Goal: Task Accomplishment & Management: Use online tool/utility

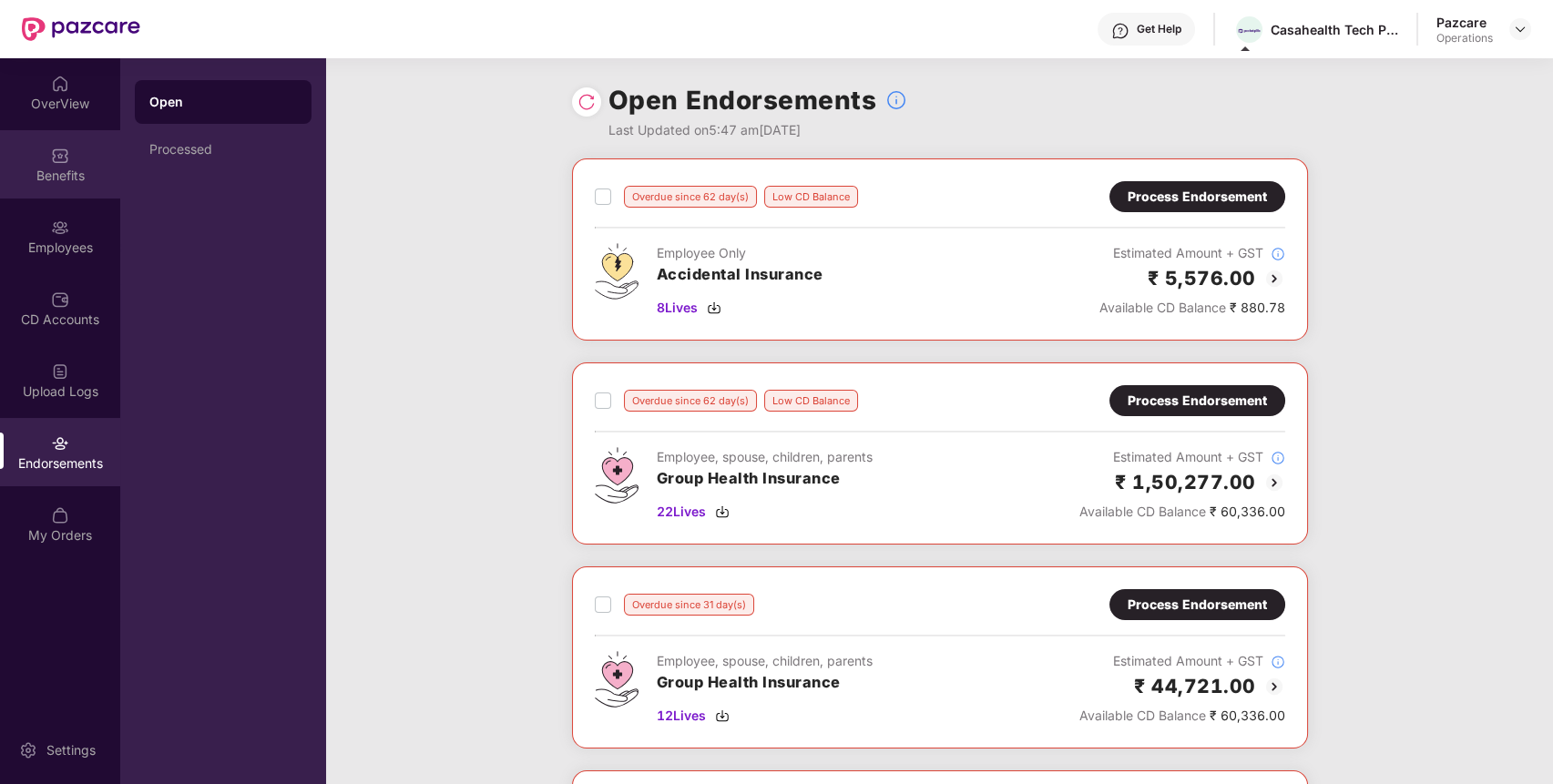
click at [49, 164] on div "Benefits" at bounding box center [60, 164] width 121 height 69
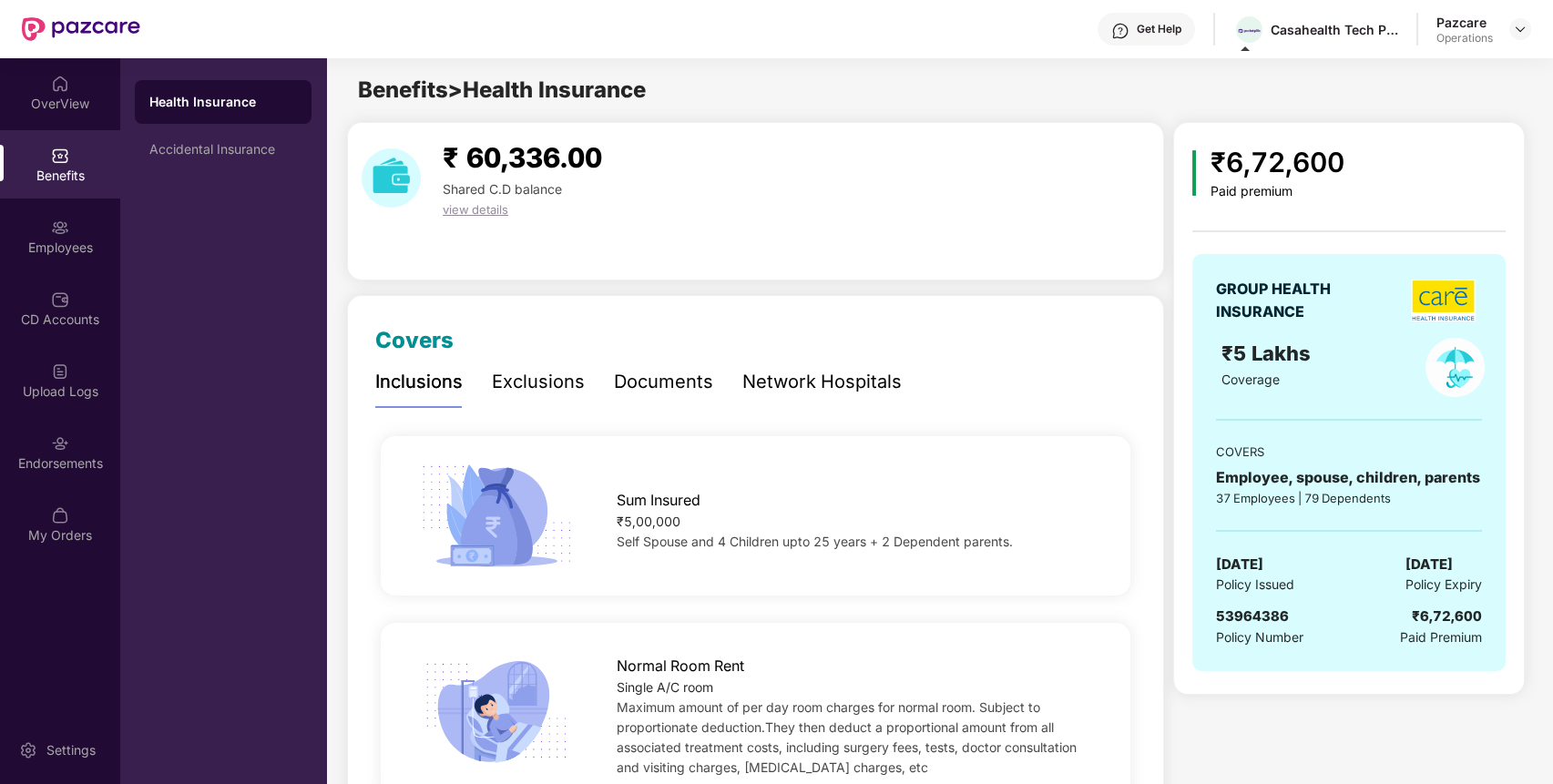
click at [1246, 617] on span "53964386" at bounding box center [1252, 615] width 73 height 17
copy span "53964386"
click at [1514, 27] on img at bounding box center [1520, 29] width 15 height 15
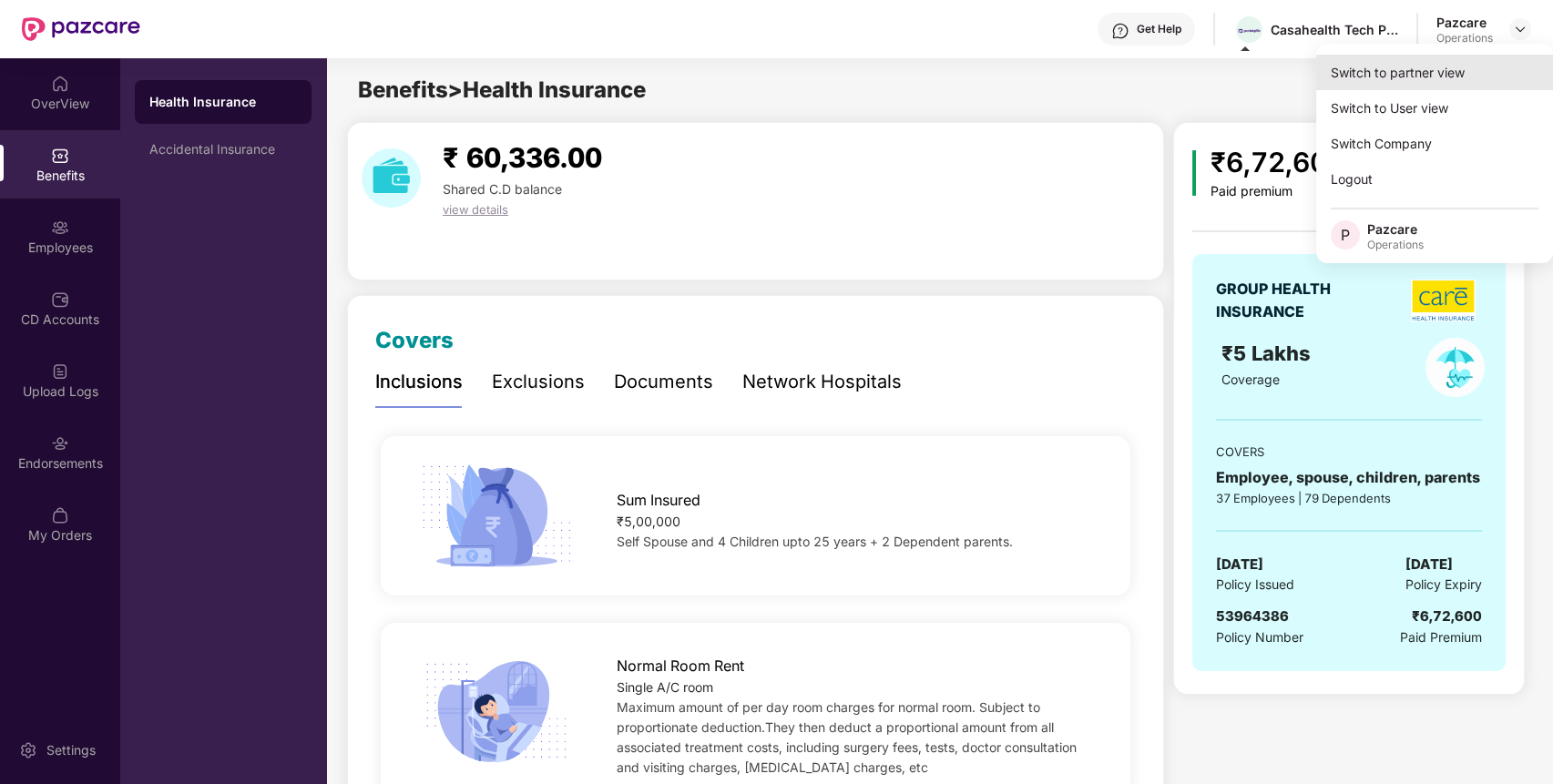
click at [1451, 80] on div "Switch to partner view" at bounding box center [1434, 72] width 237 height 36
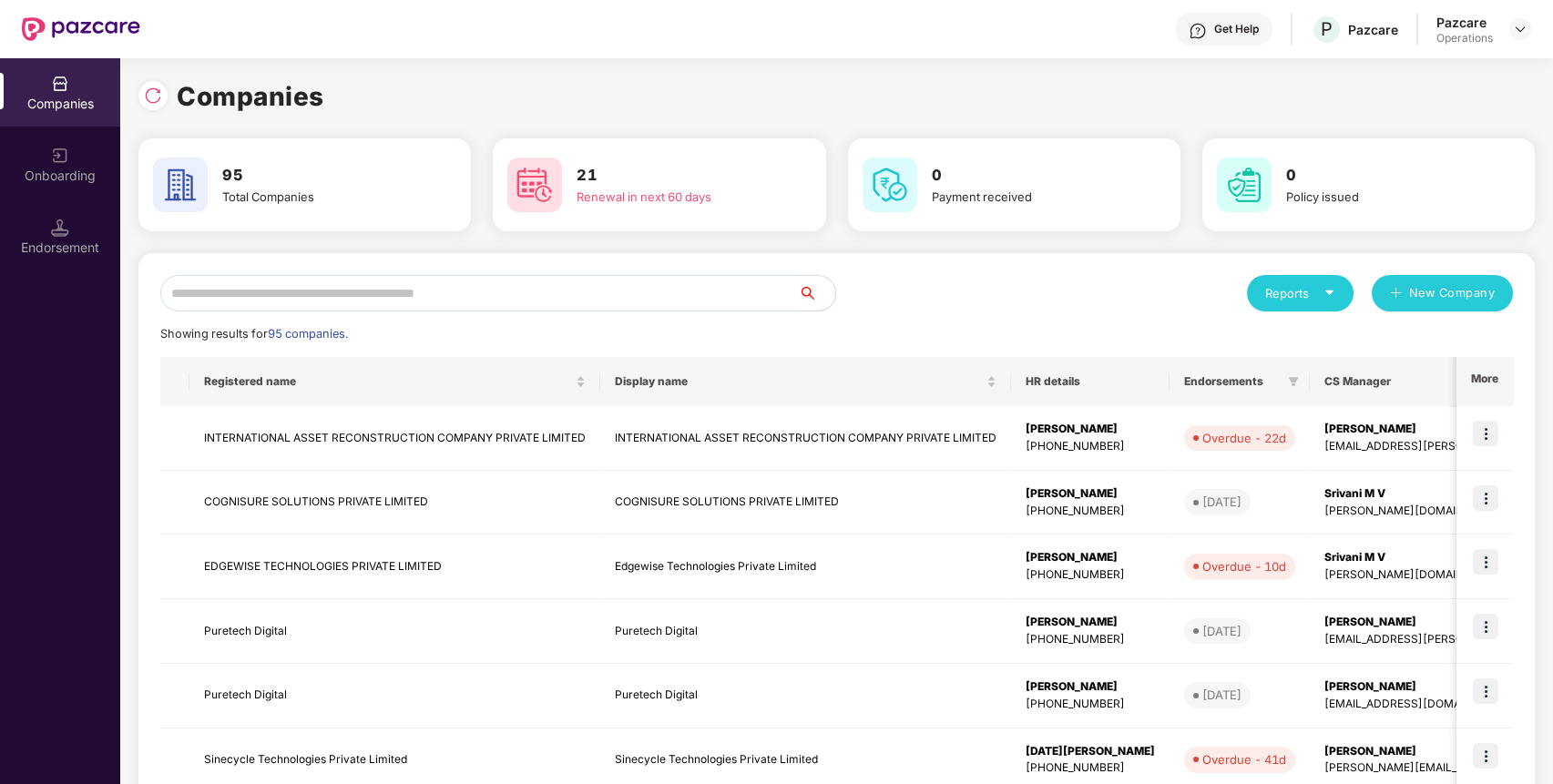
click at [719, 288] on input "text" at bounding box center [479, 293] width 638 height 37
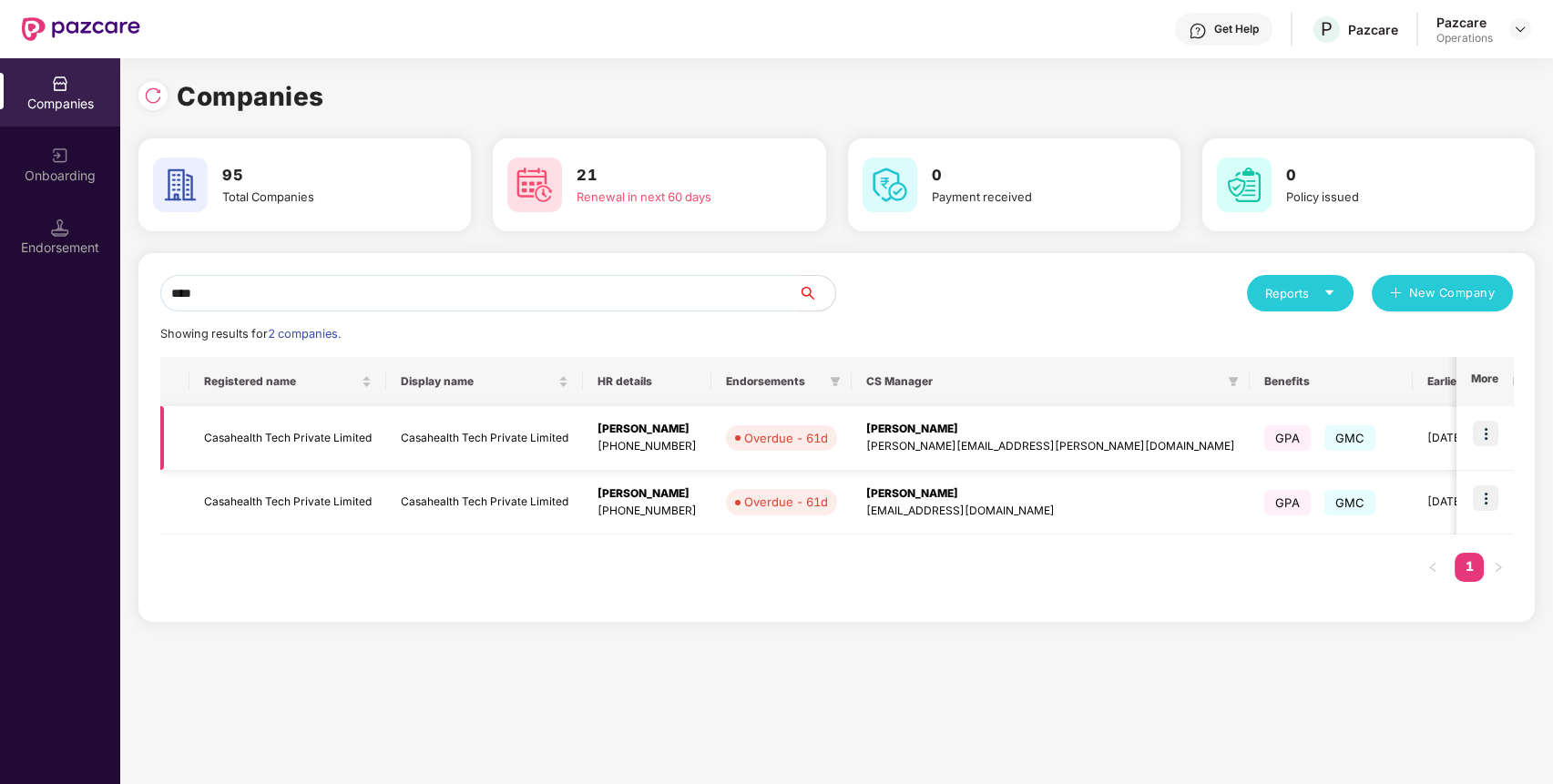
type input "****"
click at [354, 439] on td "Casahealth Tech Private Limited" at bounding box center [287, 438] width 197 height 65
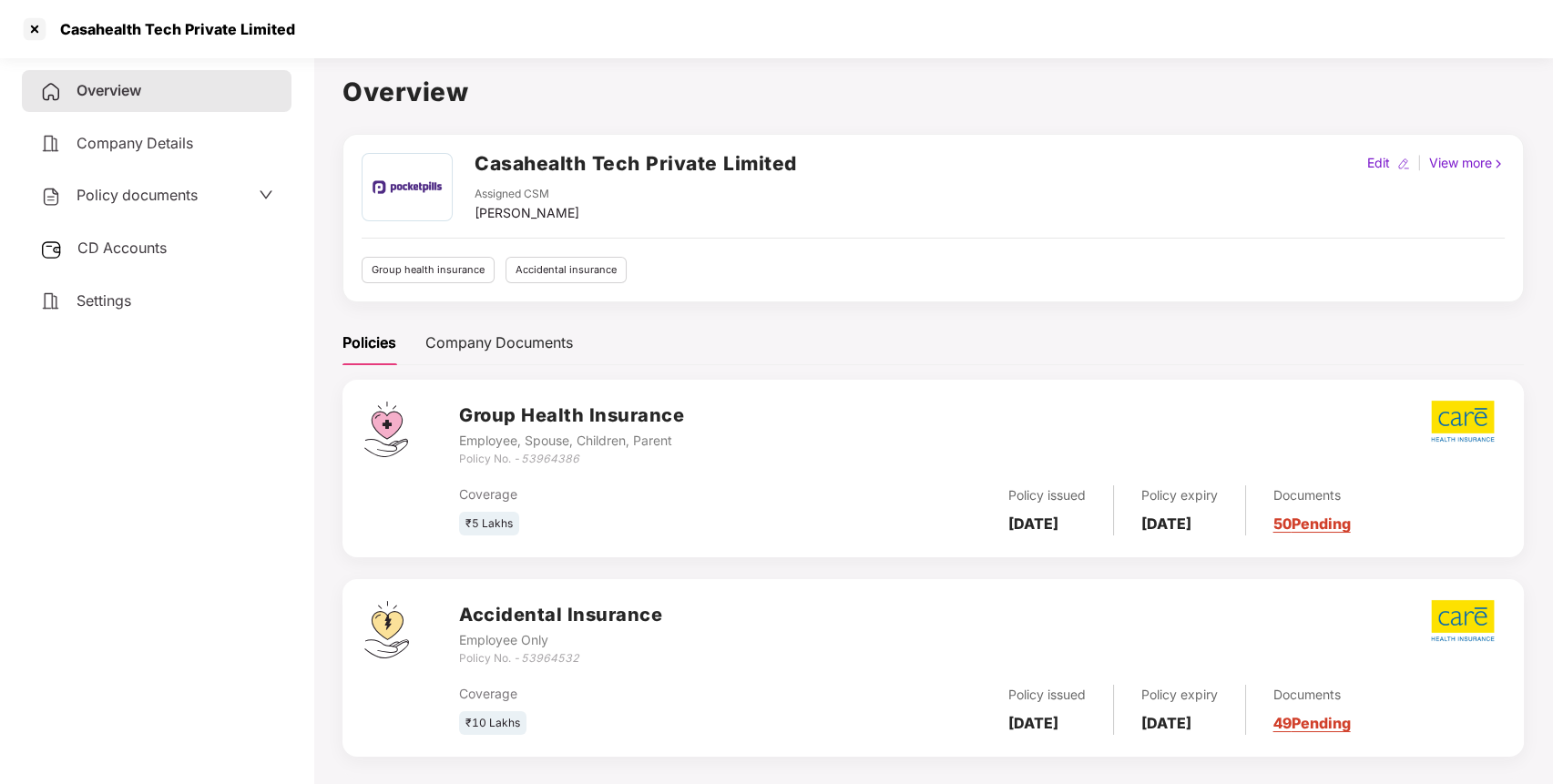
click at [135, 256] on div "CD Accounts" at bounding box center [156, 249] width 270 height 42
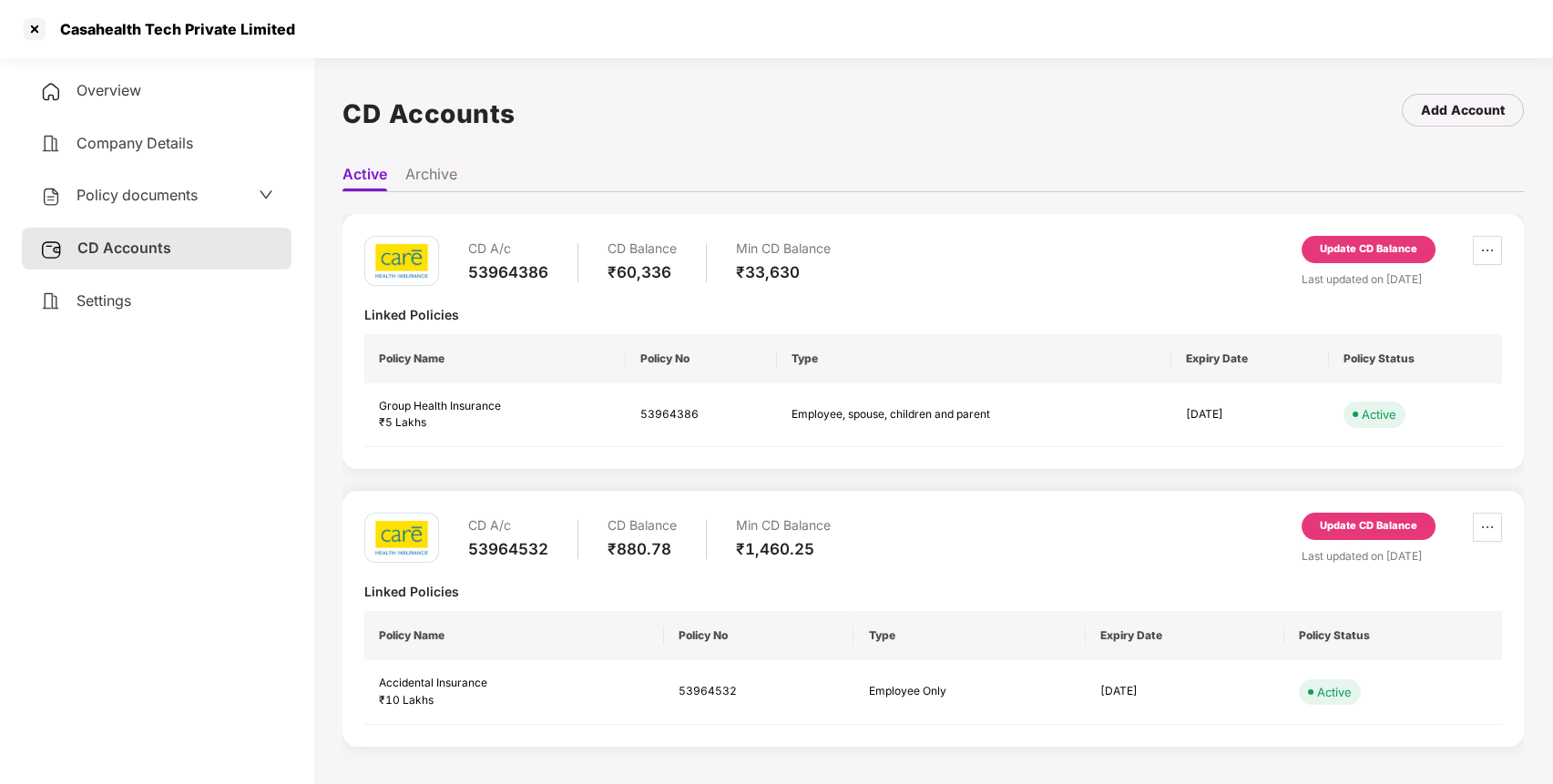
click at [1398, 241] on div "Update CD Balance" at bounding box center [1368, 249] width 98 height 16
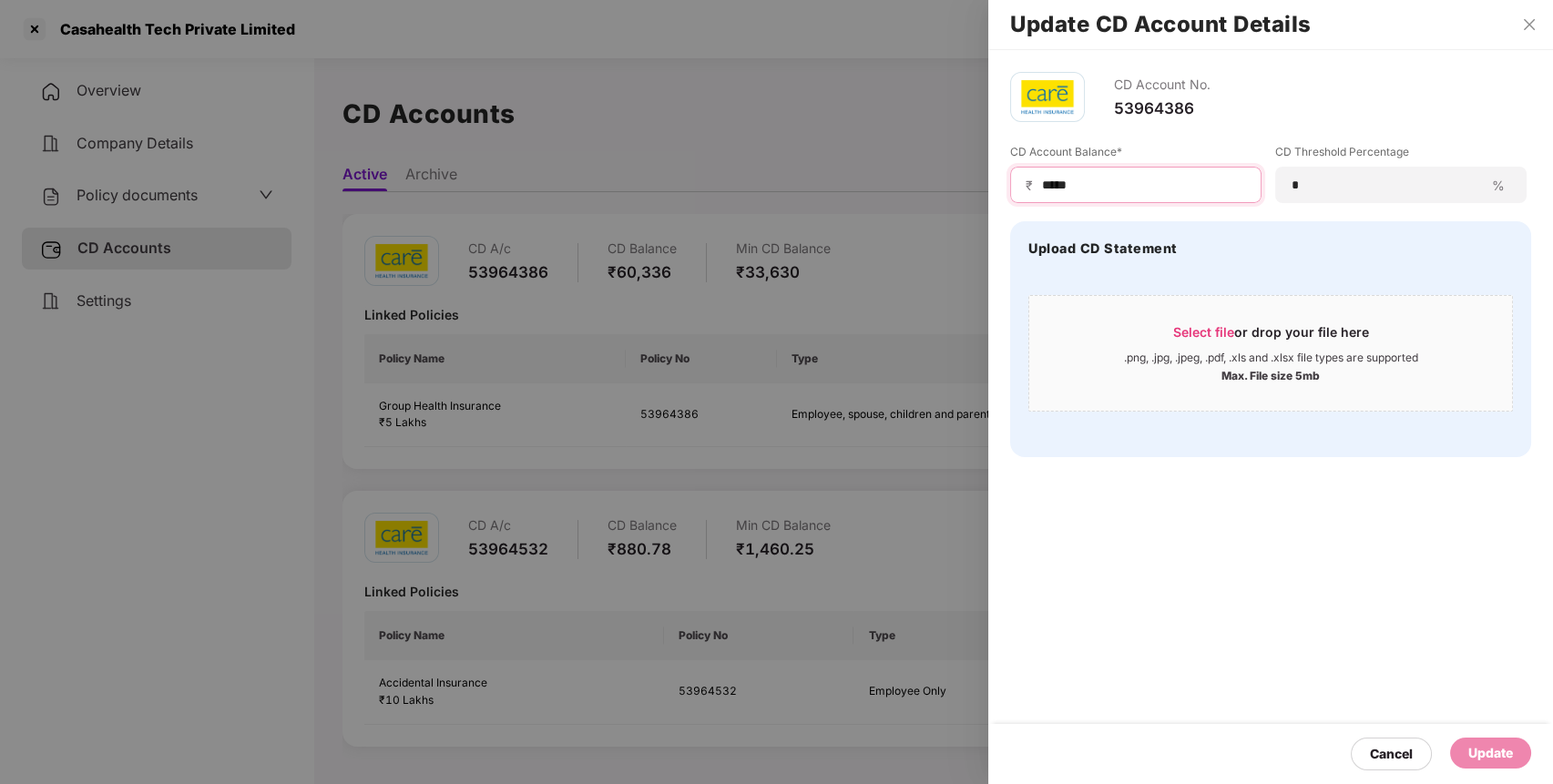
click at [1059, 183] on input "*****" at bounding box center [1143, 185] width 206 height 19
type input "******"
click at [1479, 744] on div "Update" at bounding box center [1490, 753] width 45 height 20
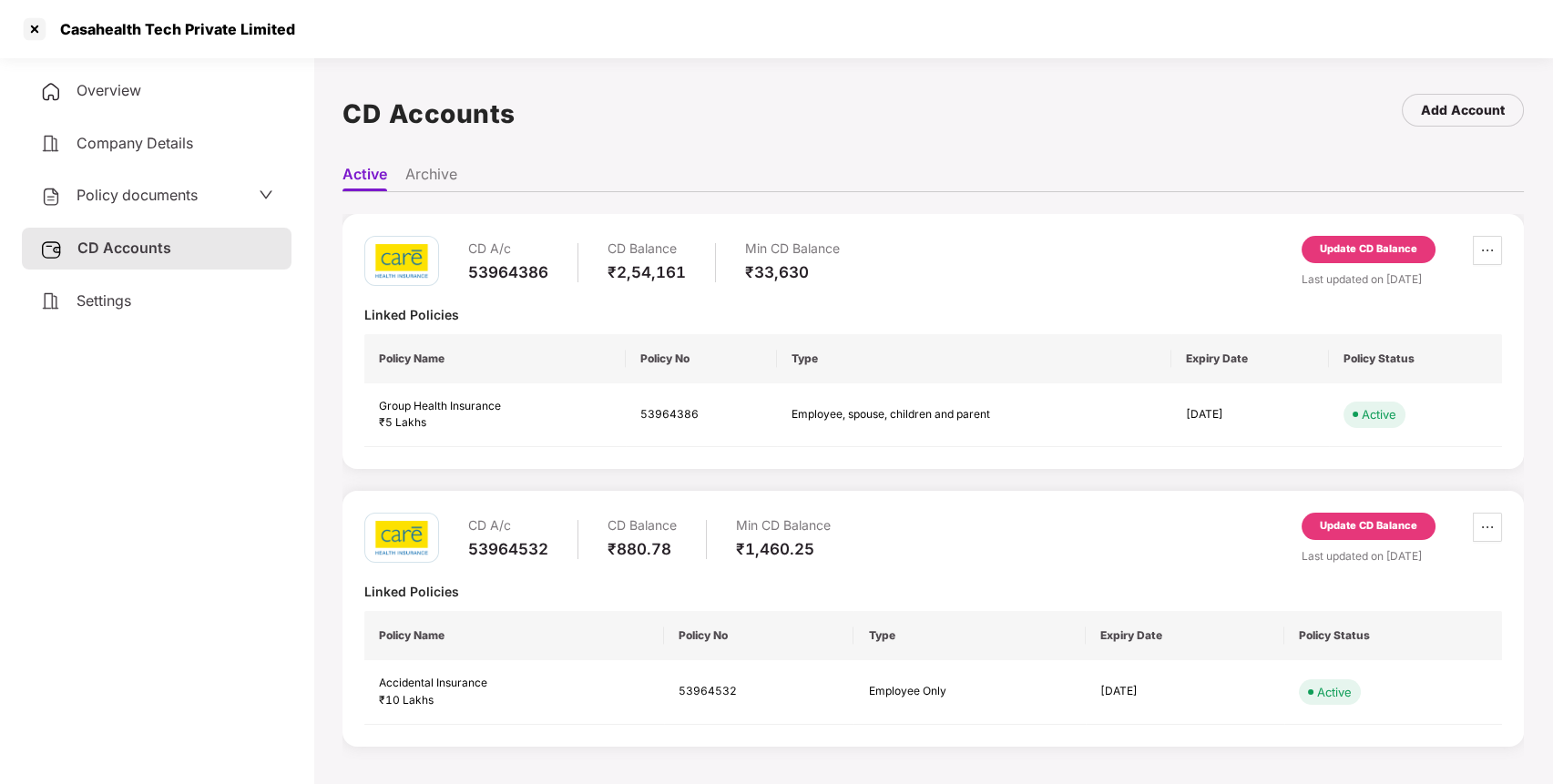
click at [1378, 518] on div "Update CD Balance" at bounding box center [1368, 526] width 98 height 16
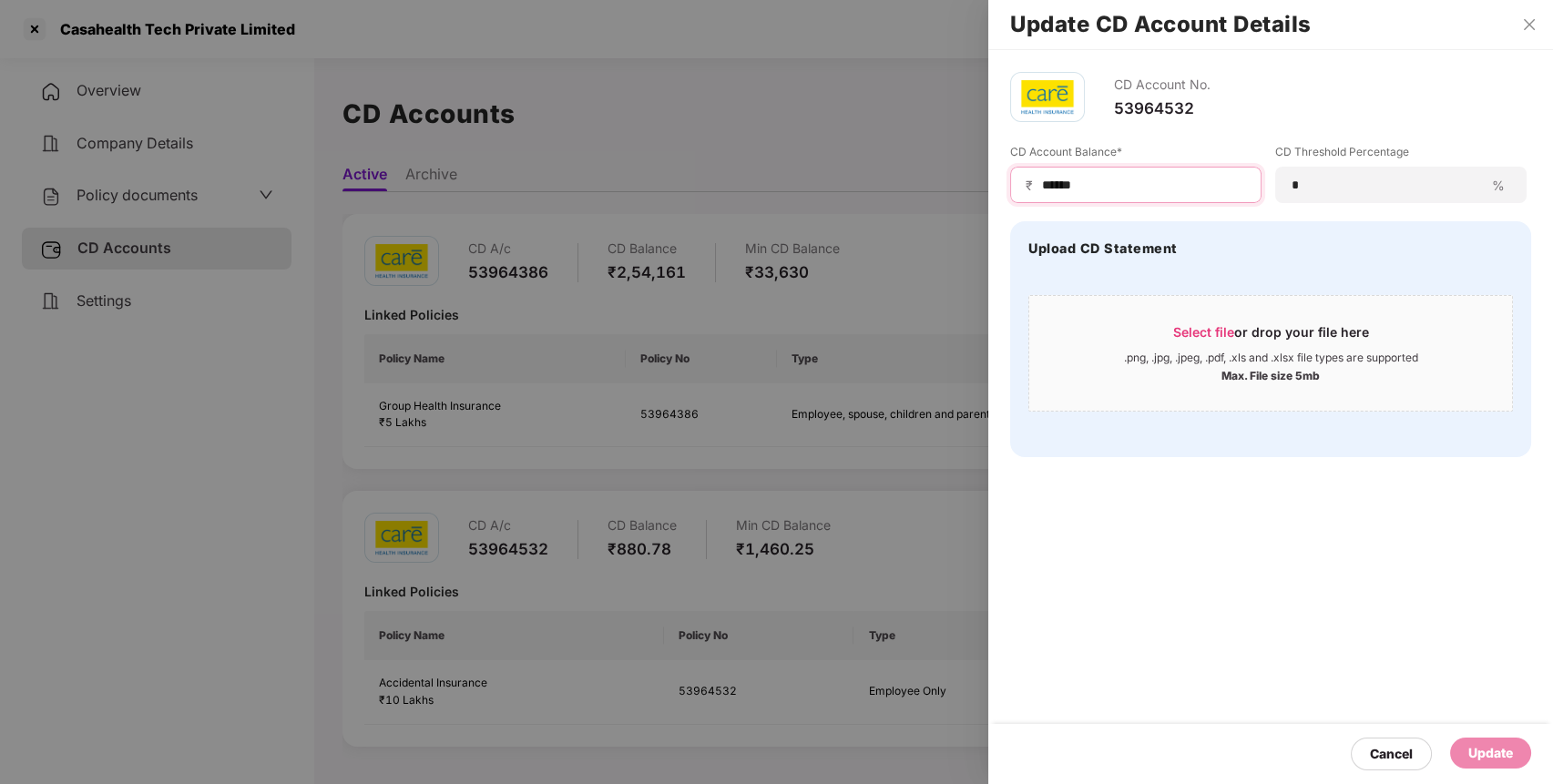
click at [1052, 185] on input "******" at bounding box center [1143, 185] width 206 height 19
type input "*****"
click at [1486, 763] on div "Update" at bounding box center [1490, 753] width 45 height 20
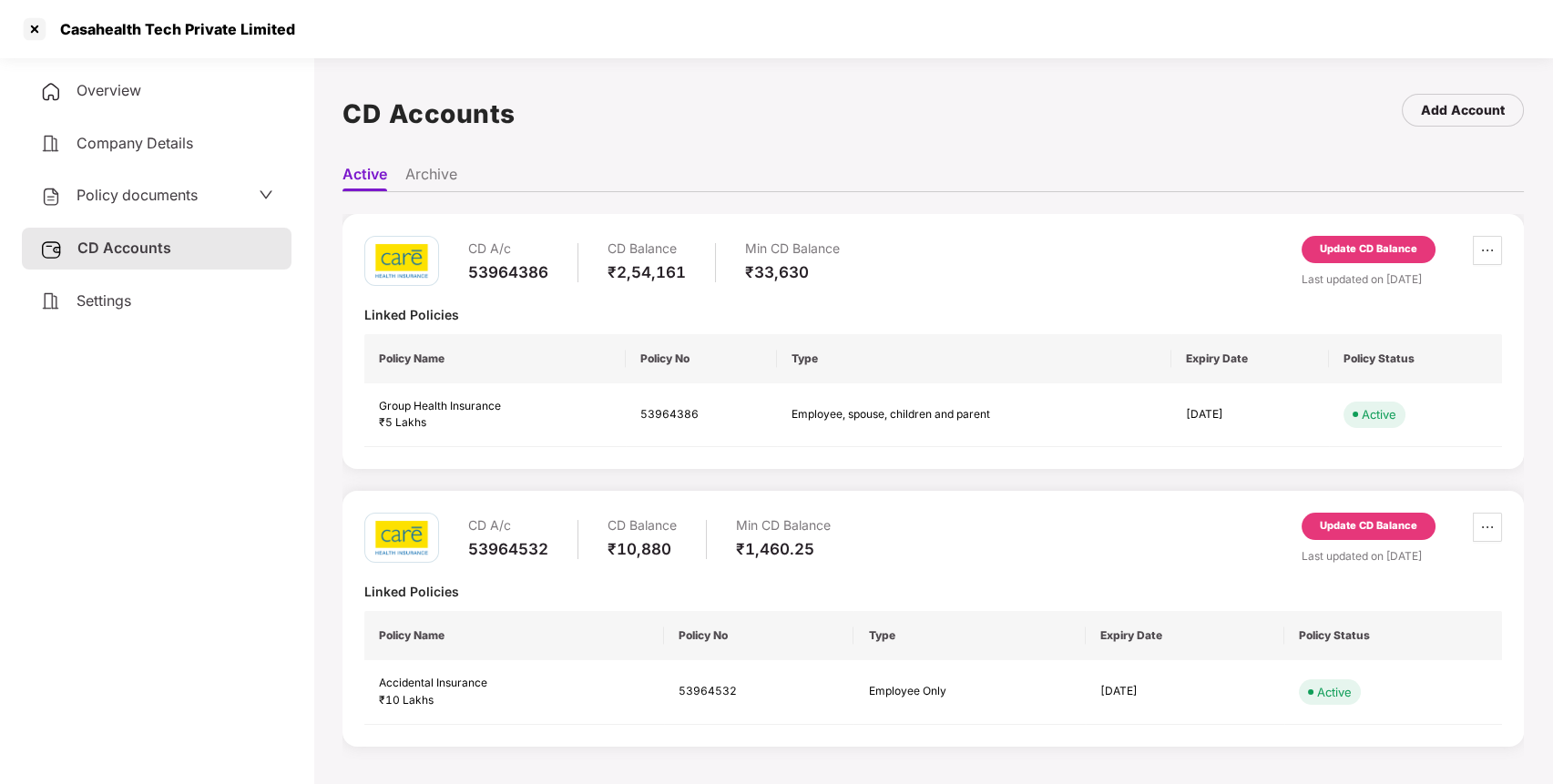
click at [495, 269] on div "53964386" at bounding box center [508, 272] width 80 height 20
copy div "53964386"
click at [495, 269] on div "53964386" at bounding box center [508, 272] width 80 height 20
click at [511, 552] on div "53964532" at bounding box center [508, 549] width 80 height 20
copy div "53964532"
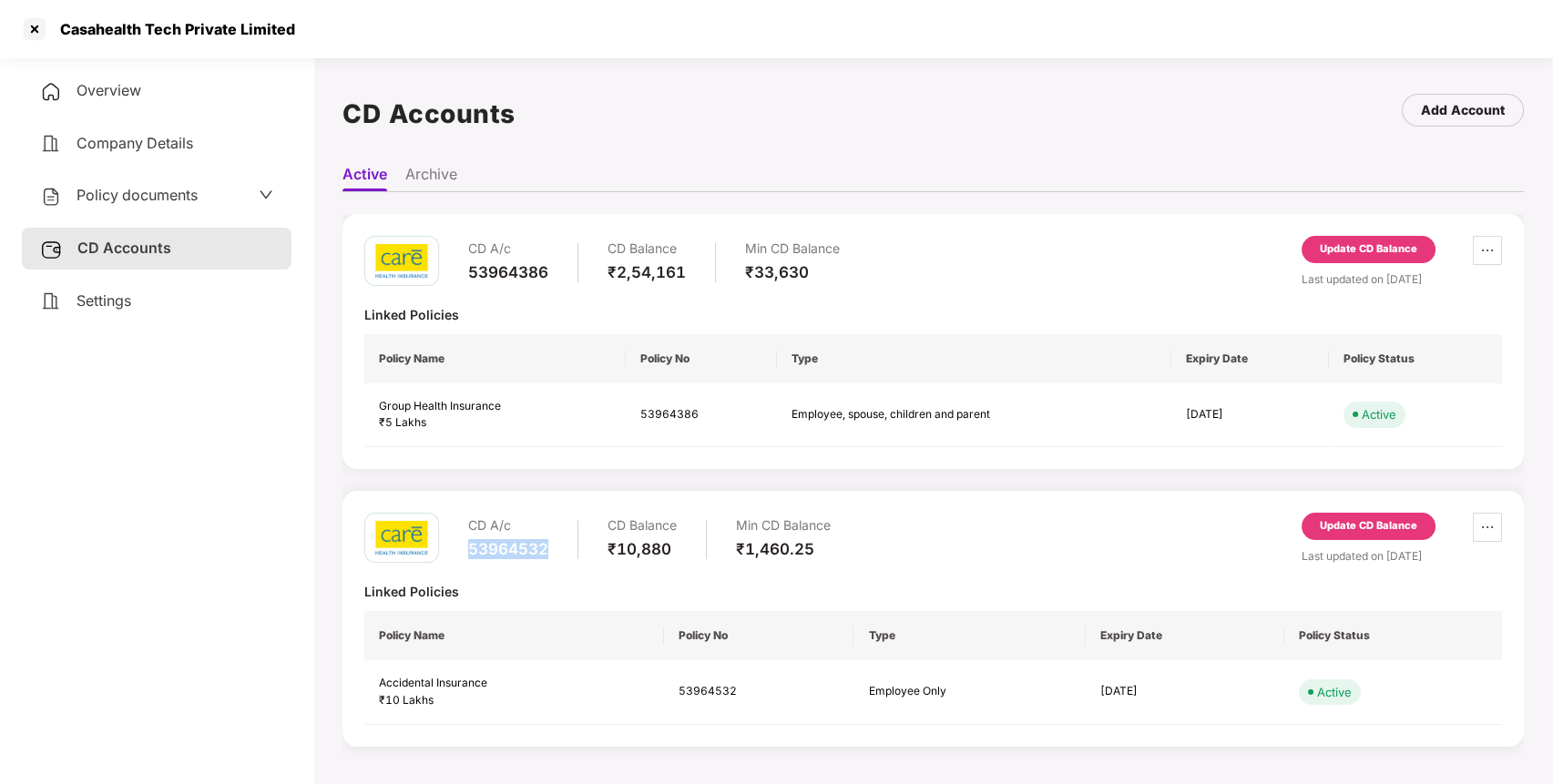
click at [511, 552] on div "53964532" at bounding box center [508, 549] width 80 height 20
click at [484, 546] on div "53964532" at bounding box center [508, 549] width 80 height 20
click at [40, 28] on div at bounding box center [35, 29] width 29 height 29
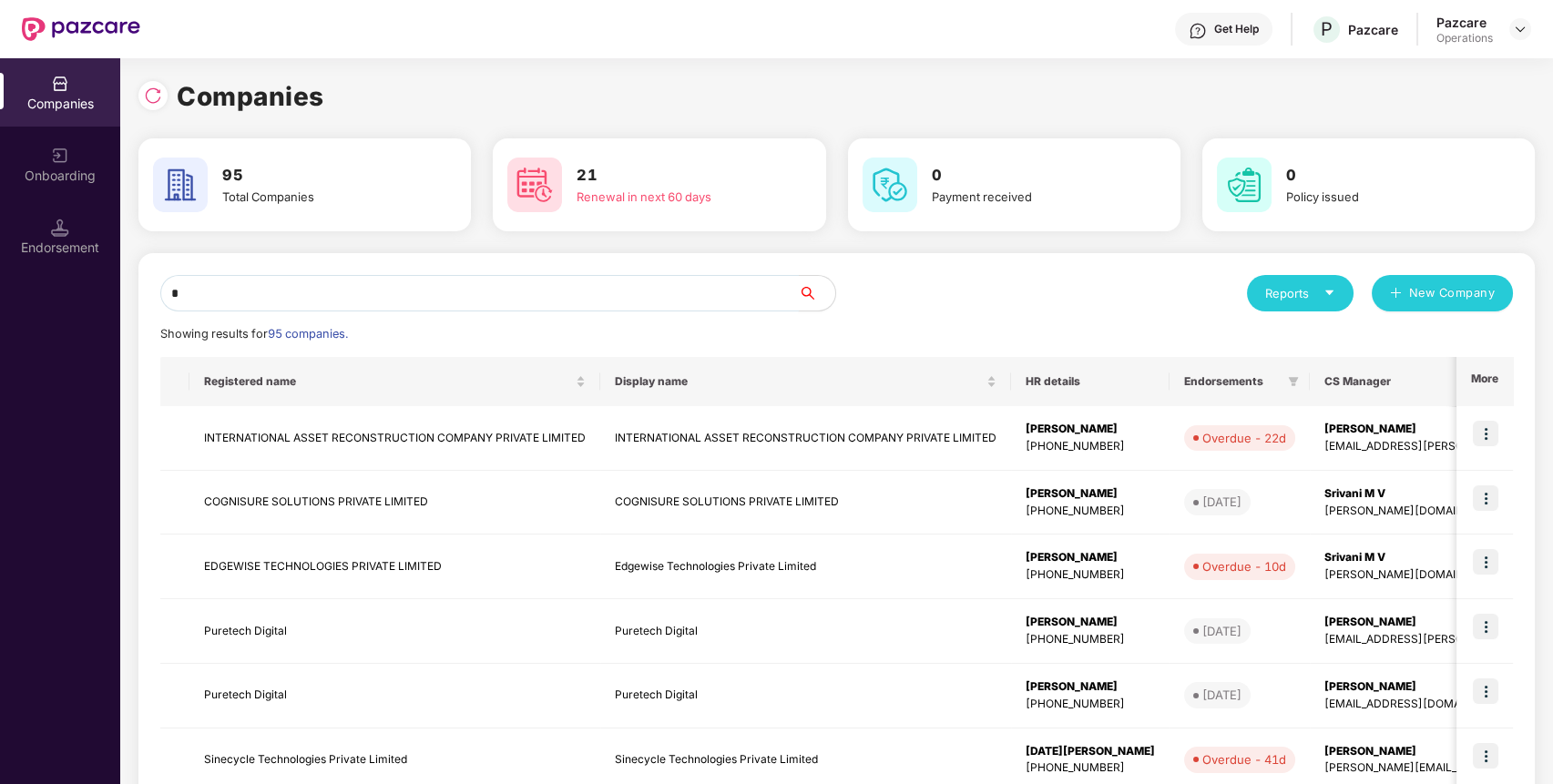
click at [411, 305] on input "*" at bounding box center [479, 293] width 638 height 37
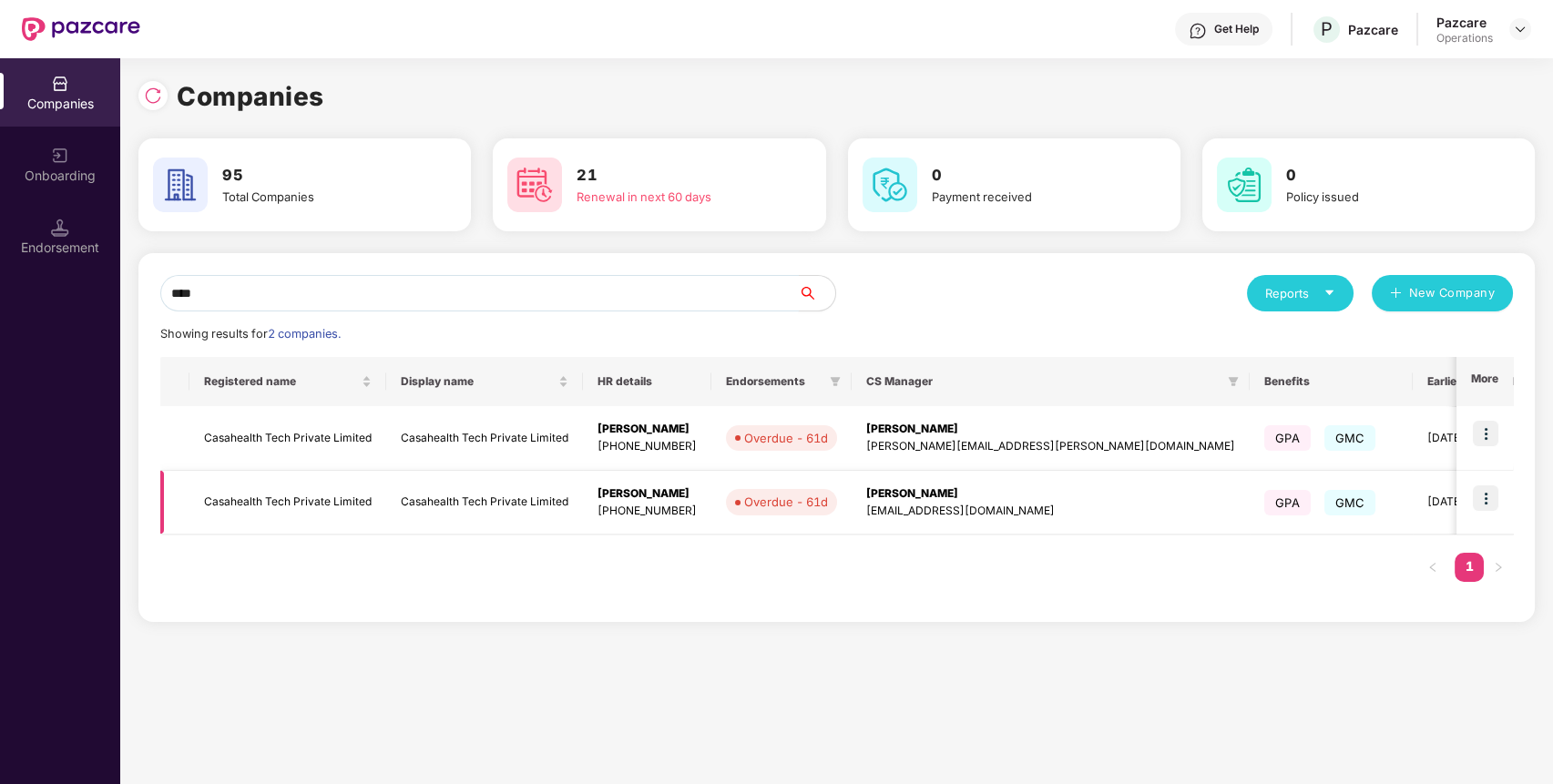
type input "****"
click at [1486, 494] on img at bounding box center [1485, 498] width 26 height 26
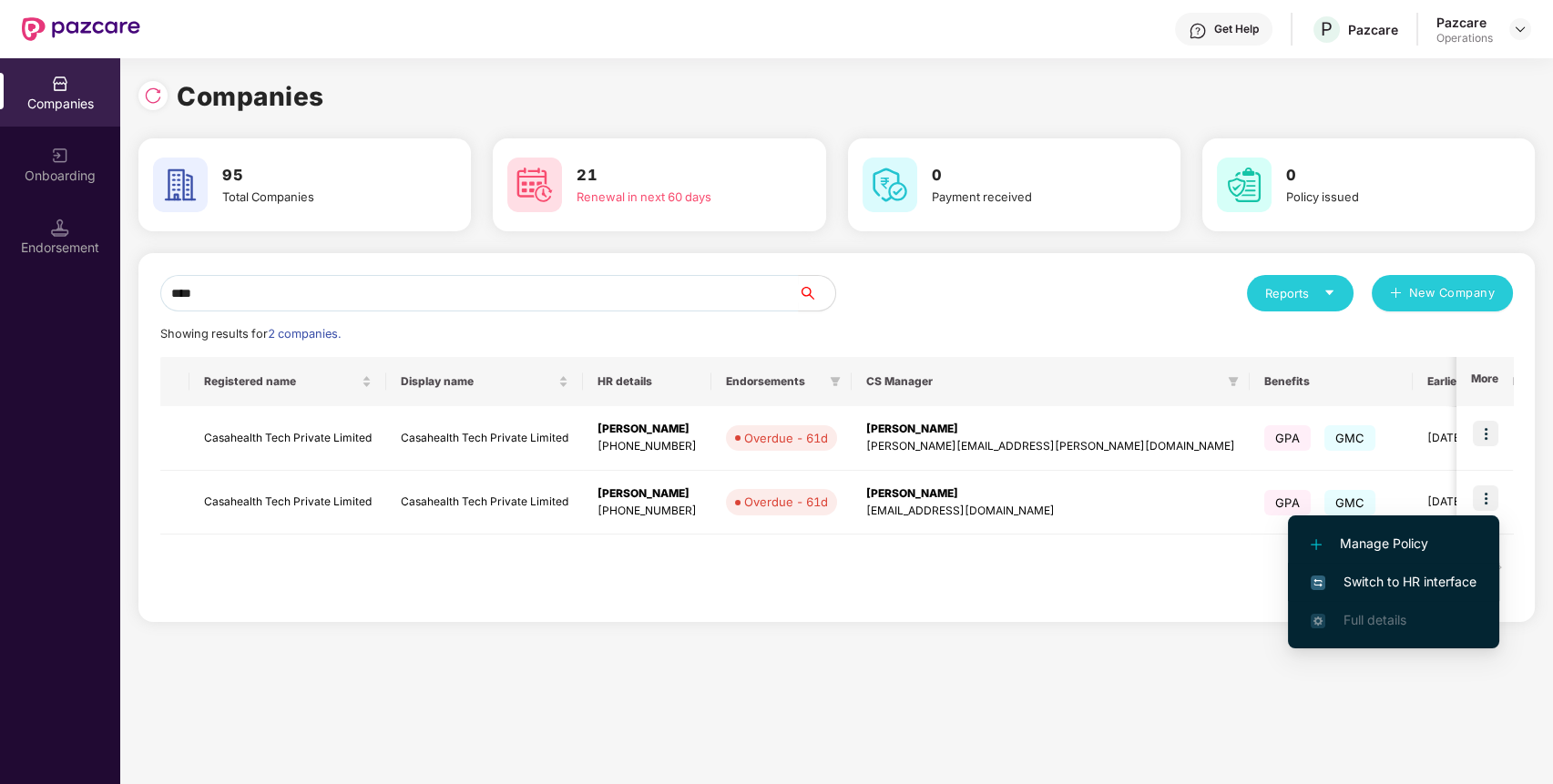
click at [1417, 586] on span "Switch to HR interface" at bounding box center [1393, 582] width 165 height 20
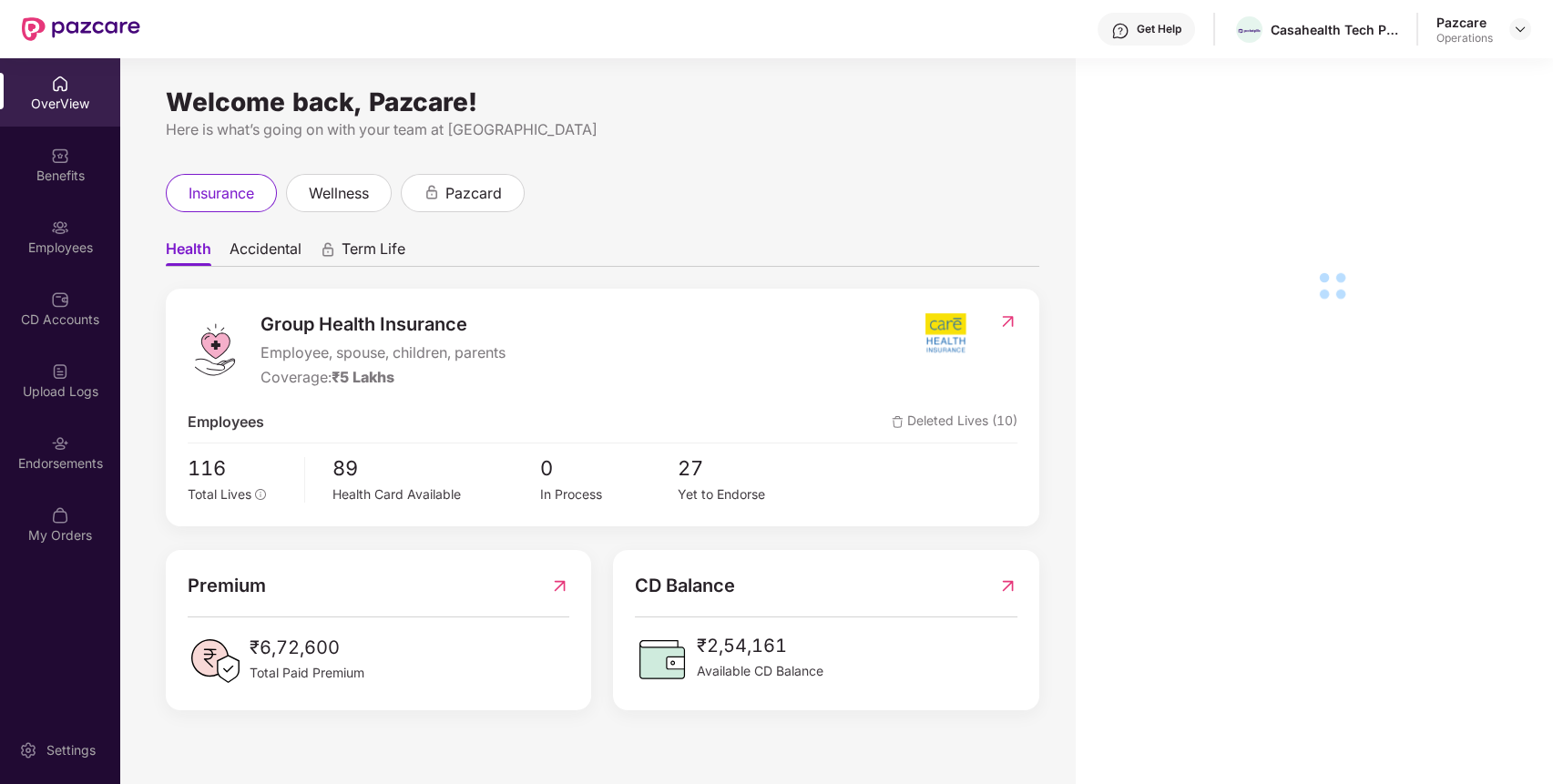
click at [0, 465] on div "Endorsements" at bounding box center [60, 463] width 121 height 18
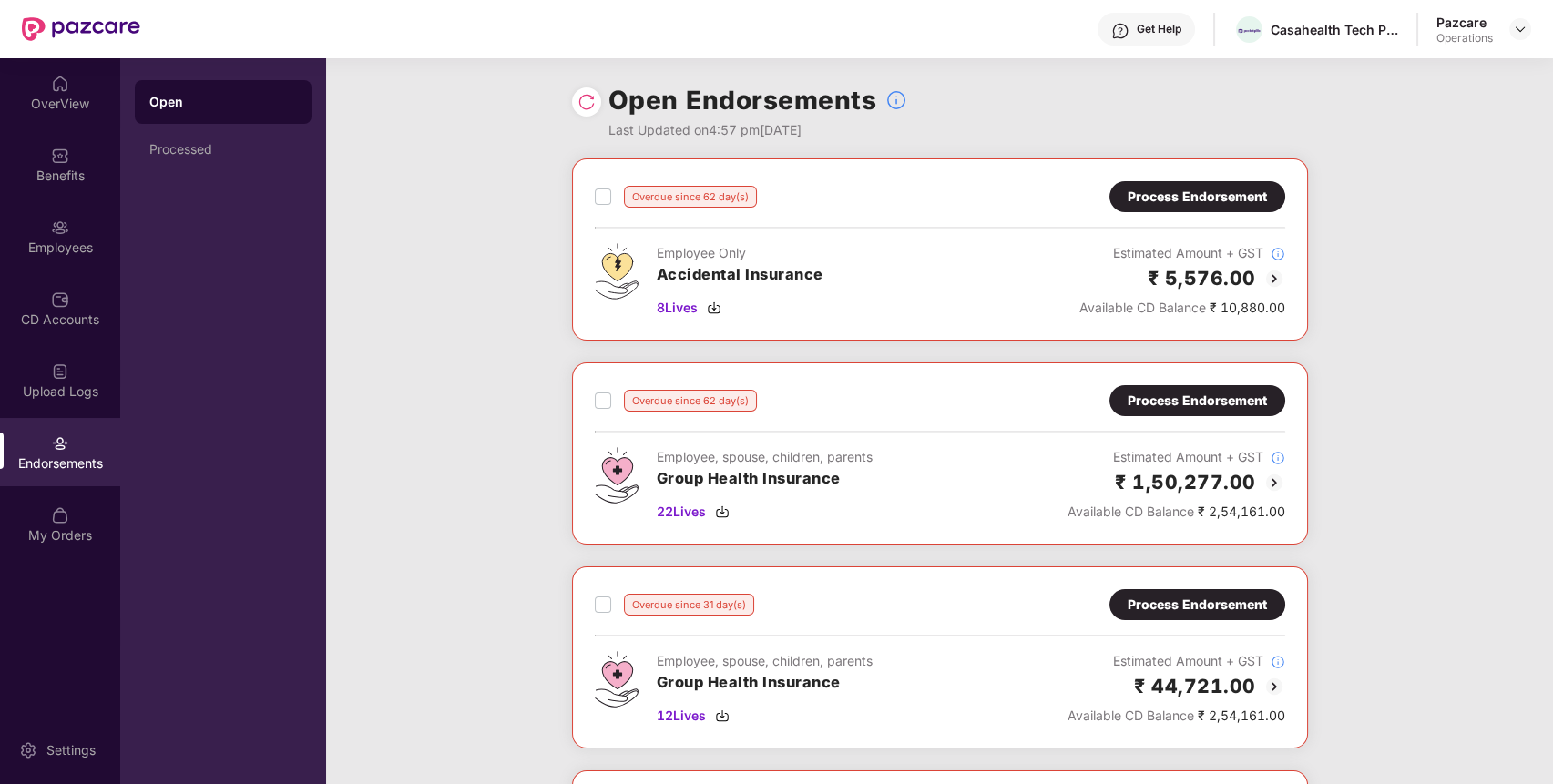
click at [1259, 201] on div "Process Endorsement" at bounding box center [1197, 196] width 139 height 20
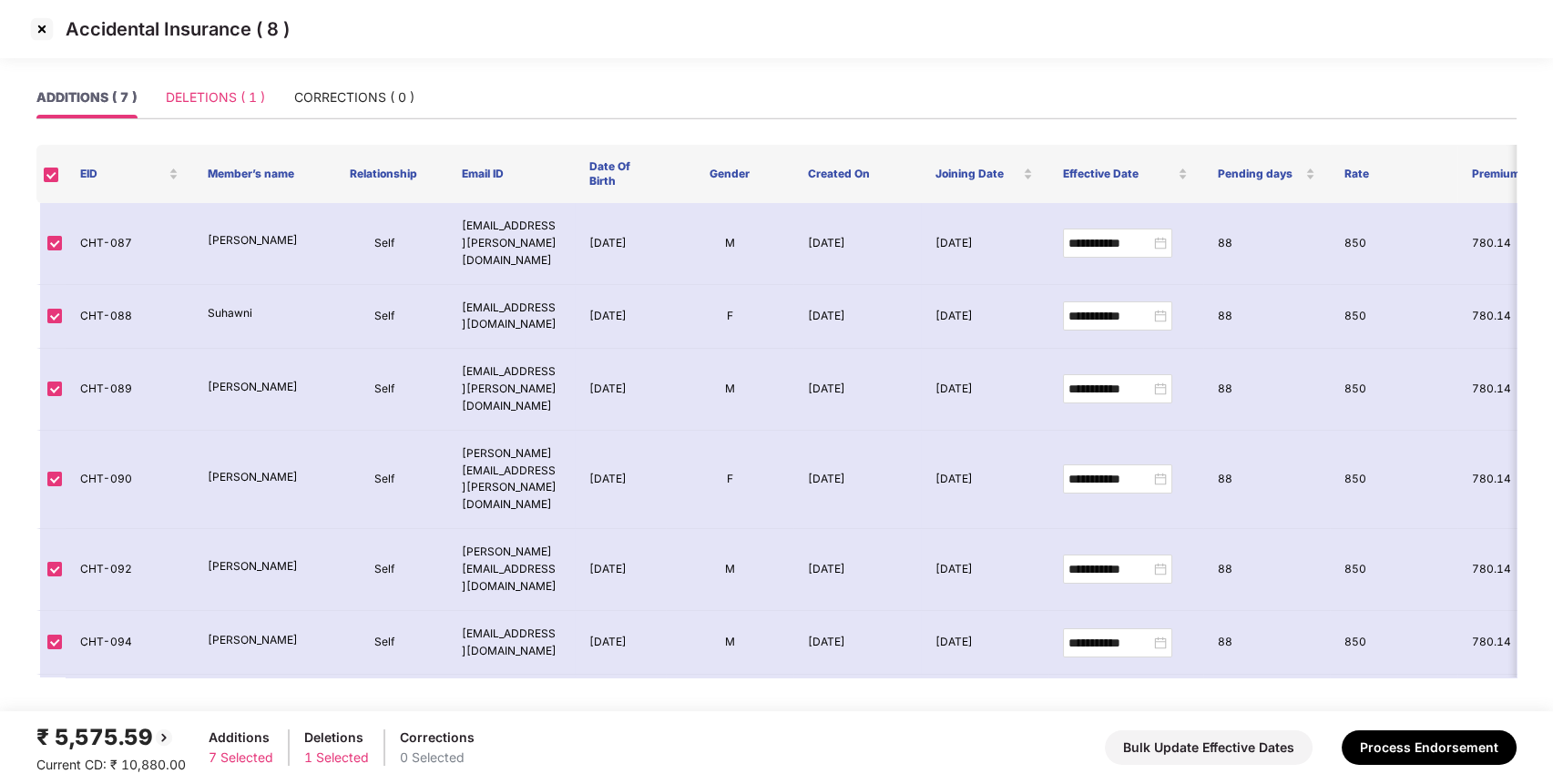
click at [198, 110] on div "DELETIONS ( 1 )" at bounding box center [215, 98] width 100 height 42
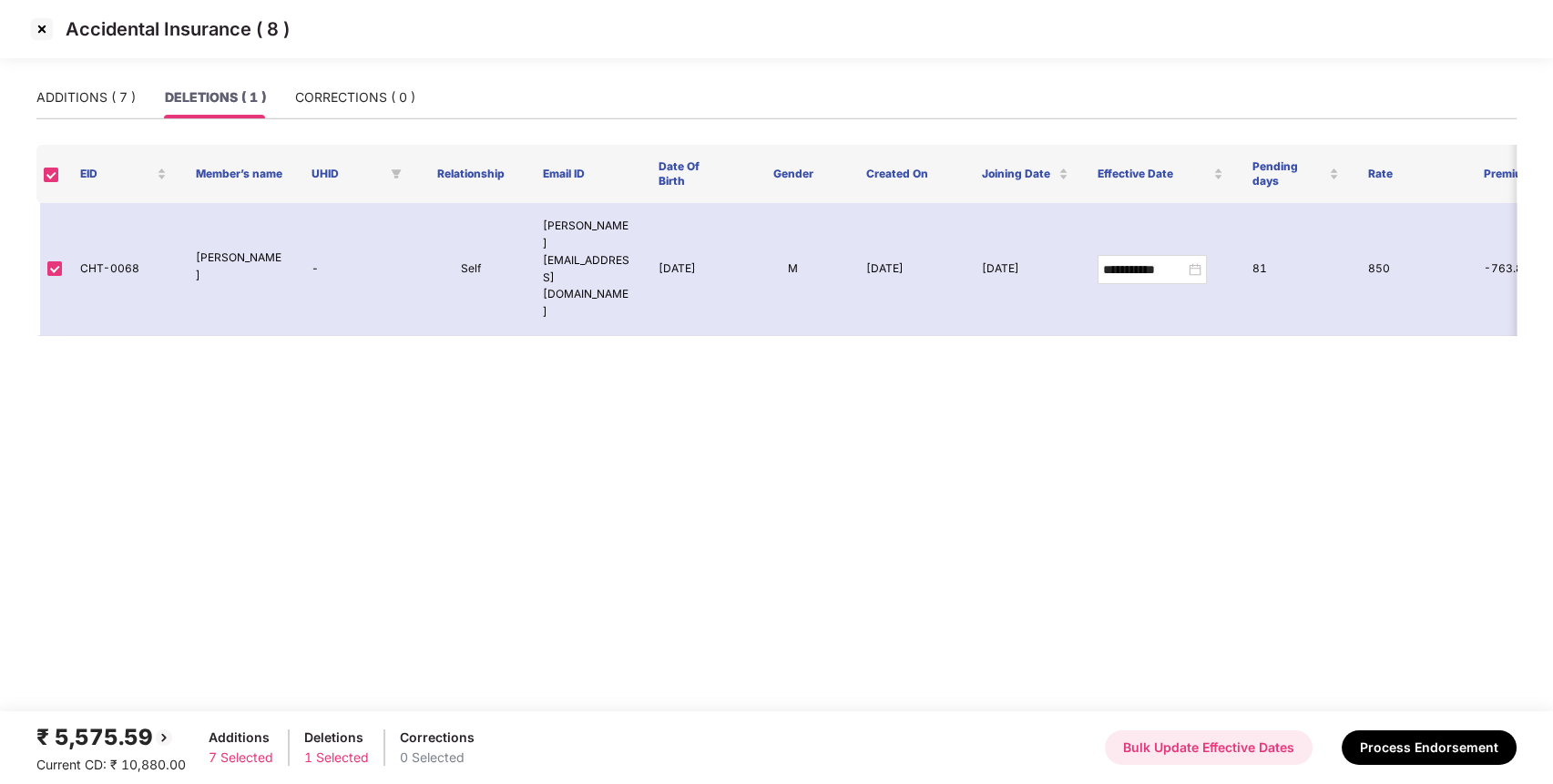
click at [1241, 730] on button "Bulk Update Effective Dates" at bounding box center [1207, 747] width 207 height 35
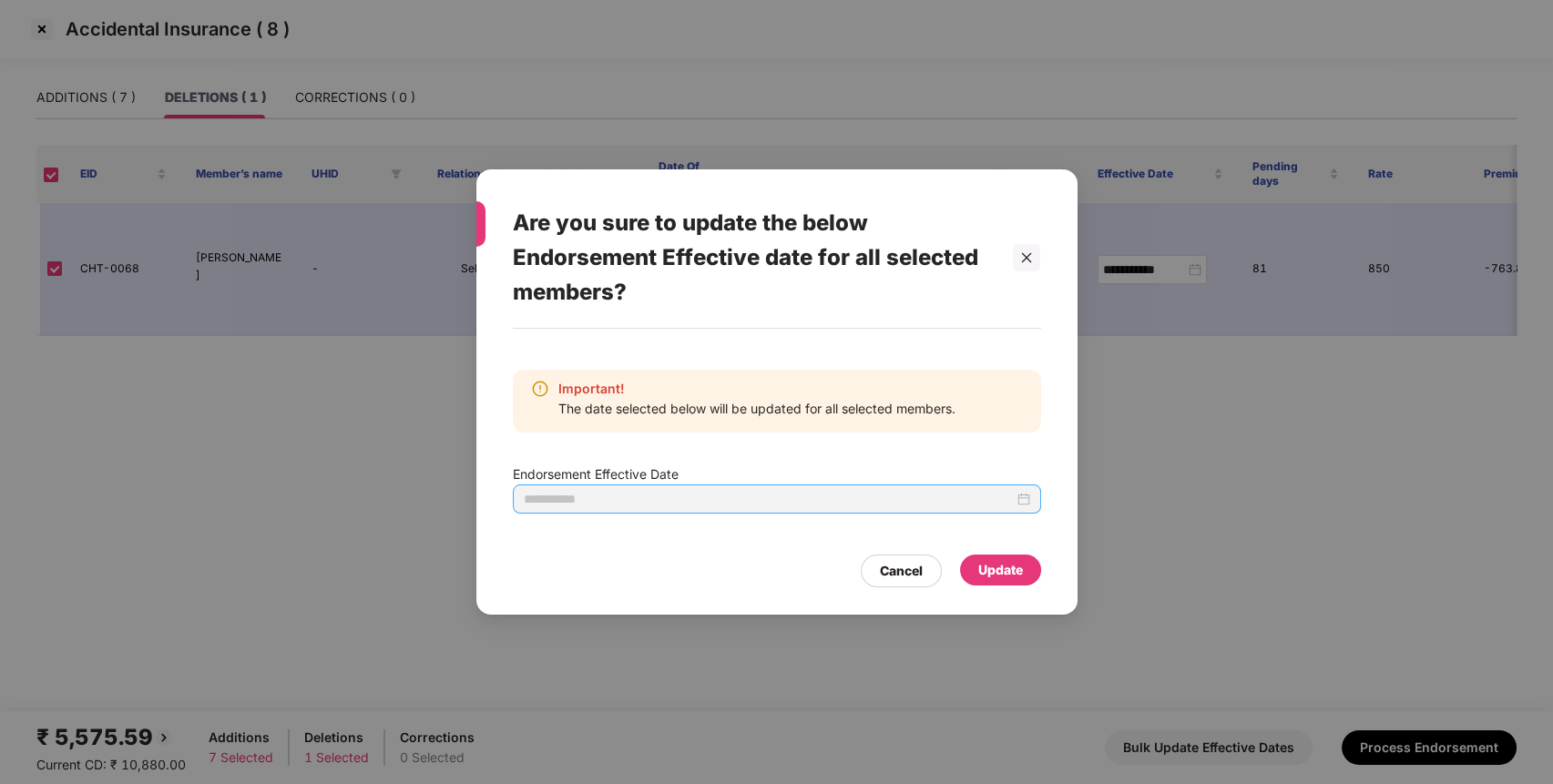
click at [1017, 505] on div at bounding box center [777, 499] width 506 height 20
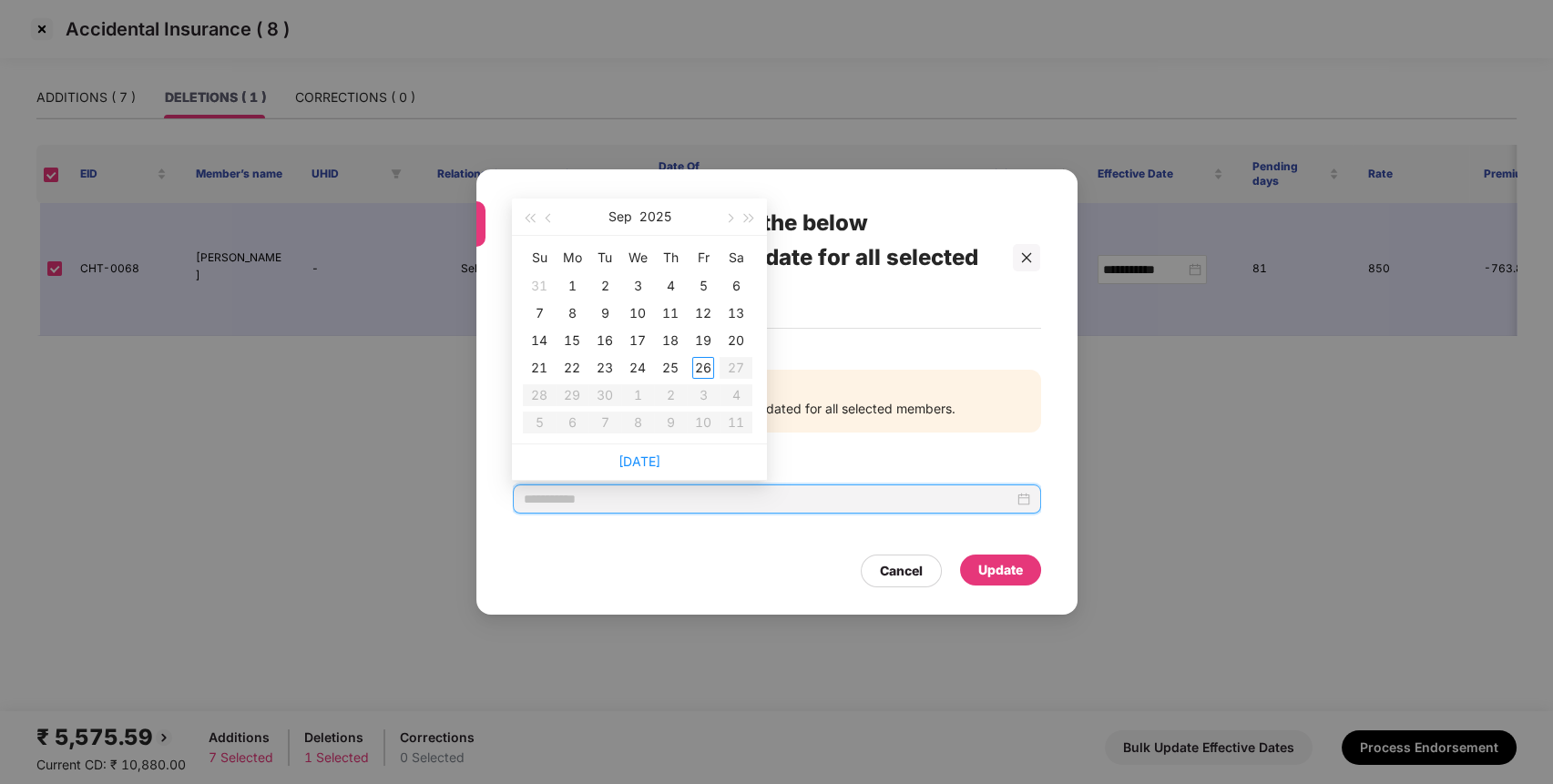
type input "**********"
click at [542, 216] on button "button" at bounding box center [549, 217] width 20 height 37
type input "**********"
click at [606, 343] on div "12" at bounding box center [605, 341] width 22 height 22
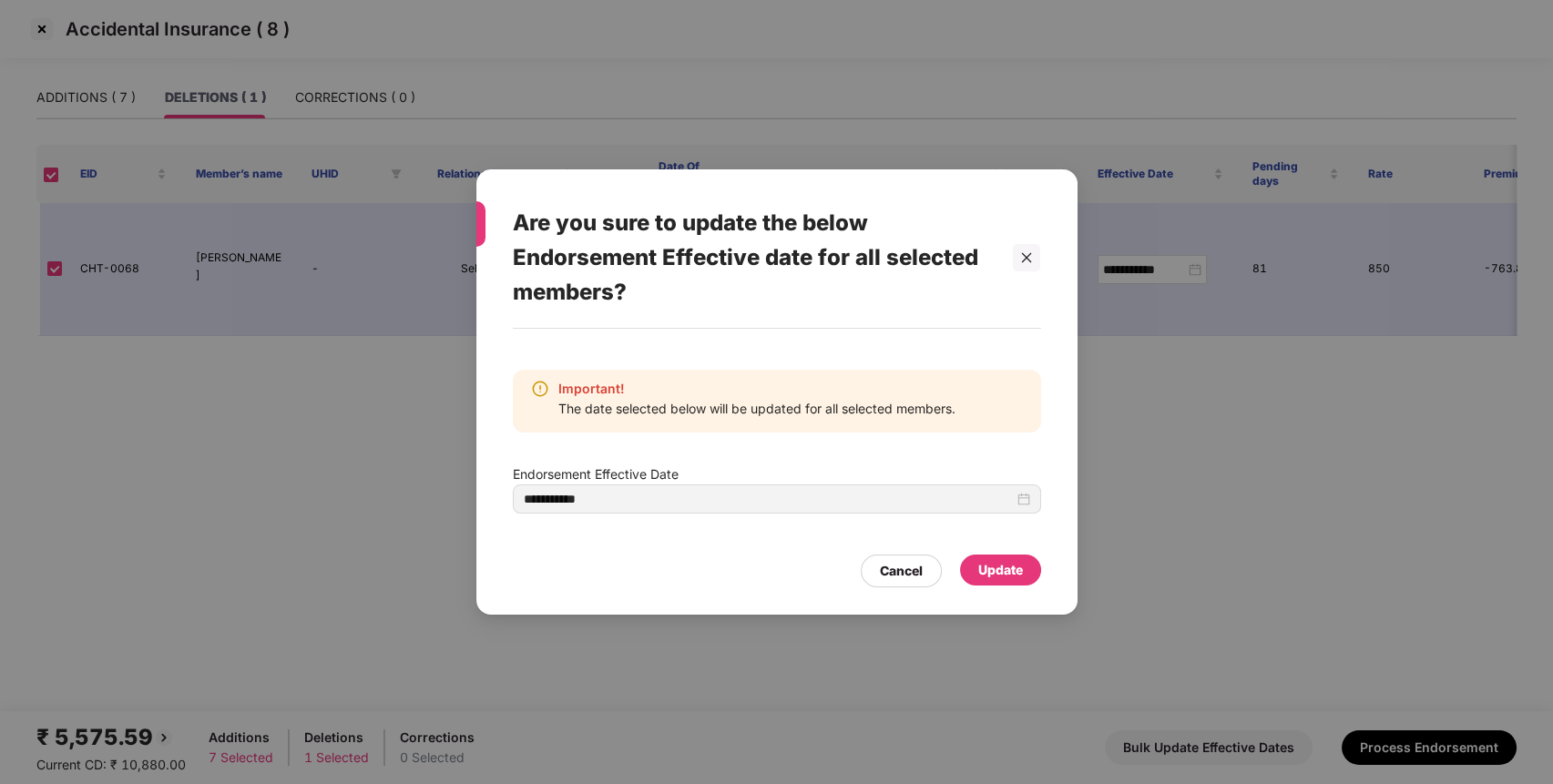
click at [1011, 577] on div "Update" at bounding box center [1000, 570] width 45 height 20
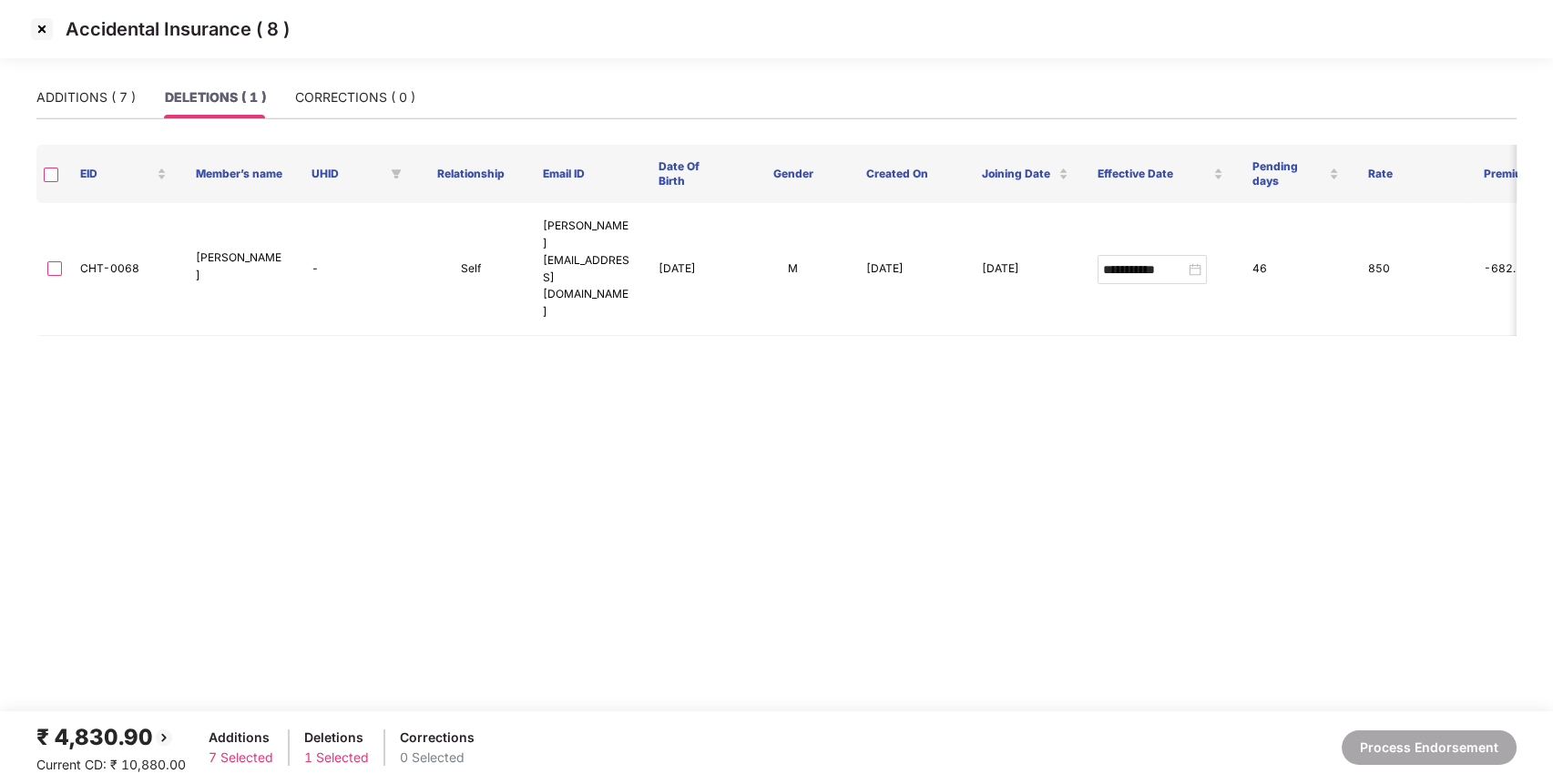
type input "**********"
click at [38, 29] on img at bounding box center [42, 29] width 29 height 29
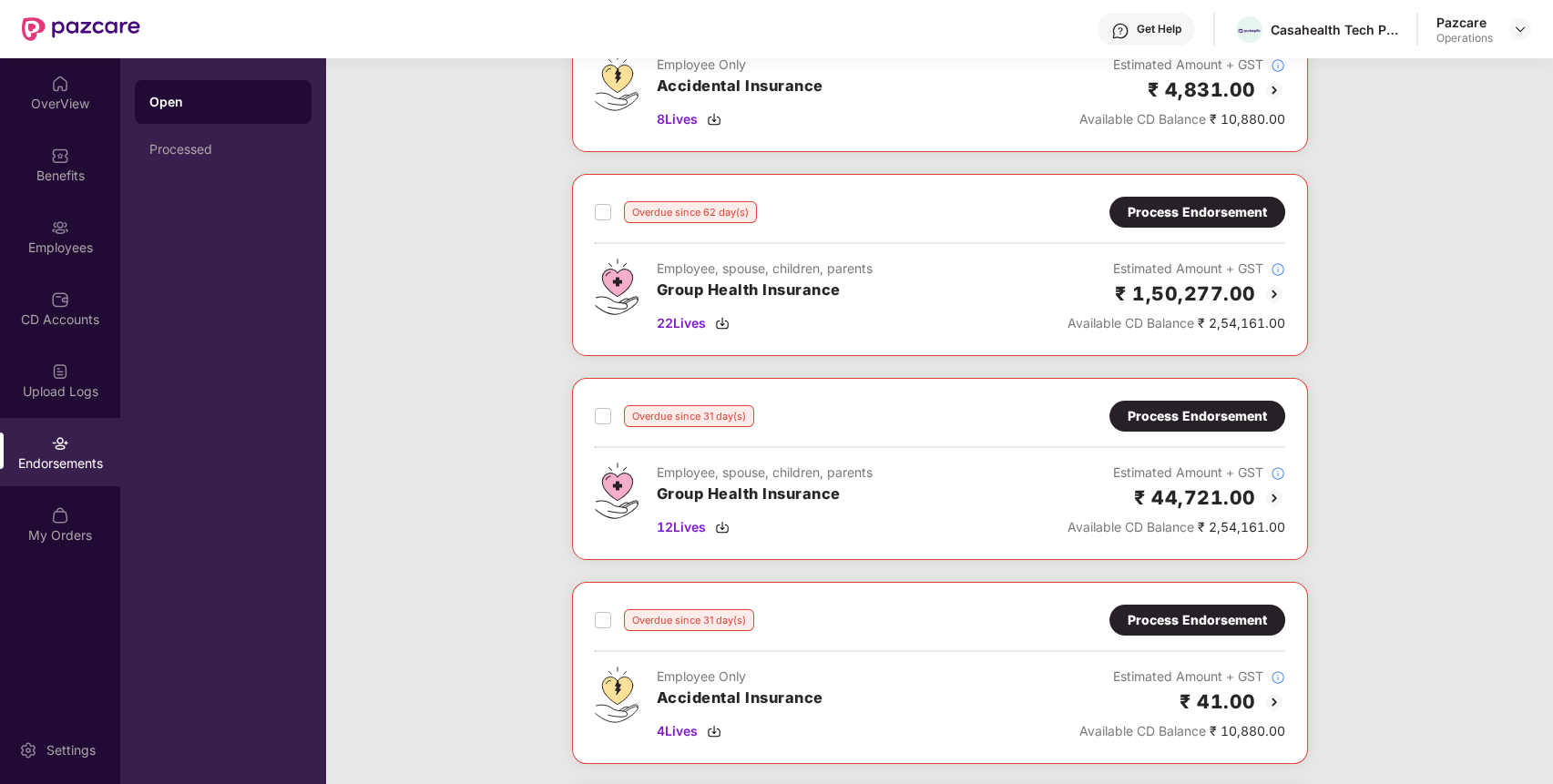
scroll to position [189, 0]
click at [1195, 196] on div "Process Endorsement" at bounding box center [1197, 211] width 176 height 31
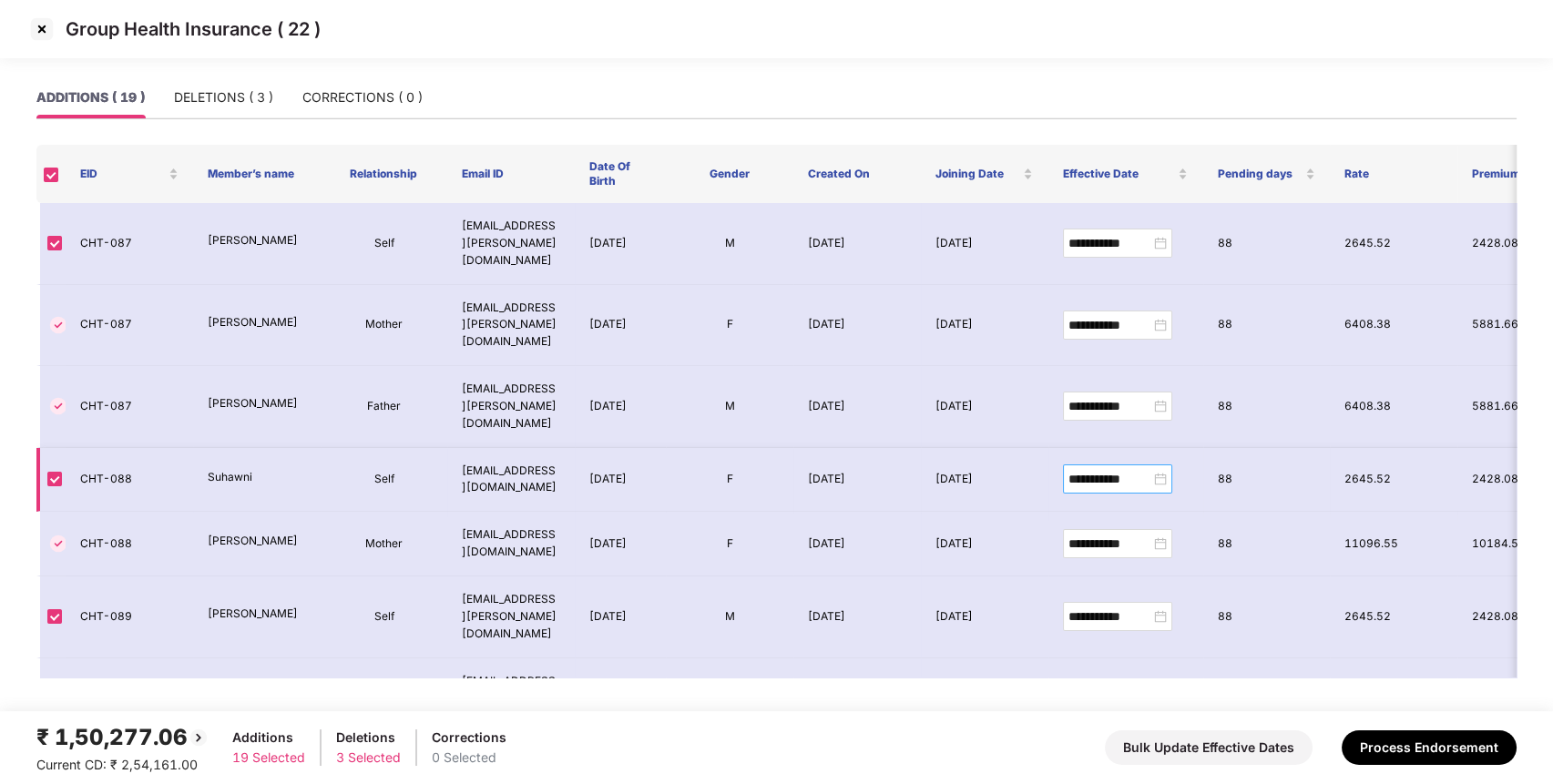
scroll to position [750, 0]
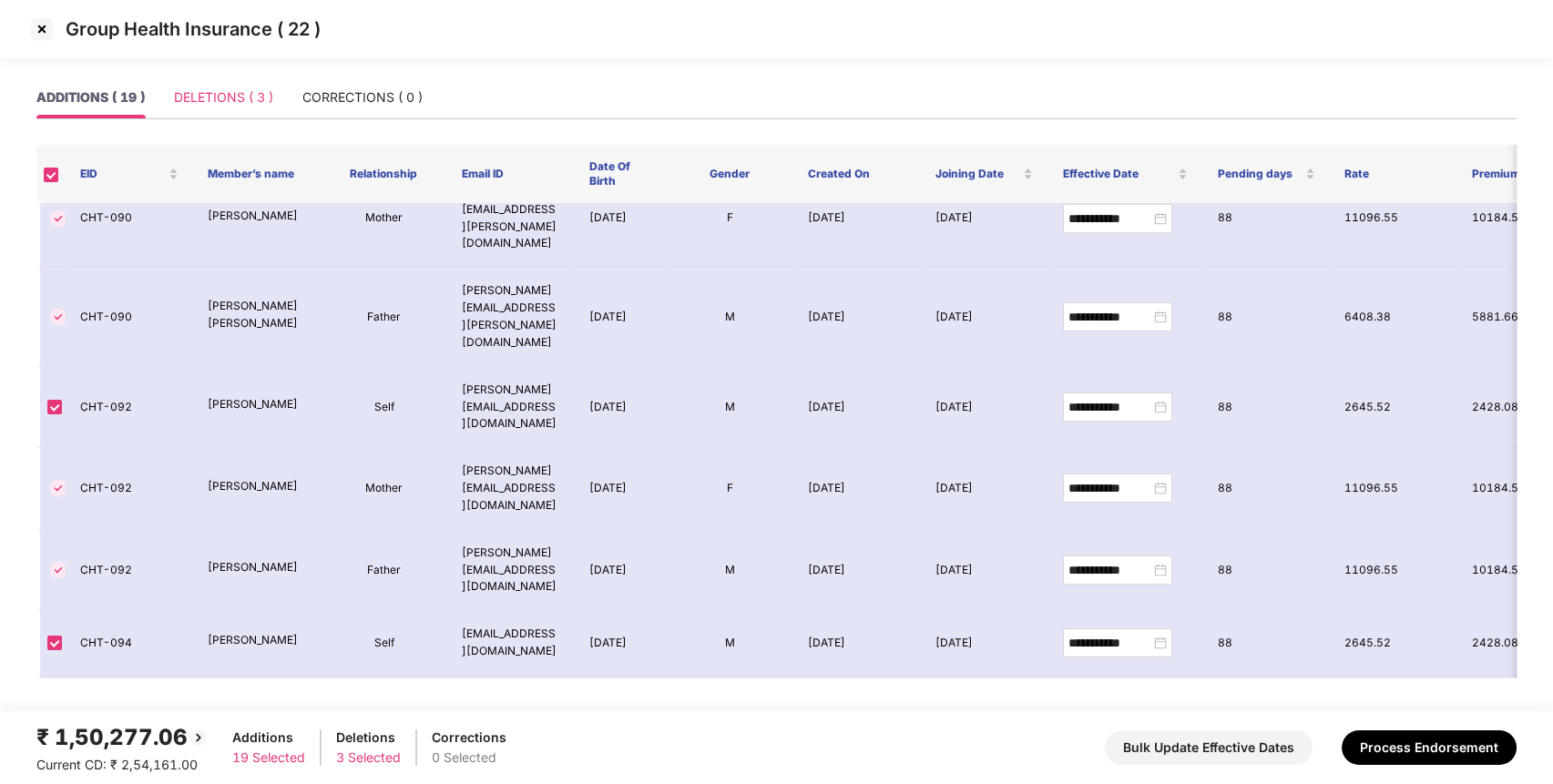
click at [241, 109] on div "DELETIONS ( 3 )" at bounding box center [223, 98] width 100 height 42
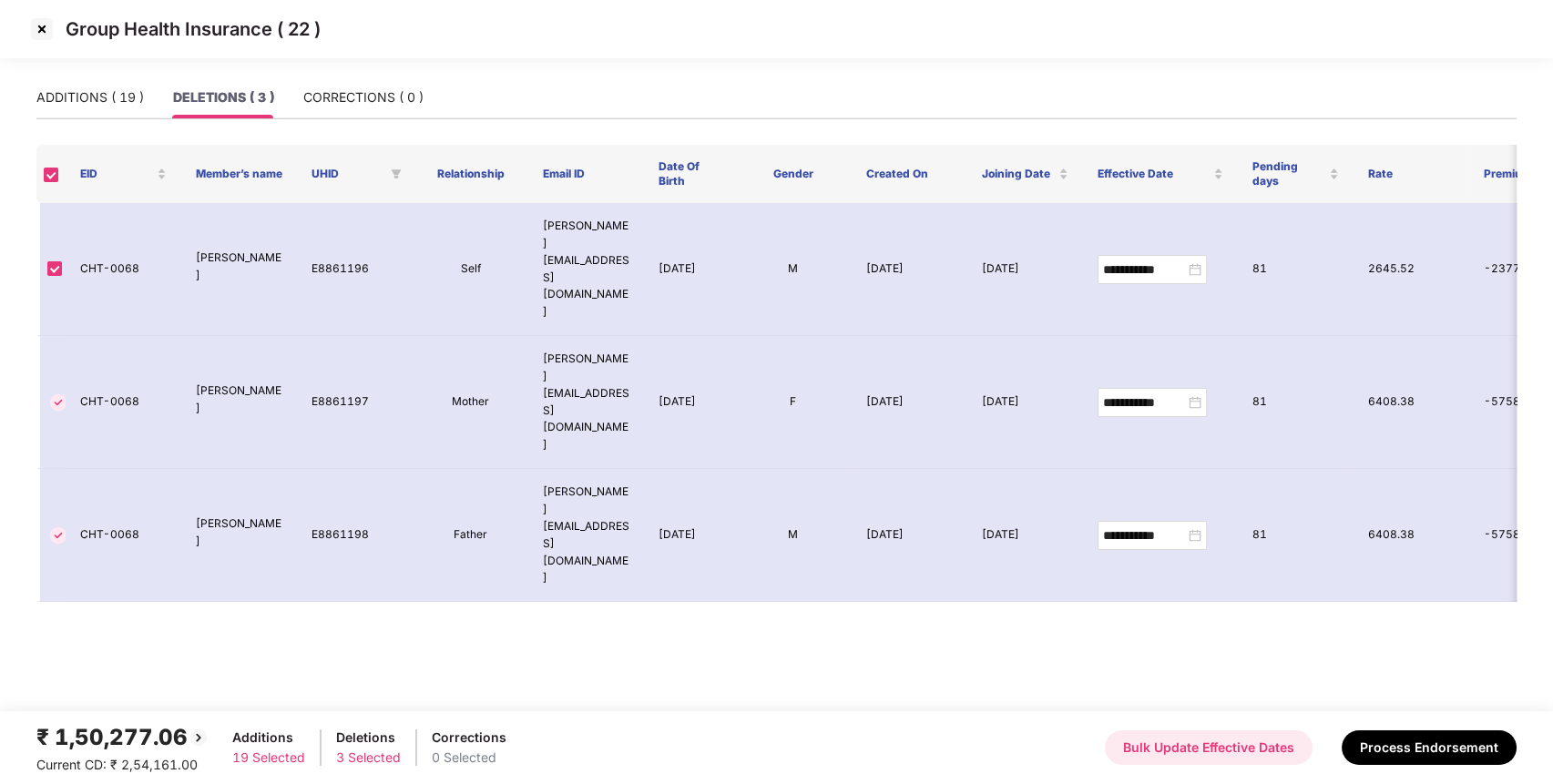
click at [1165, 759] on button "Bulk Update Effective Dates" at bounding box center [1207, 747] width 207 height 35
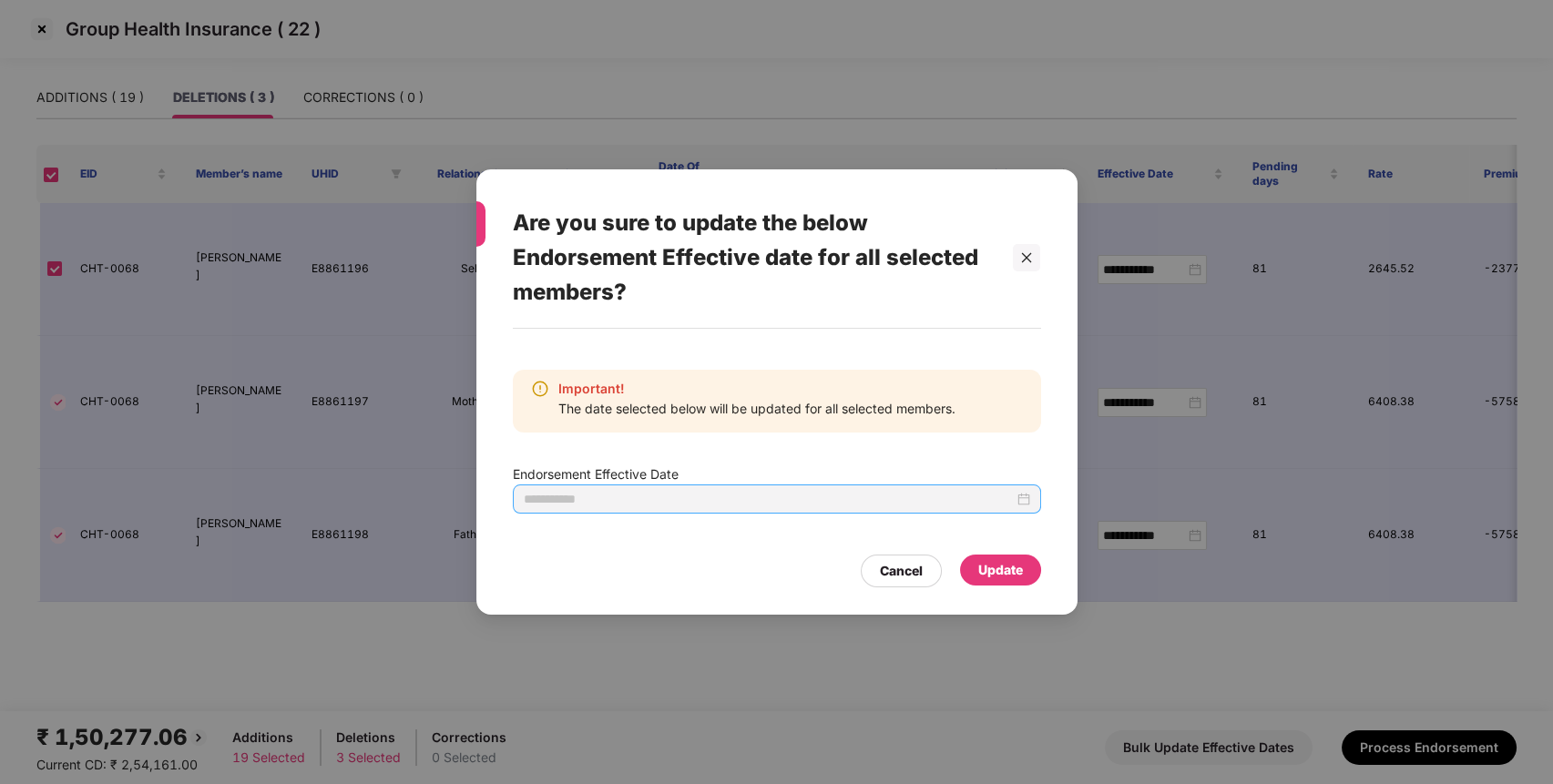
click at [1019, 498] on div at bounding box center [777, 499] width 506 height 20
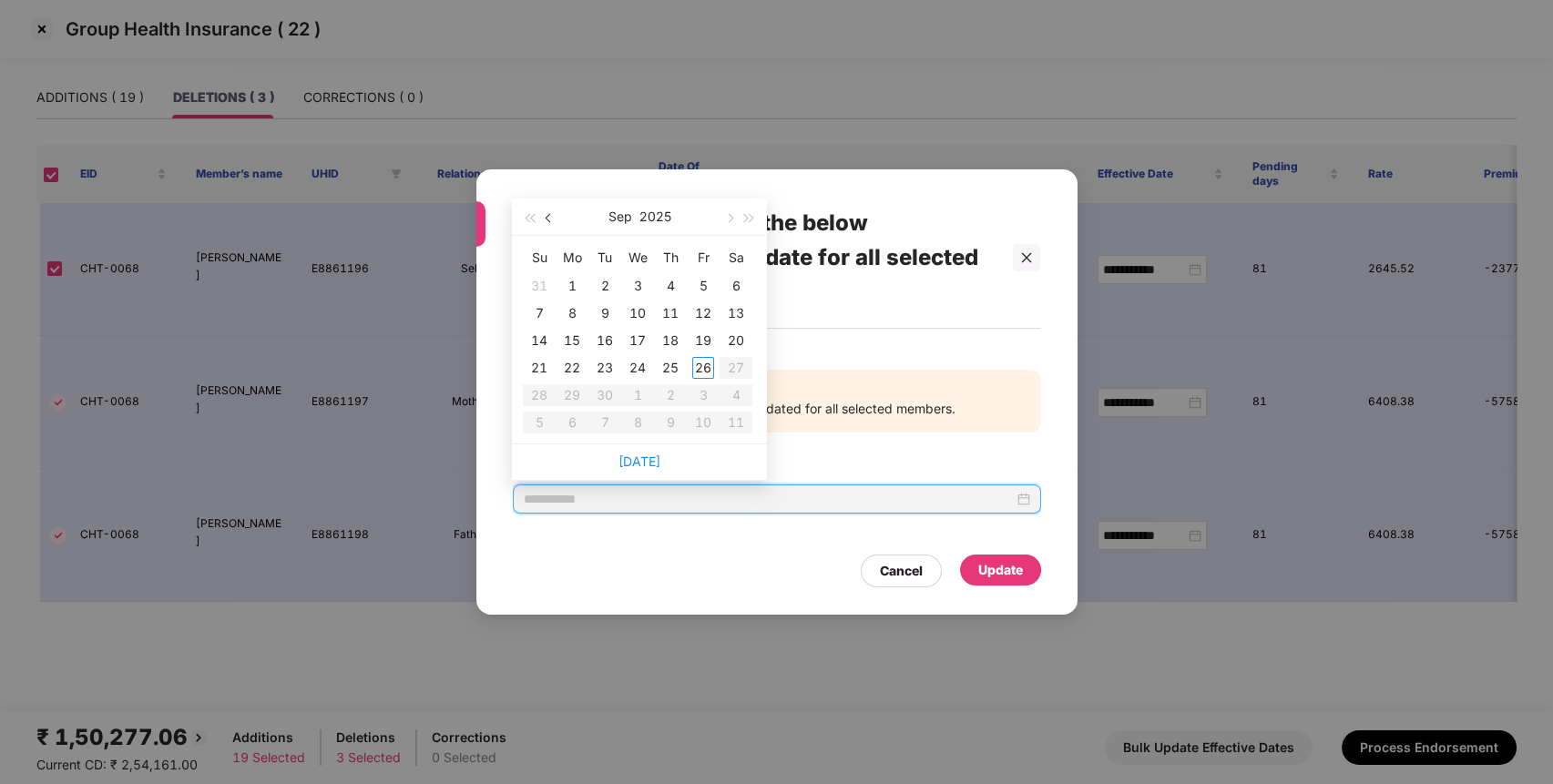
click at [549, 217] on span "button" at bounding box center [550, 218] width 9 height 9
type input "**********"
click at [613, 338] on div "12" at bounding box center [605, 341] width 22 height 22
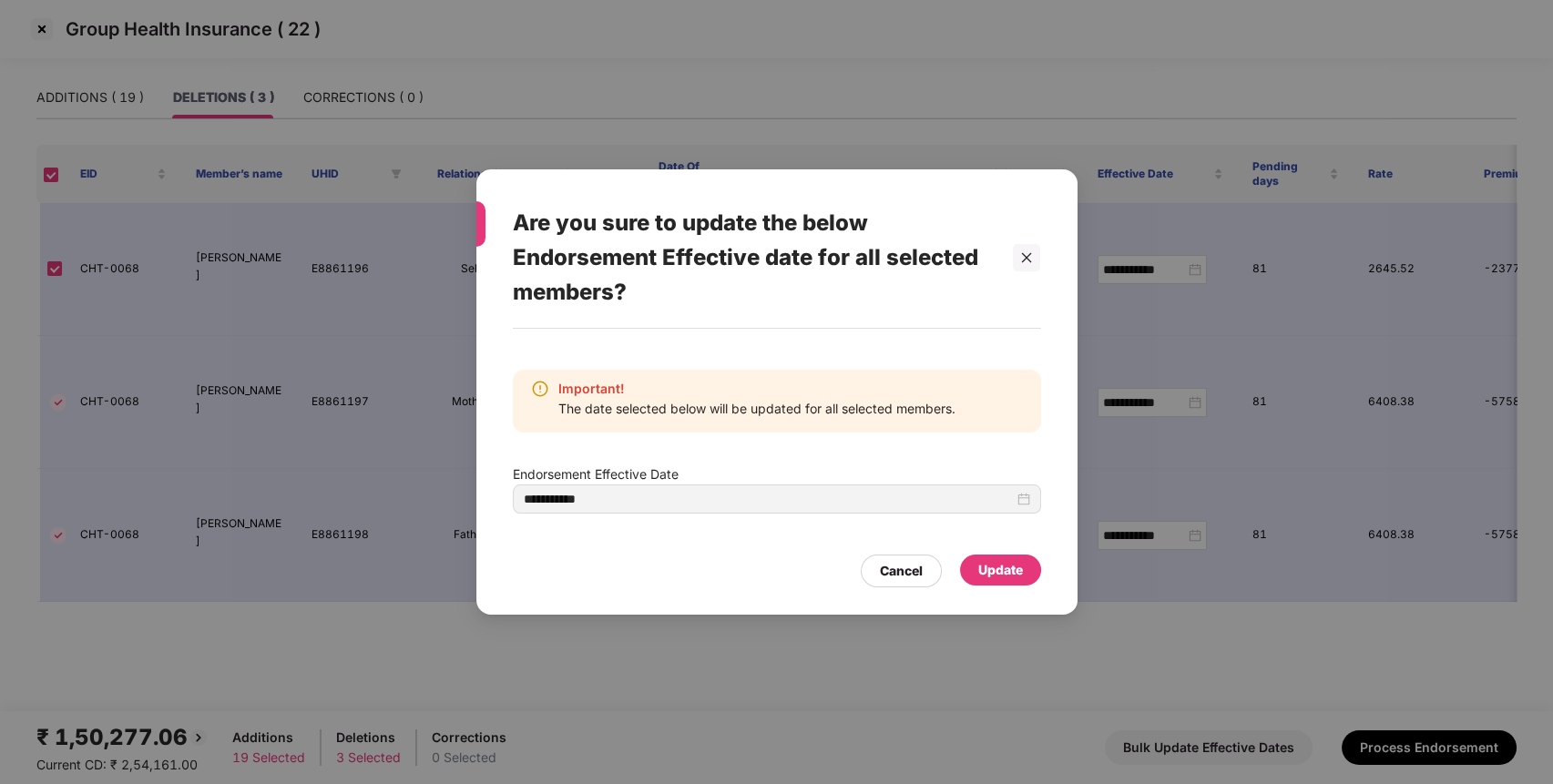
click at [978, 566] on div "Update" at bounding box center [1000, 570] width 45 height 20
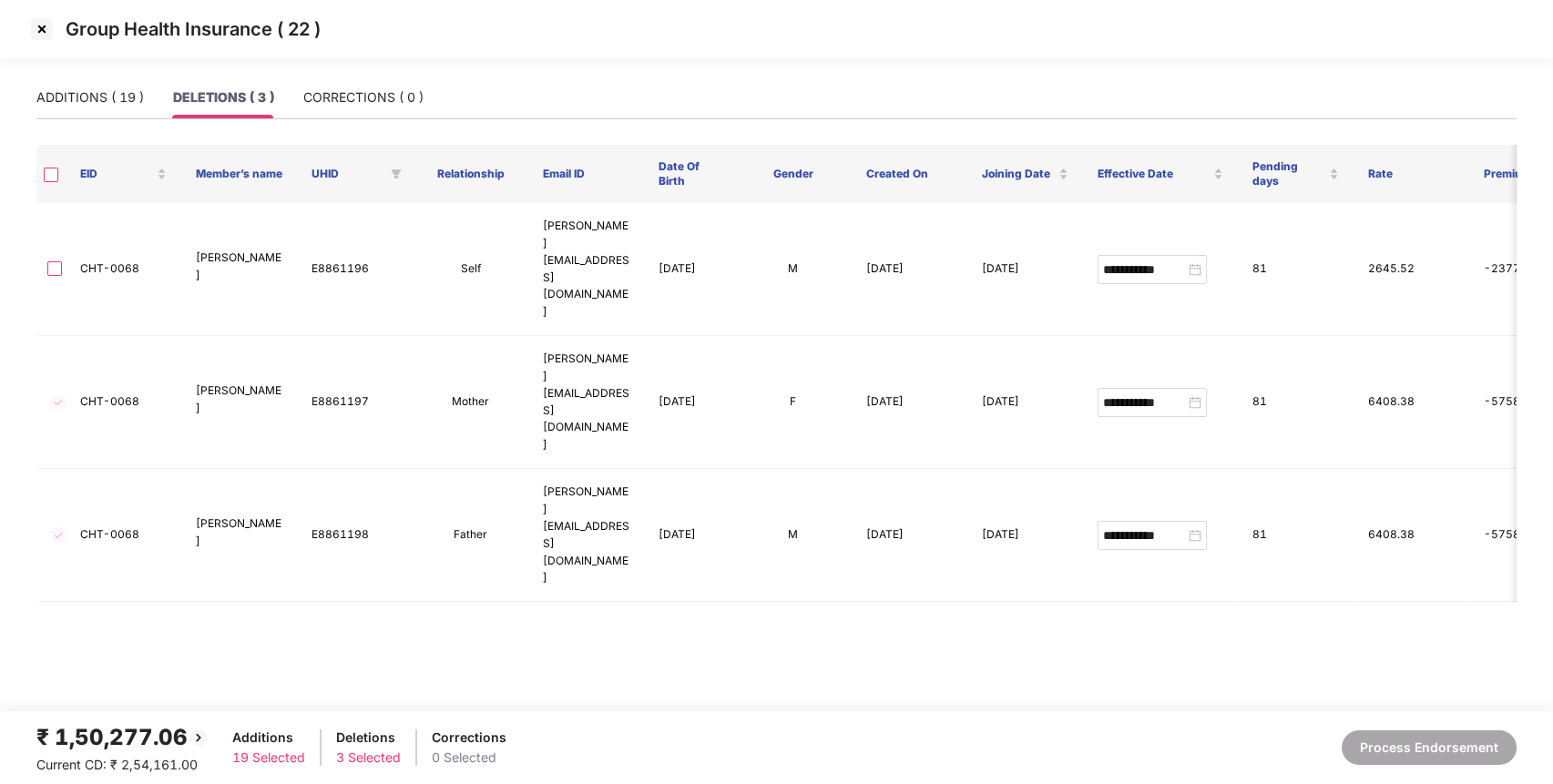
type input "**********"
click at [43, 29] on img at bounding box center [42, 29] width 29 height 29
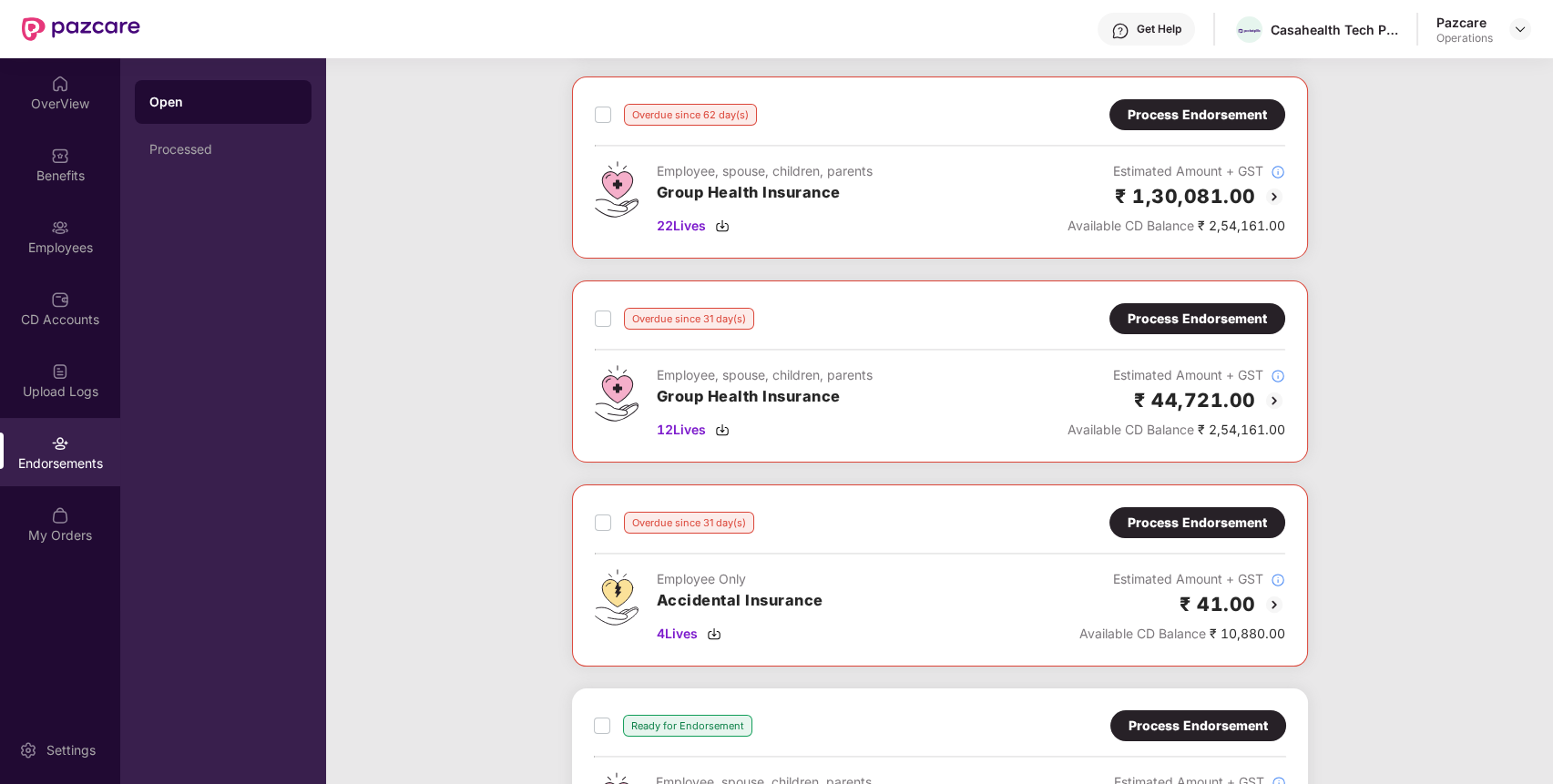
scroll to position [288, 0]
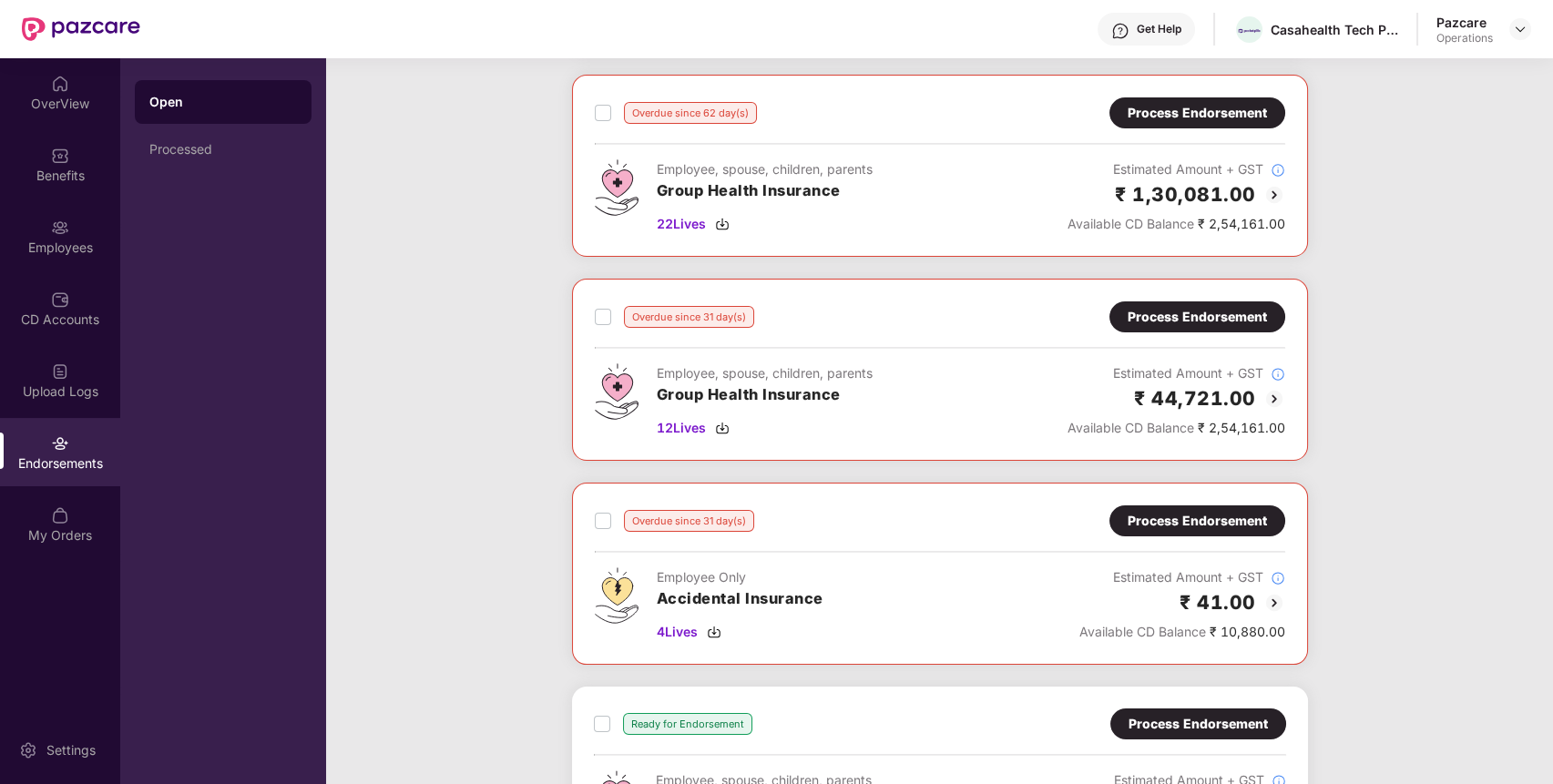
click at [1202, 319] on div "Process Endorsement" at bounding box center [1197, 317] width 139 height 20
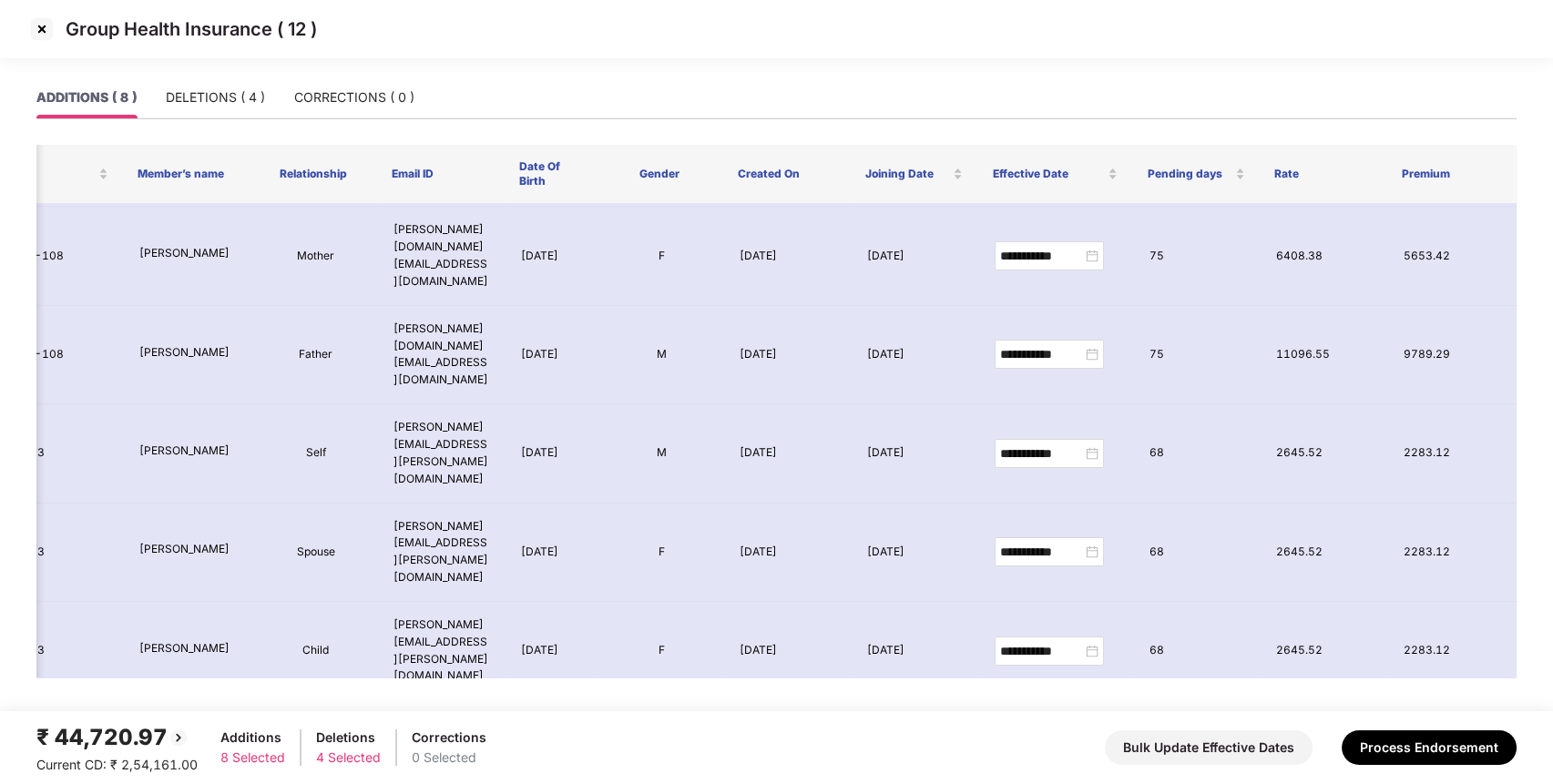
scroll to position [0, 70]
click at [248, 111] on div "DELETIONS ( 4 )" at bounding box center [215, 98] width 100 height 42
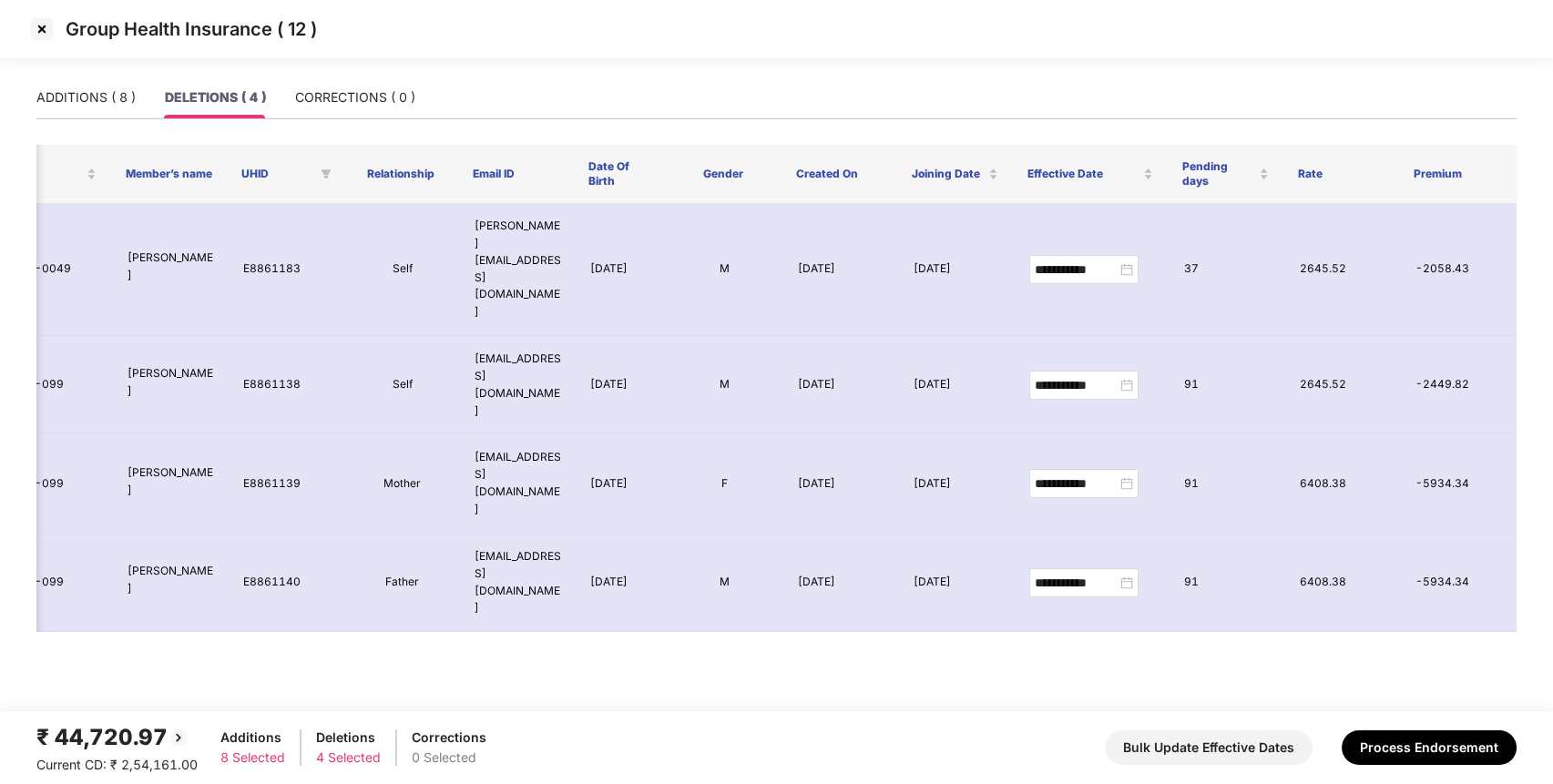
scroll to position [0, 0]
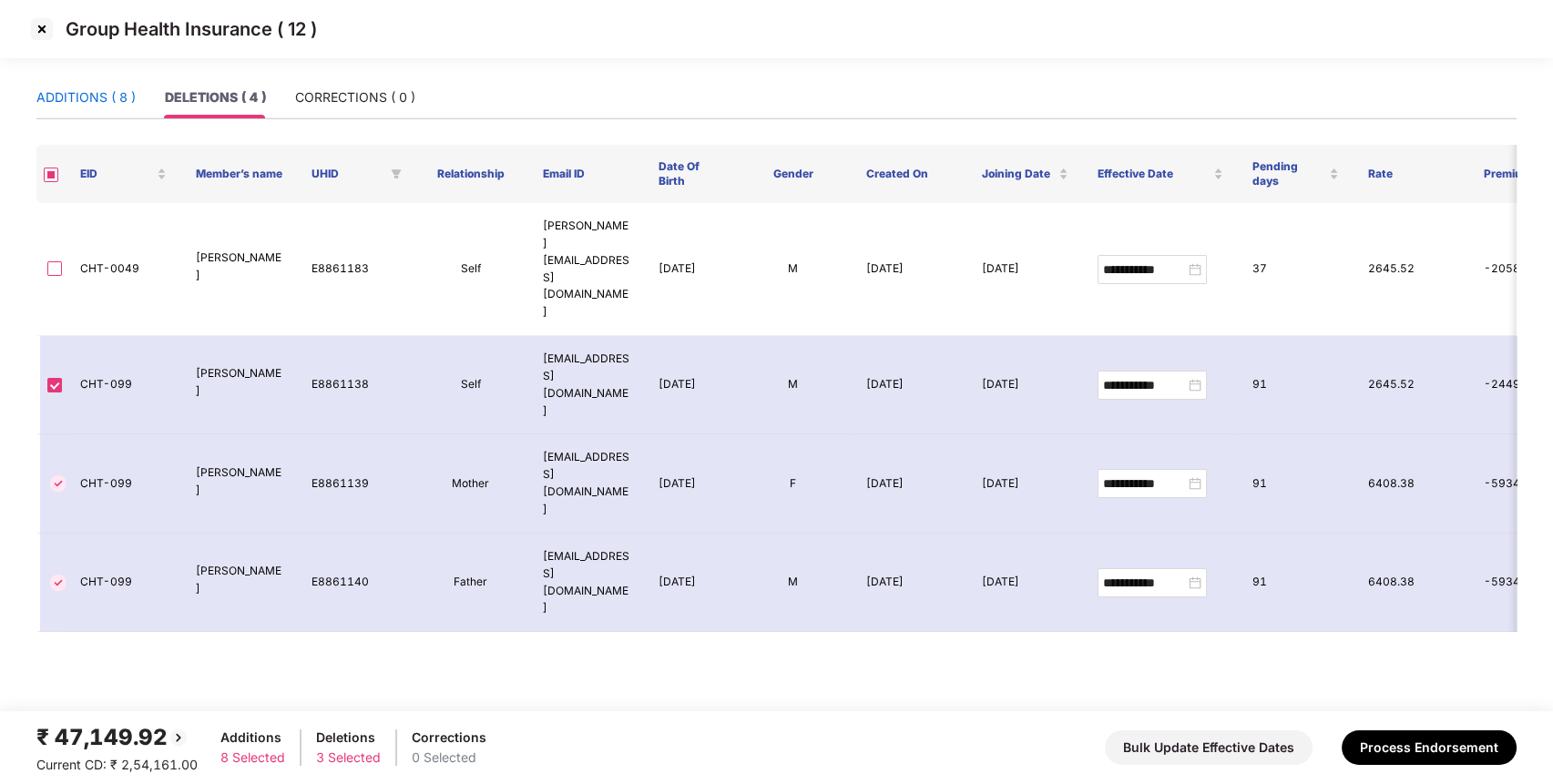
click at [98, 90] on div "ADDITIONS ( 8 )" at bounding box center [86, 98] width 100 height 20
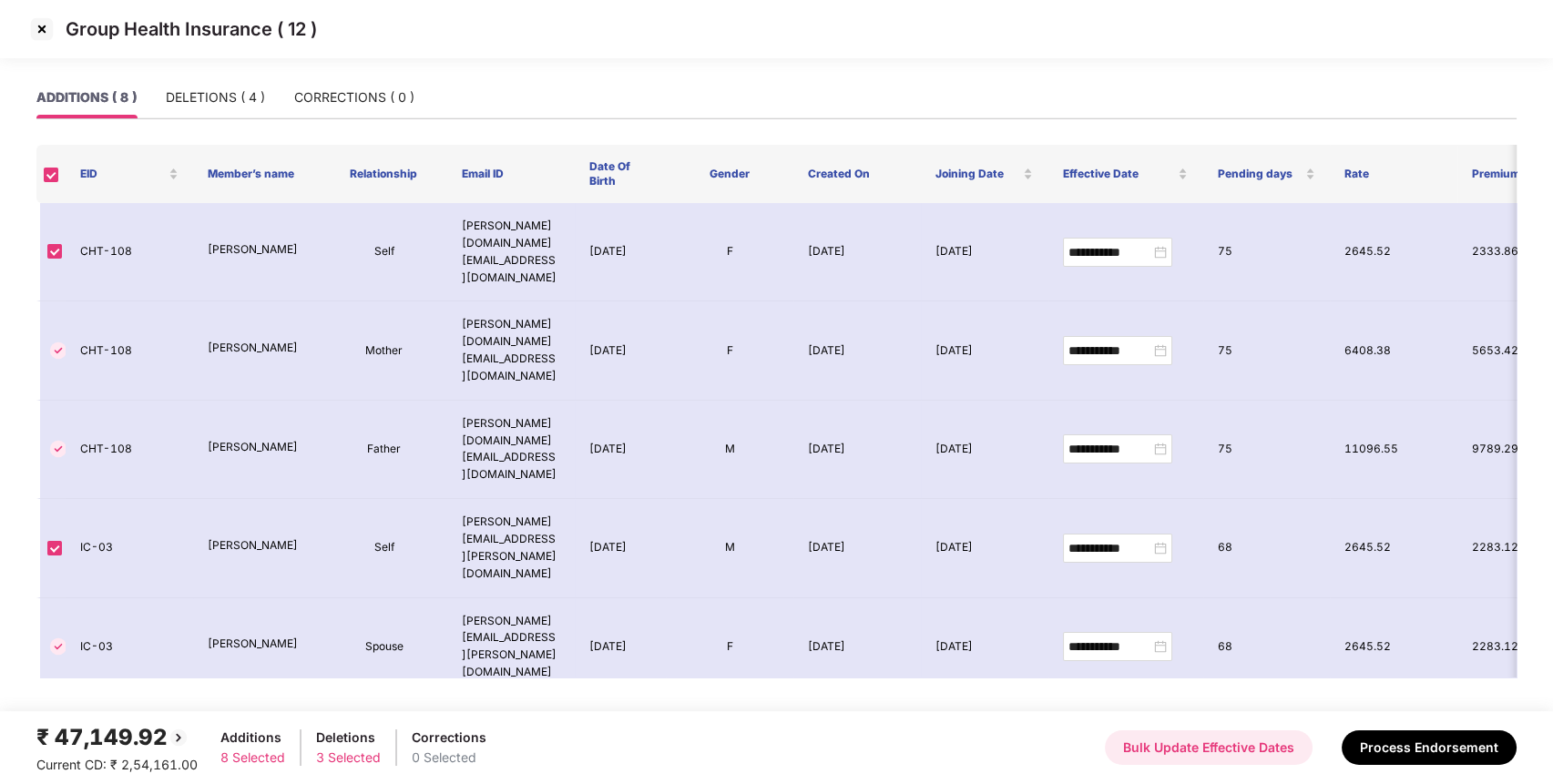
click at [1225, 742] on button "Bulk Update Effective Dates" at bounding box center [1207, 747] width 207 height 35
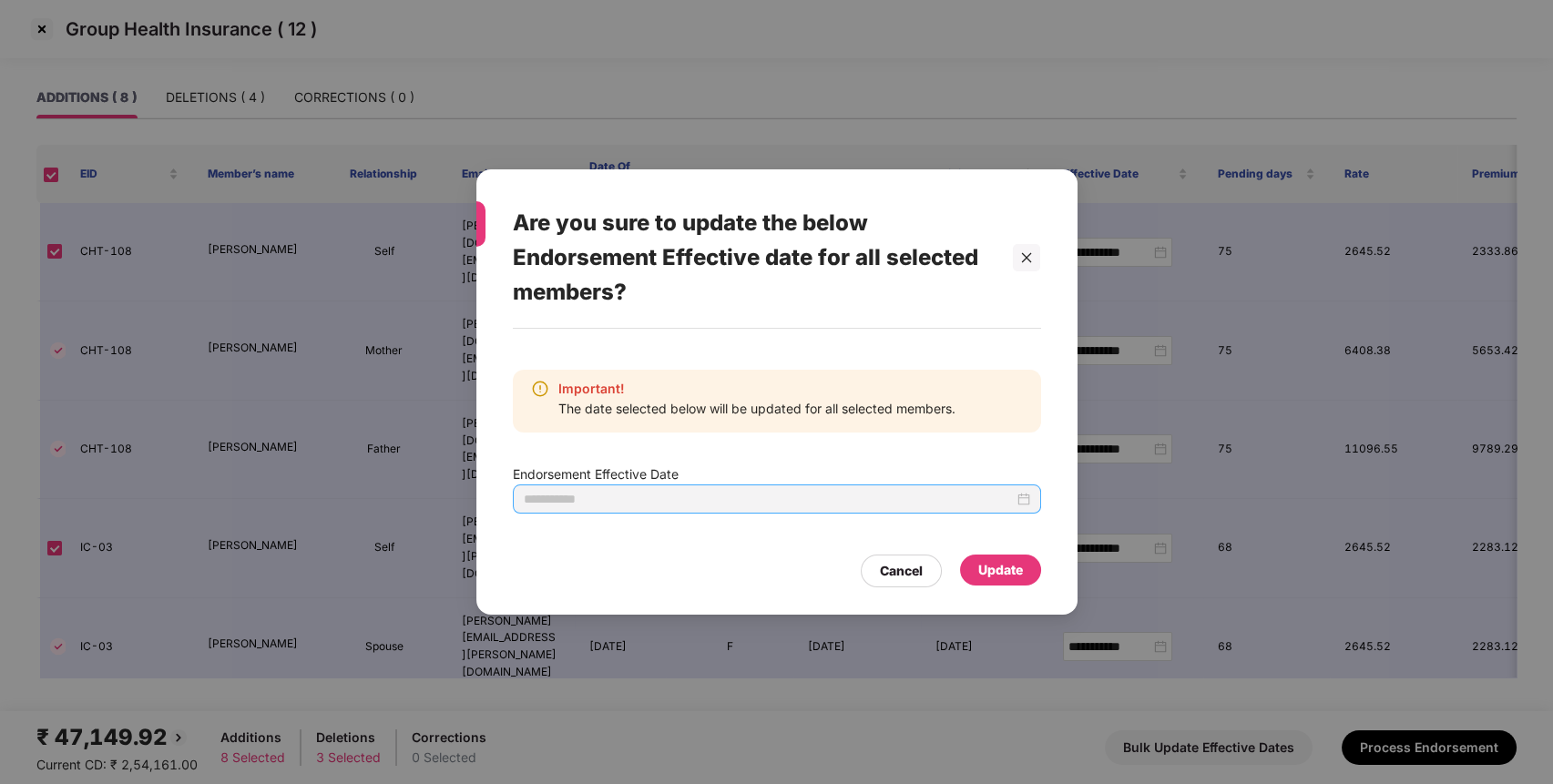
click at [1025, 498] on div at bounding box center [777, 499] width 506 height 20
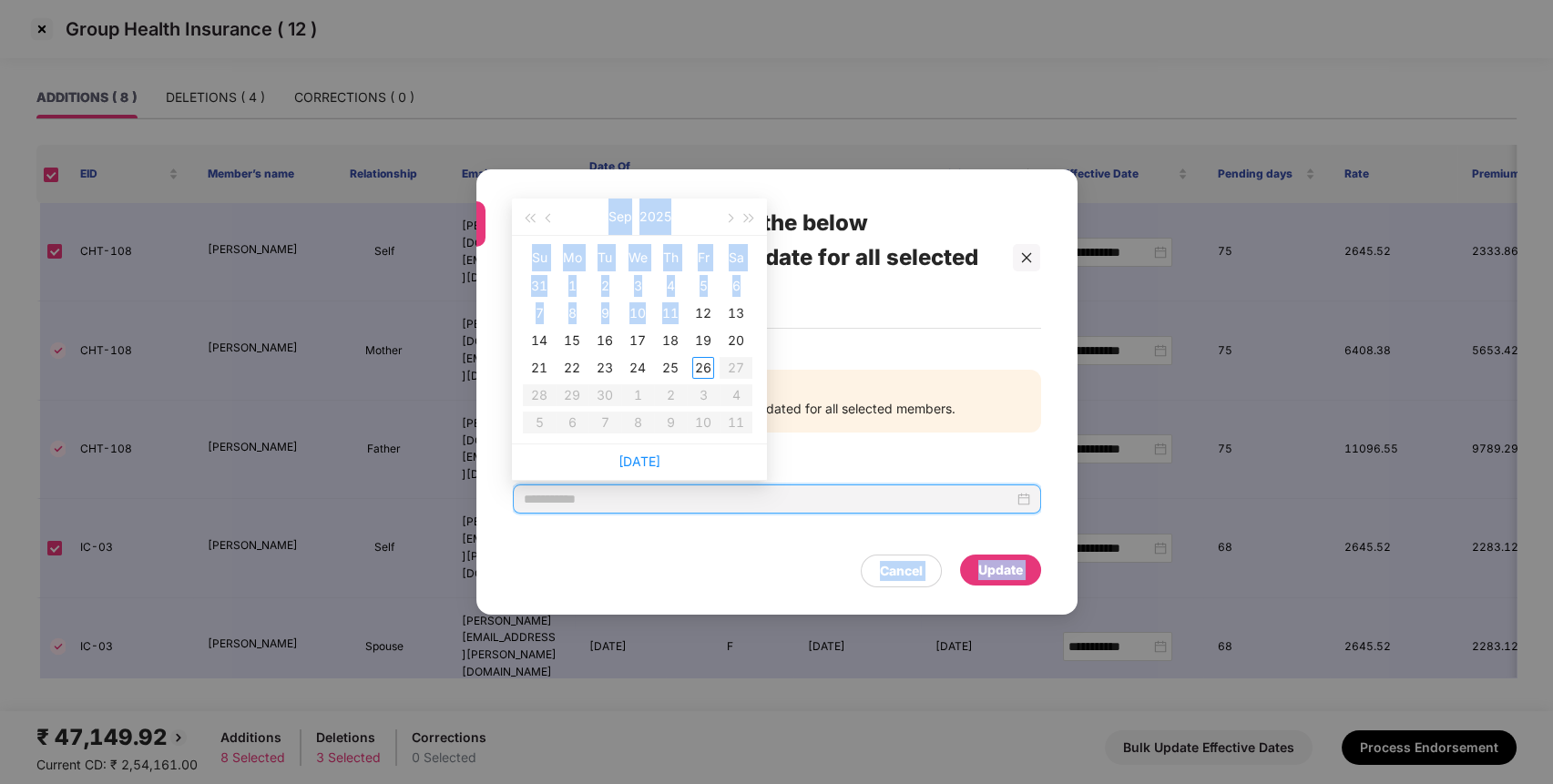
type input "**********"
drag, startPoint x: 1025, startPoint y: 498, endPoint x: 539, endPoint y: 214, distance: 562.9
click at [539, 214] on body "**********" at bounding box center [776, 392] width 1553 height 784
click at [539, 214] on button "button" at bounding box center [549, 217] width 20 height 37
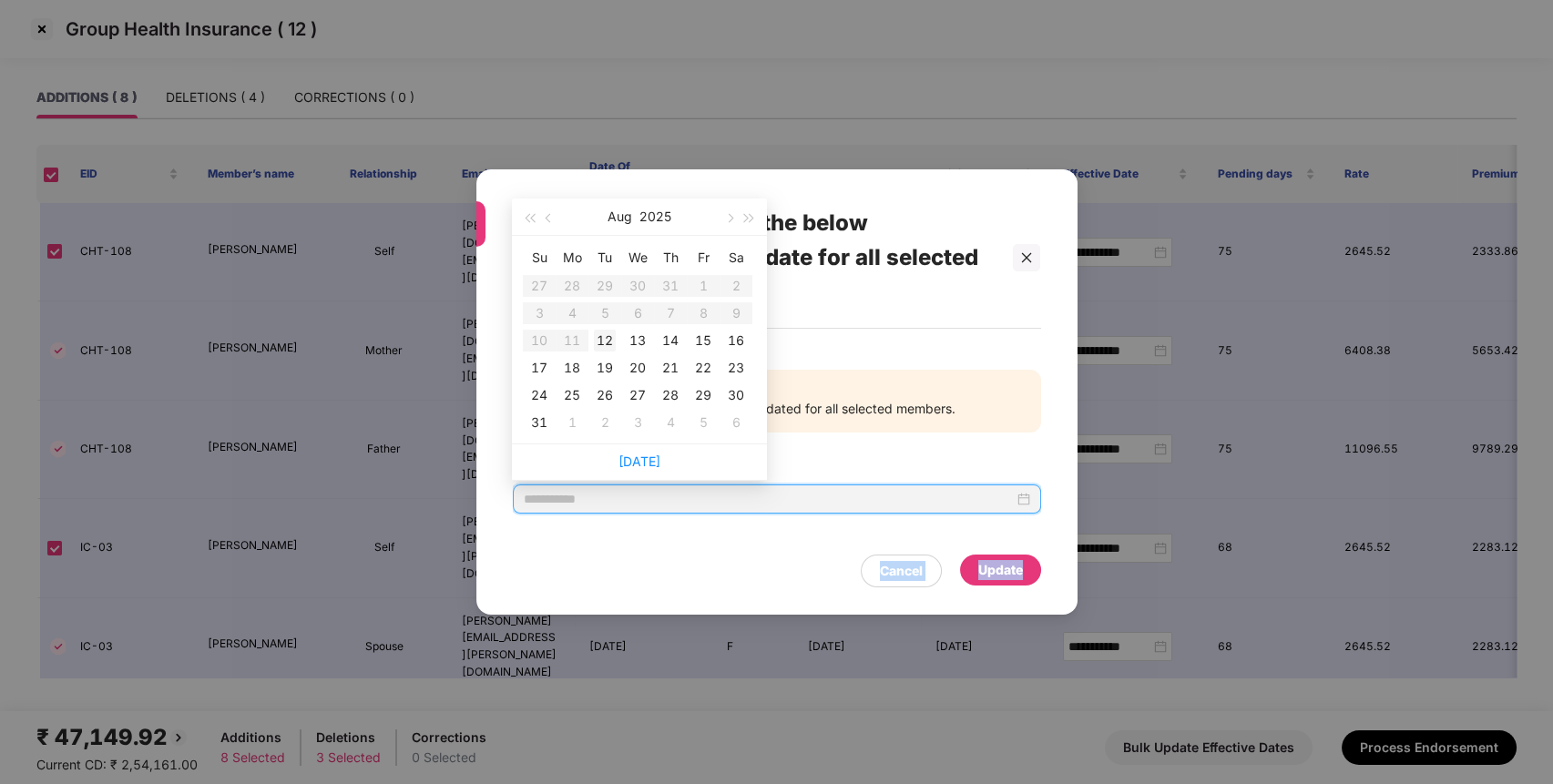
type input "**********"
click at [594, 345] on div "12" at bounding box center [605, 341] width 22 height 22
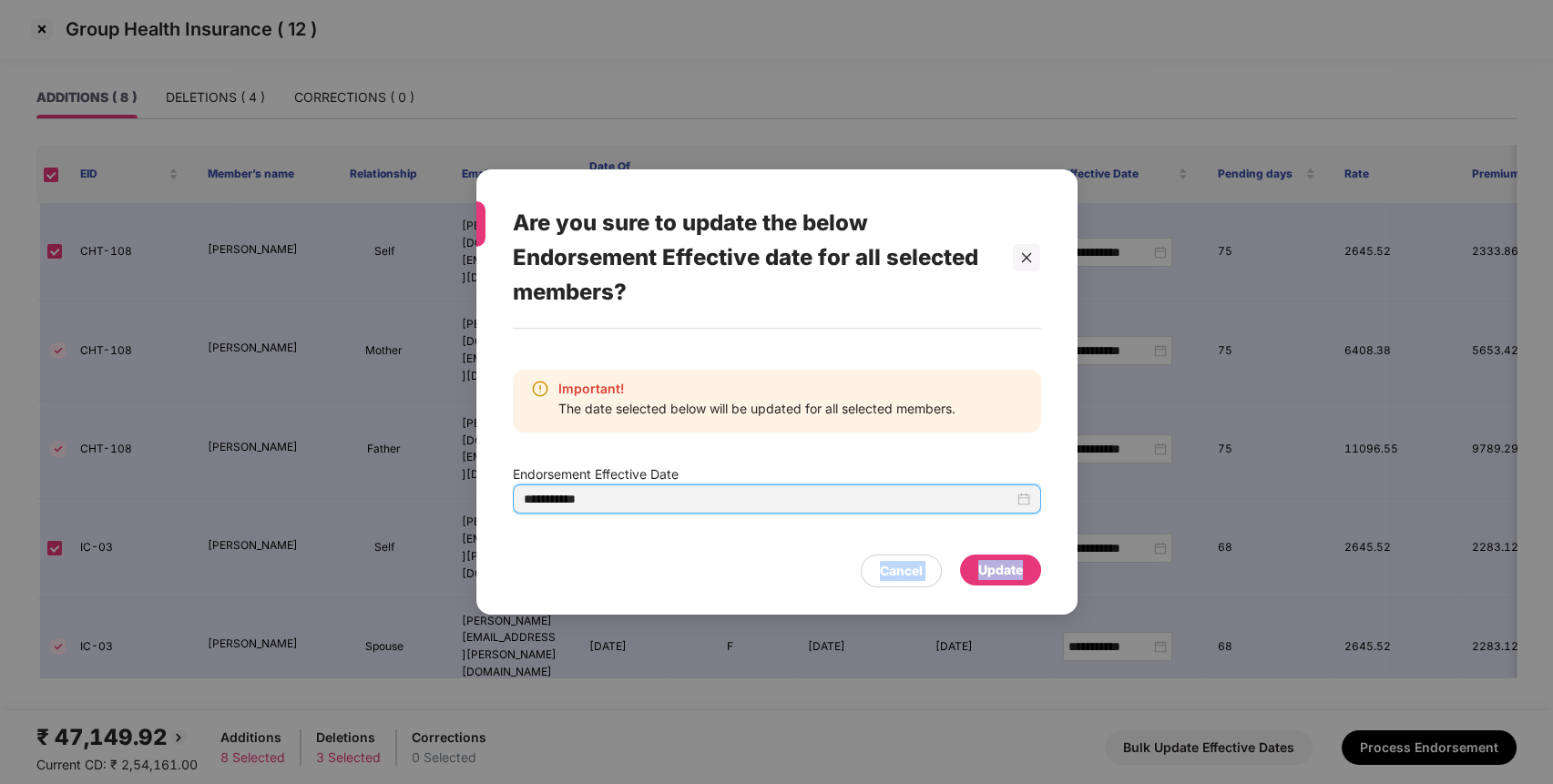
click at [987, 561] on div "Update" at bounding box center [1000, 570] width 45 height 20
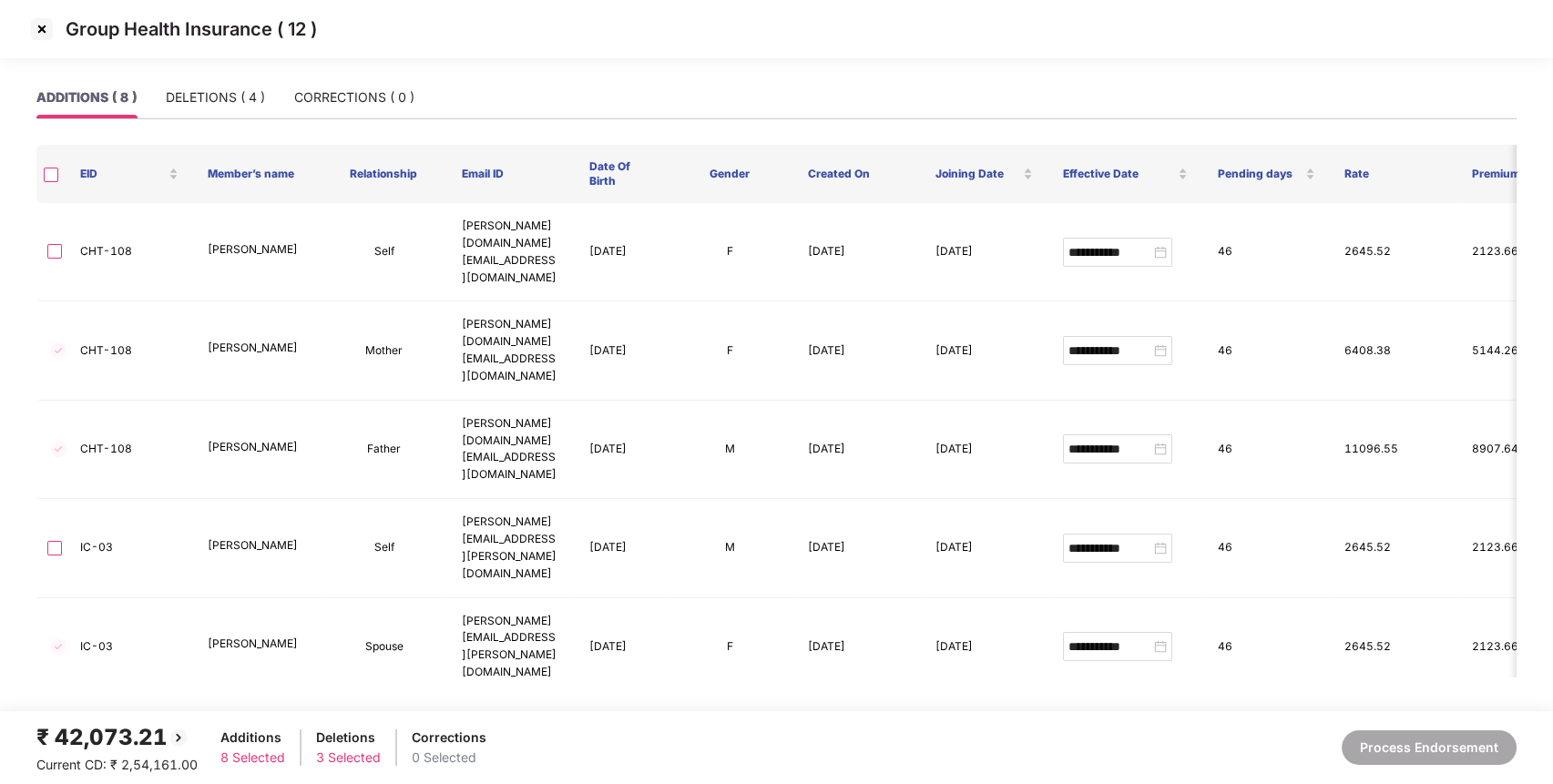
type input "**********"
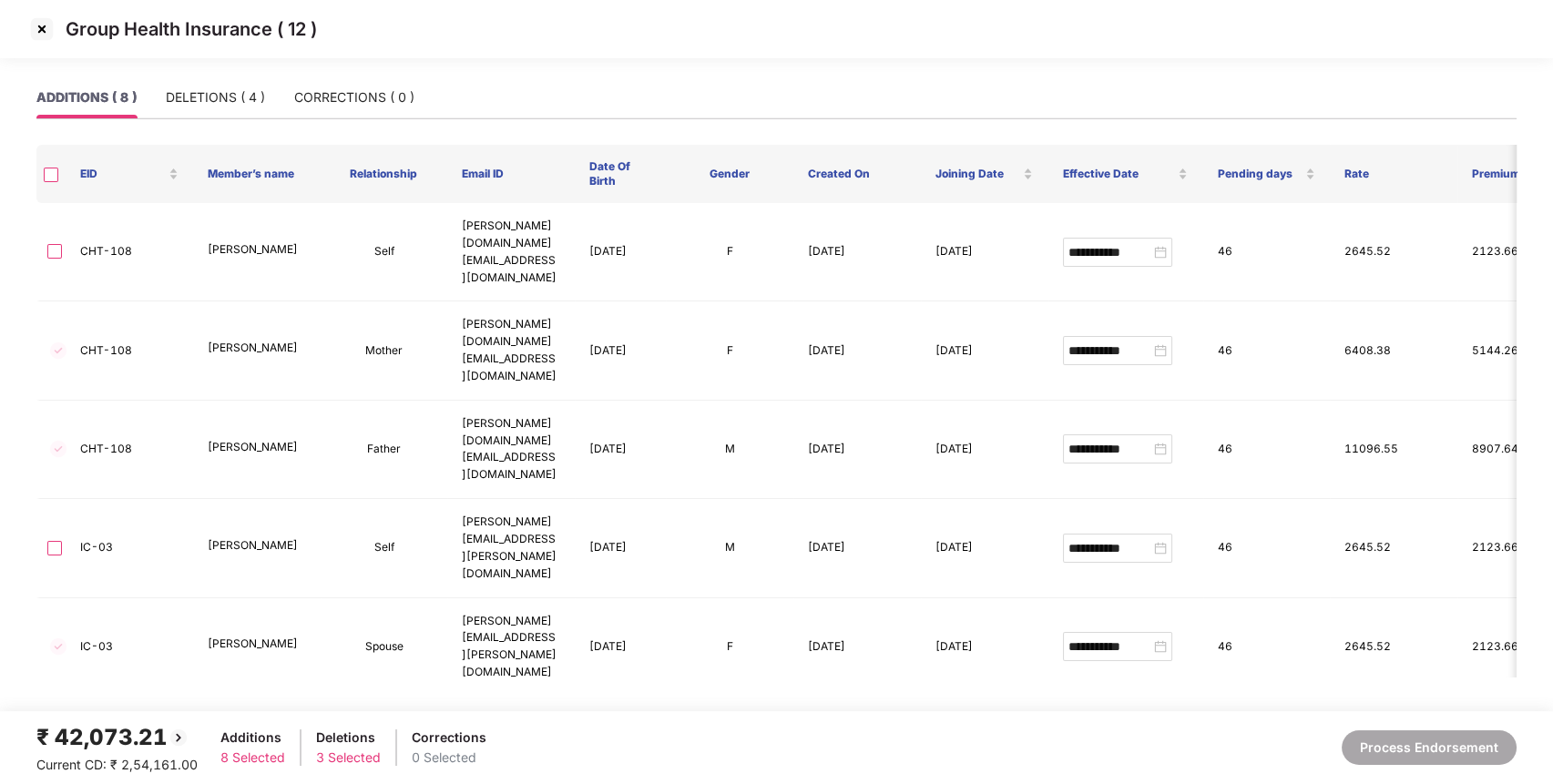
type input "**********"
click at [44, 28] on img at bounding box center [42, 29] width 29 height 29
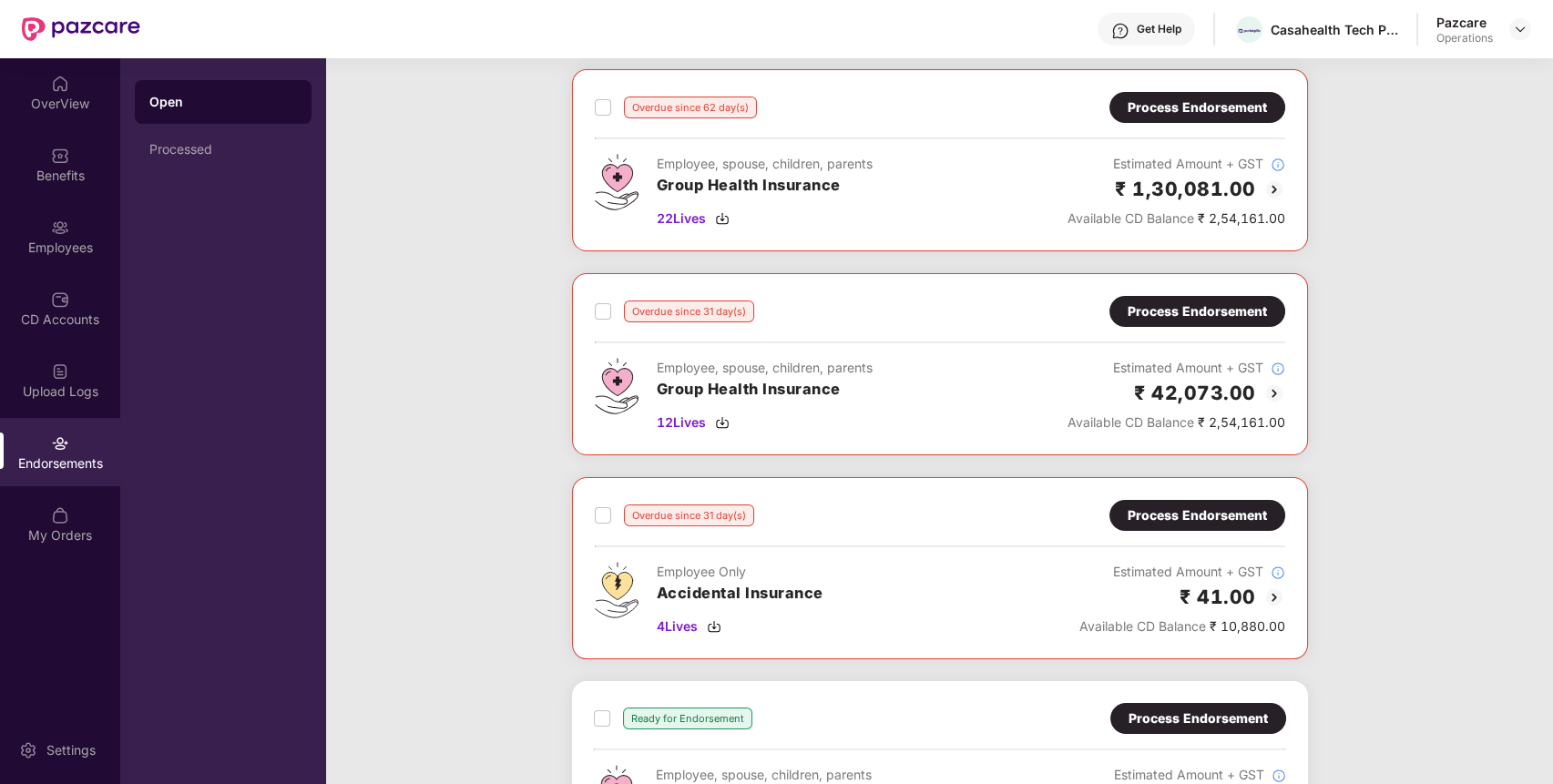
scroll to position [373, 0]
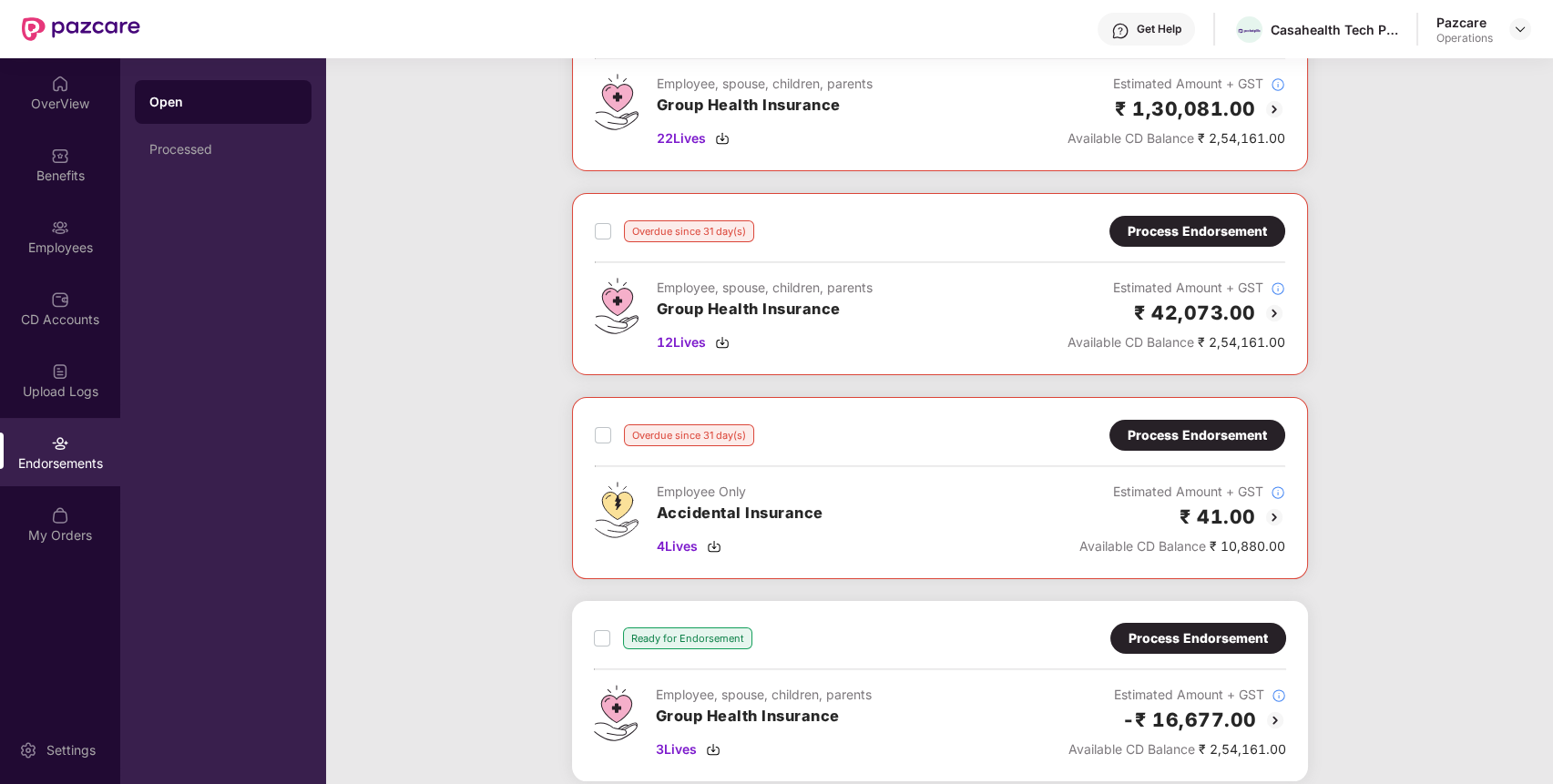
click at [1187, 420] on div "Process Endorsement" at bounding box center [1197, 435] width 176 height 31
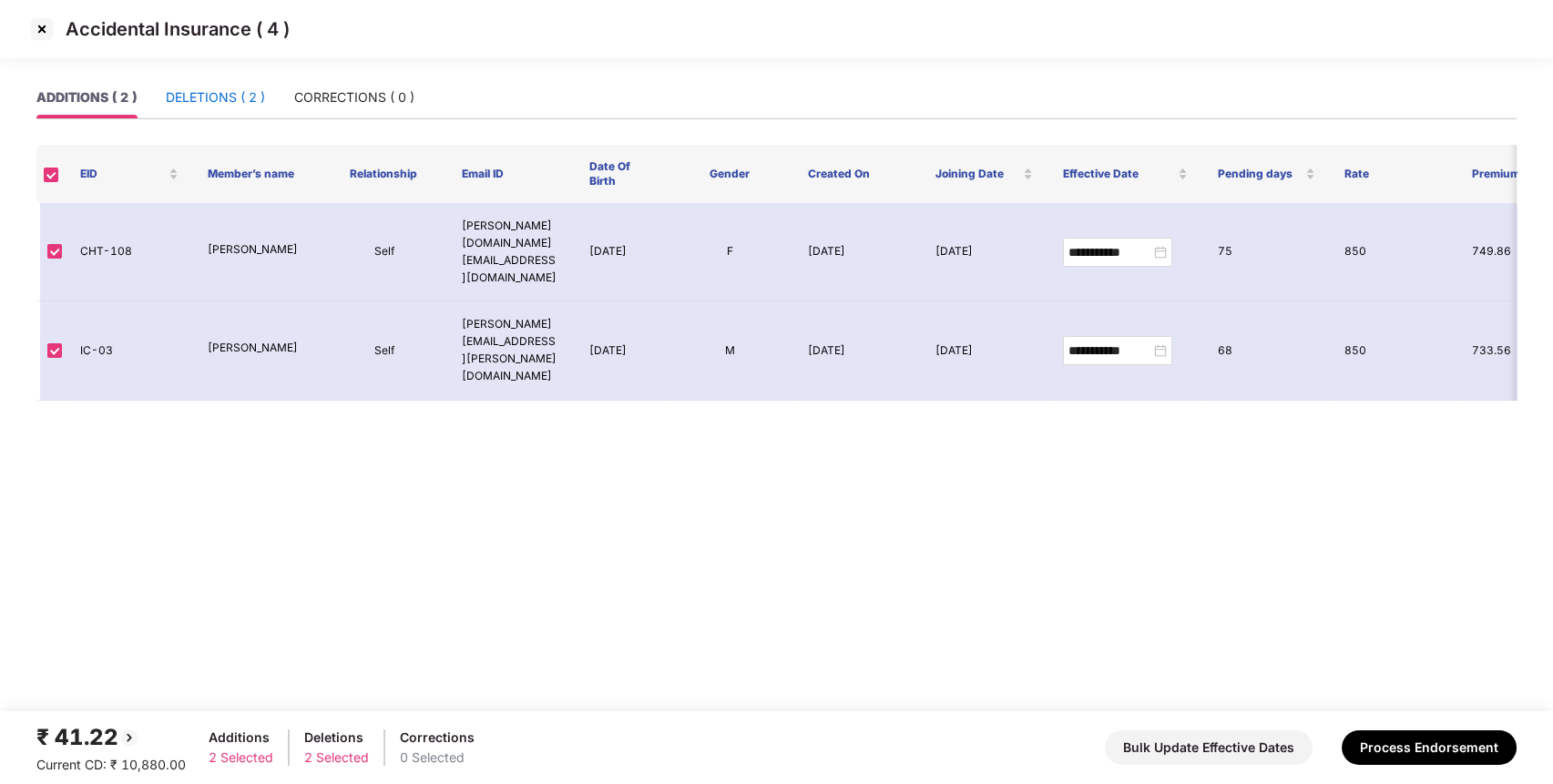
click at [248, 89] on div "DELETIONS ( 2 )" at bounding box center [215, 98] width 100 height 20
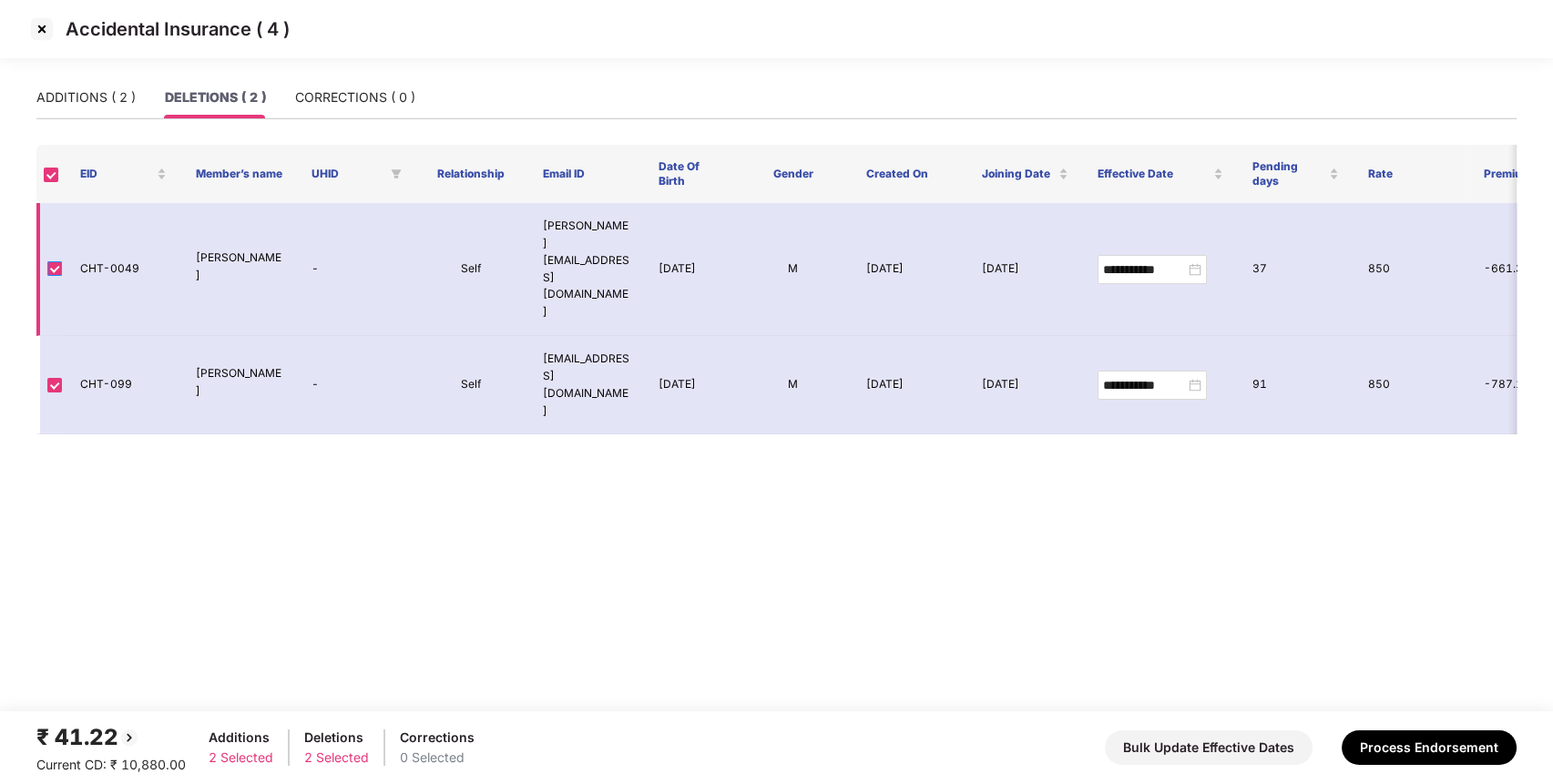
click at [51, 260] on label at bounding box center [55, 270] width 15 height 20
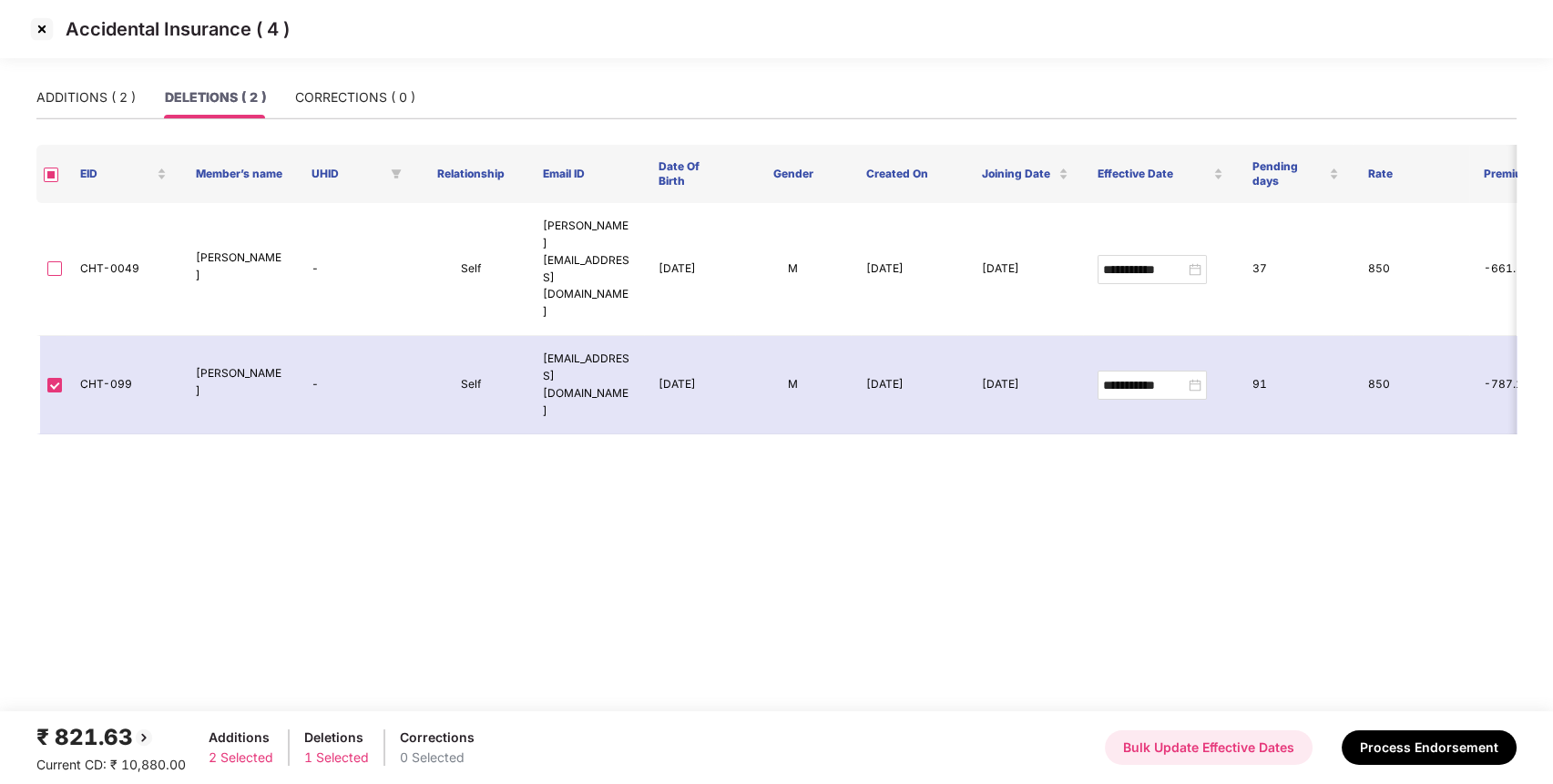
click at [1171, 762] on button "Bulk Update Effective Dates" at bounding box center [1207, 747] width 207 height 35
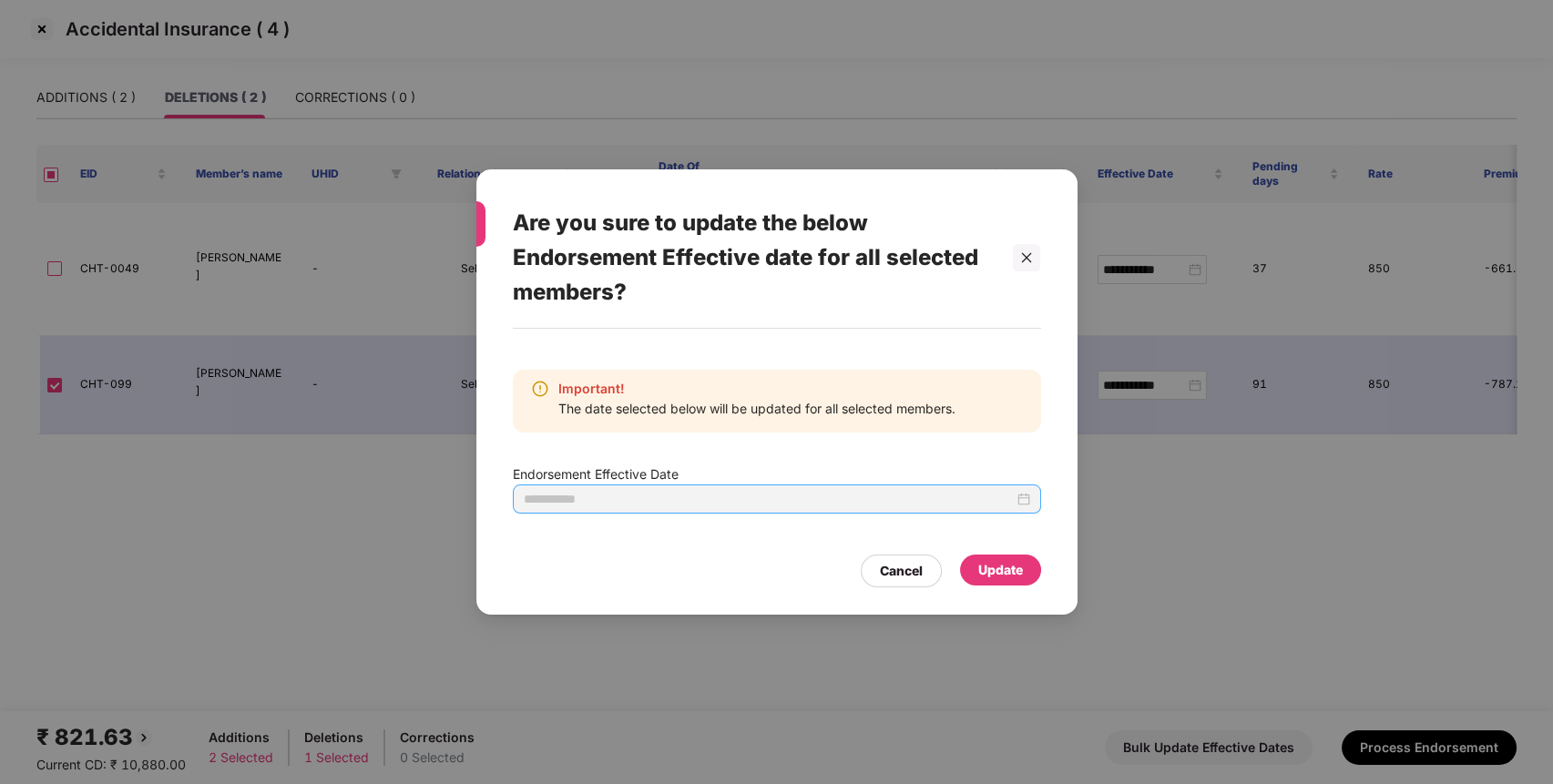
click at [1028, 506] on div at bounding box center [777, 499] width 506 height 20
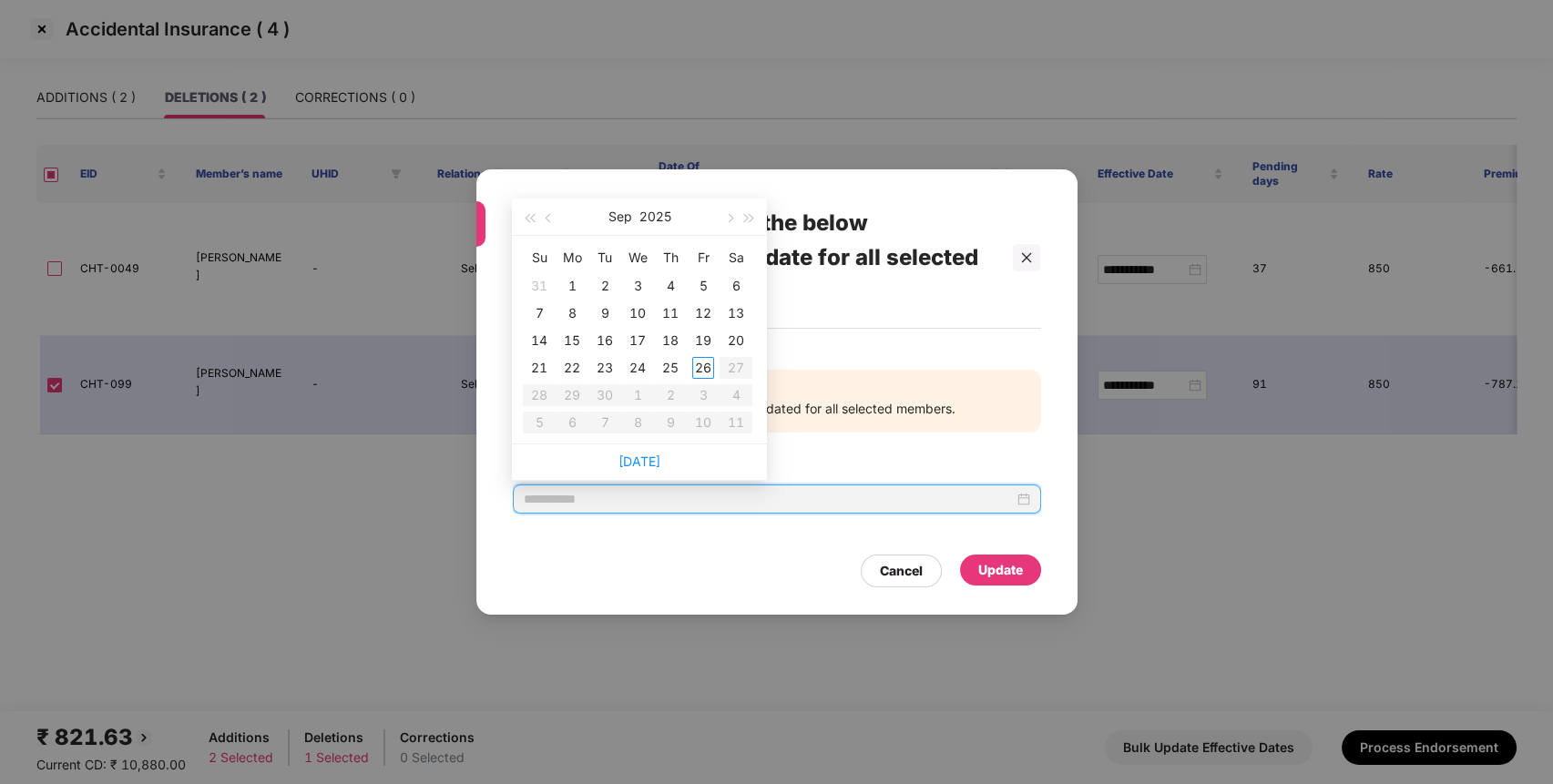
type input "**********"
click at [544, 219] on button "button" at bounding box center [549, 217] width 20 height 37
type input "**********"
click at [603, 345] on div "12" at bounding box center [605, 341] width 22 height 22
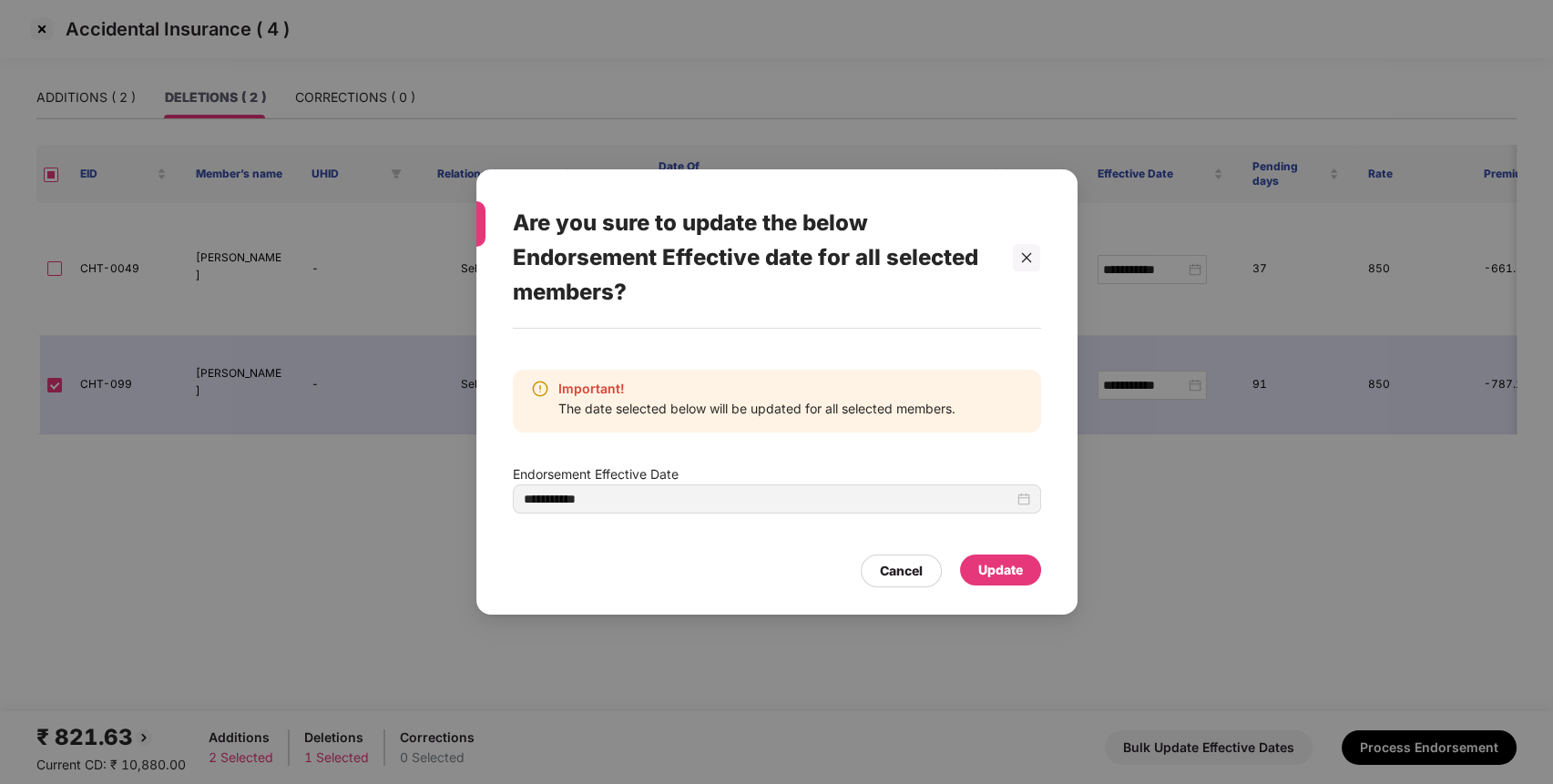
click at [995, 562] on div "Update" at bounding box center [1000, 570] width 45 height 20
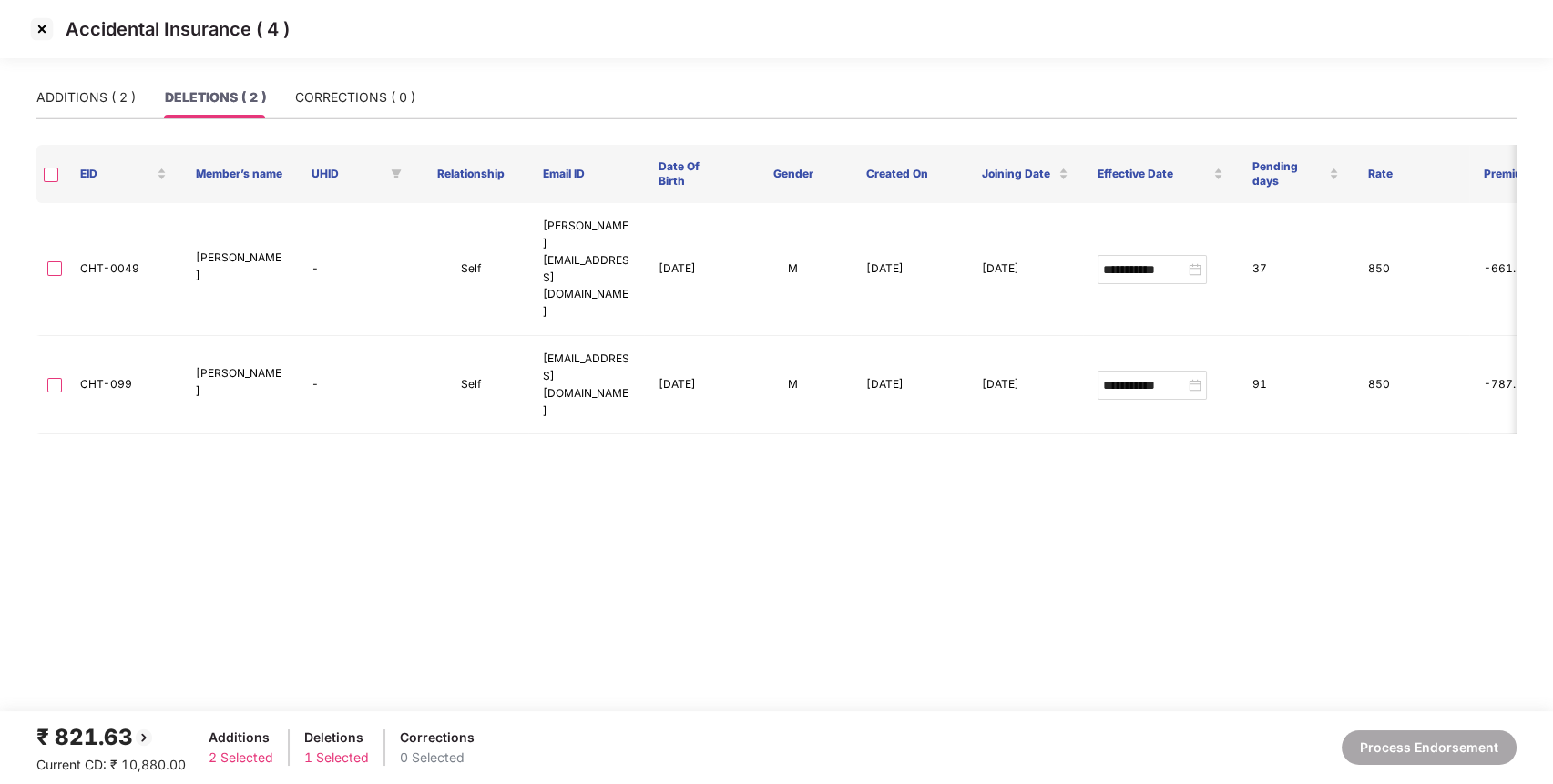
type input "**********"
click at [37, 19] on img at bounding box center [42, 29] width 29 height 29
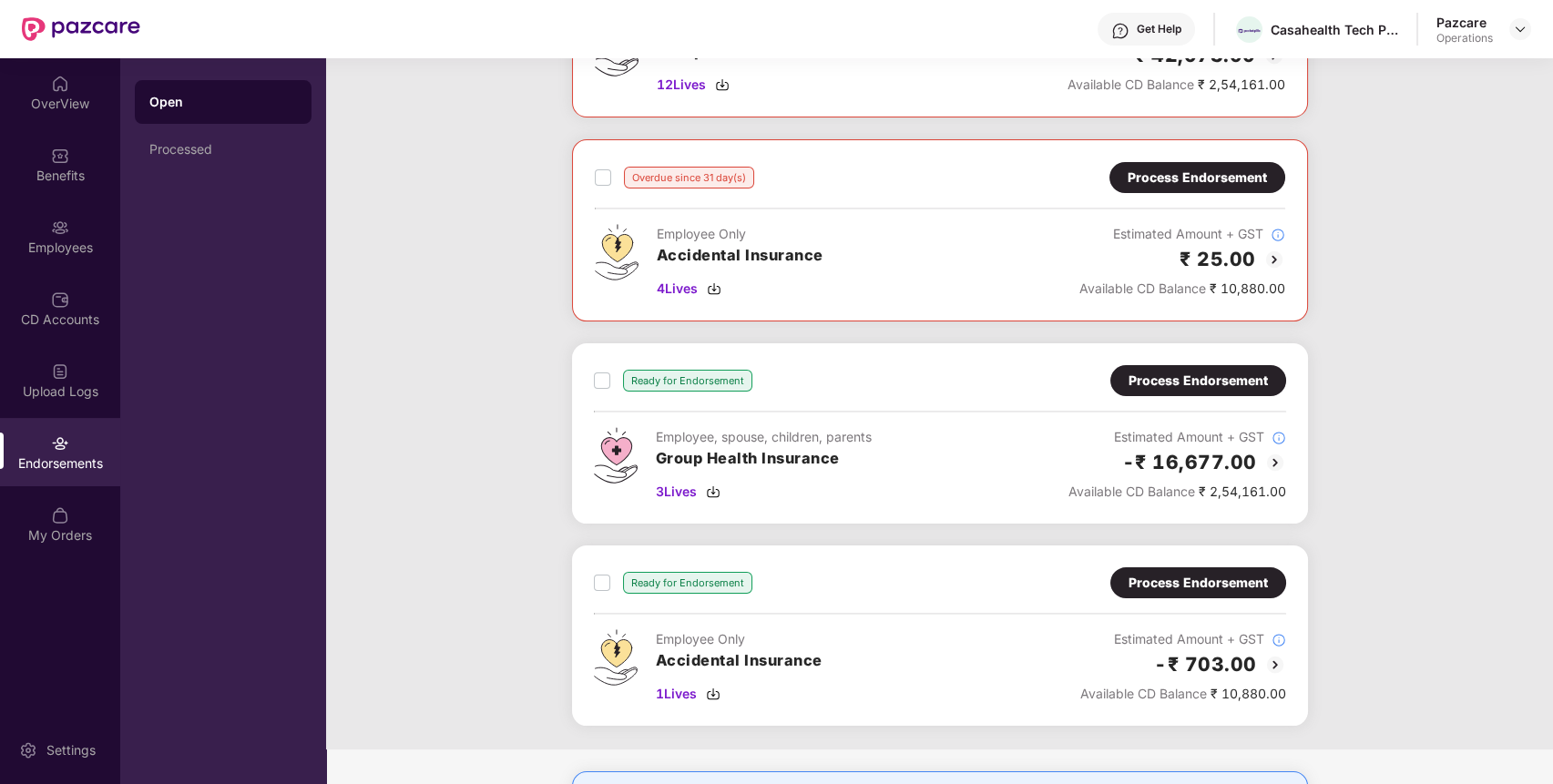
scroll to position [620, 0]
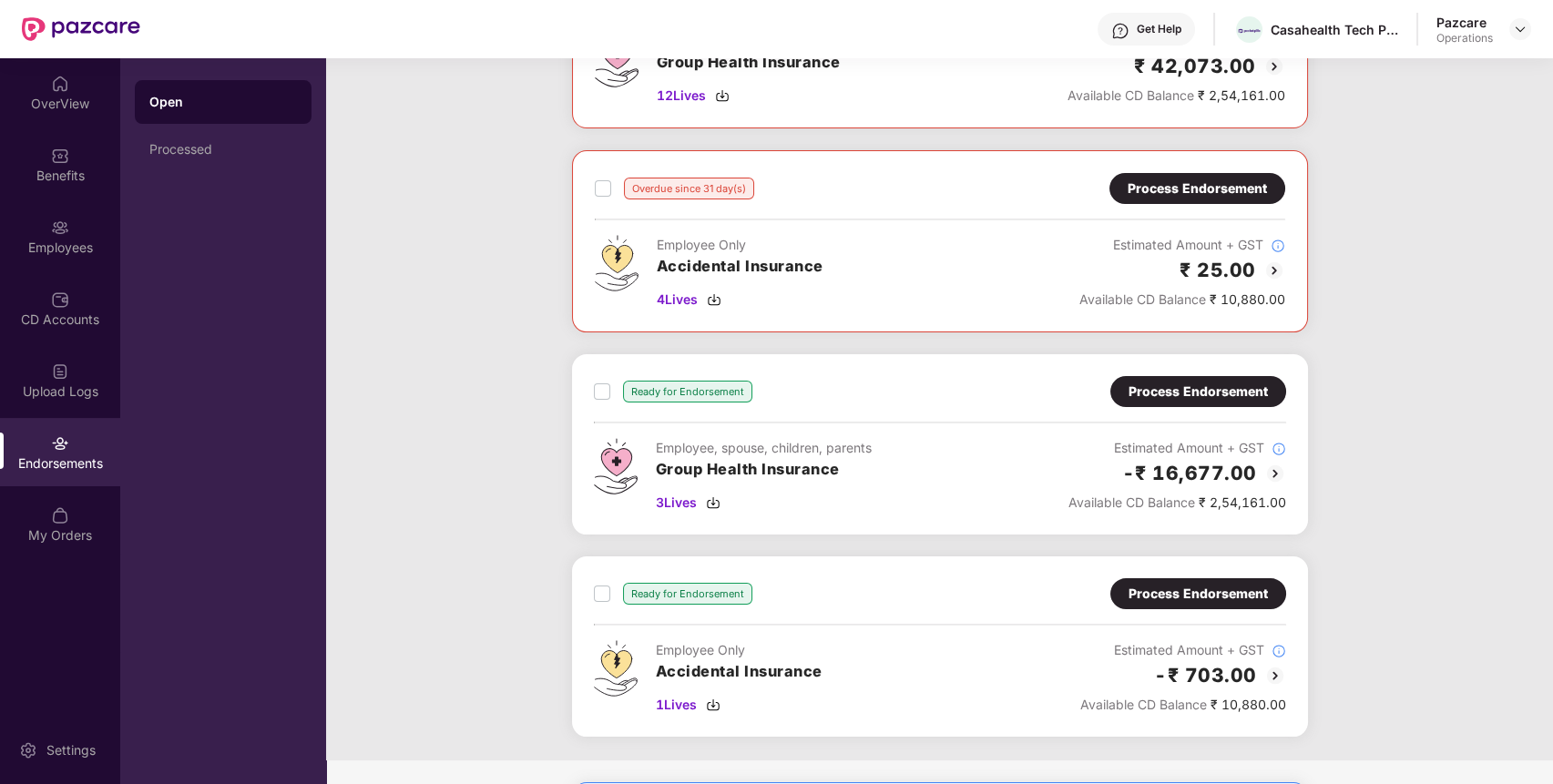
click at [1239, 391] on div "Process Endorsement" at bounding box center [1197, 391] width 139 height 20
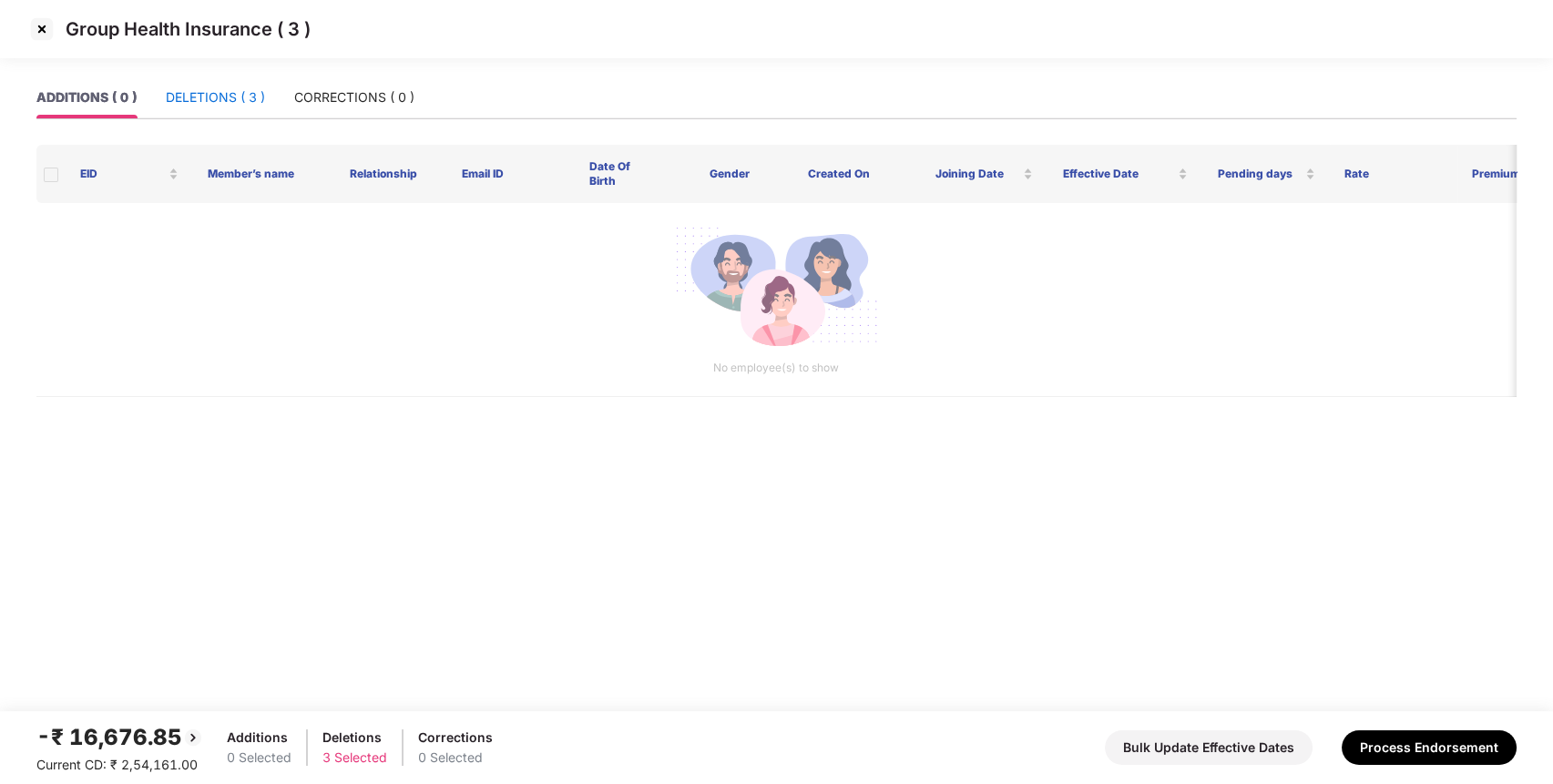
click at [227, 88] on div "DELETIONS ( 3 )" at bounding box center [215, 98] width 100 height 20
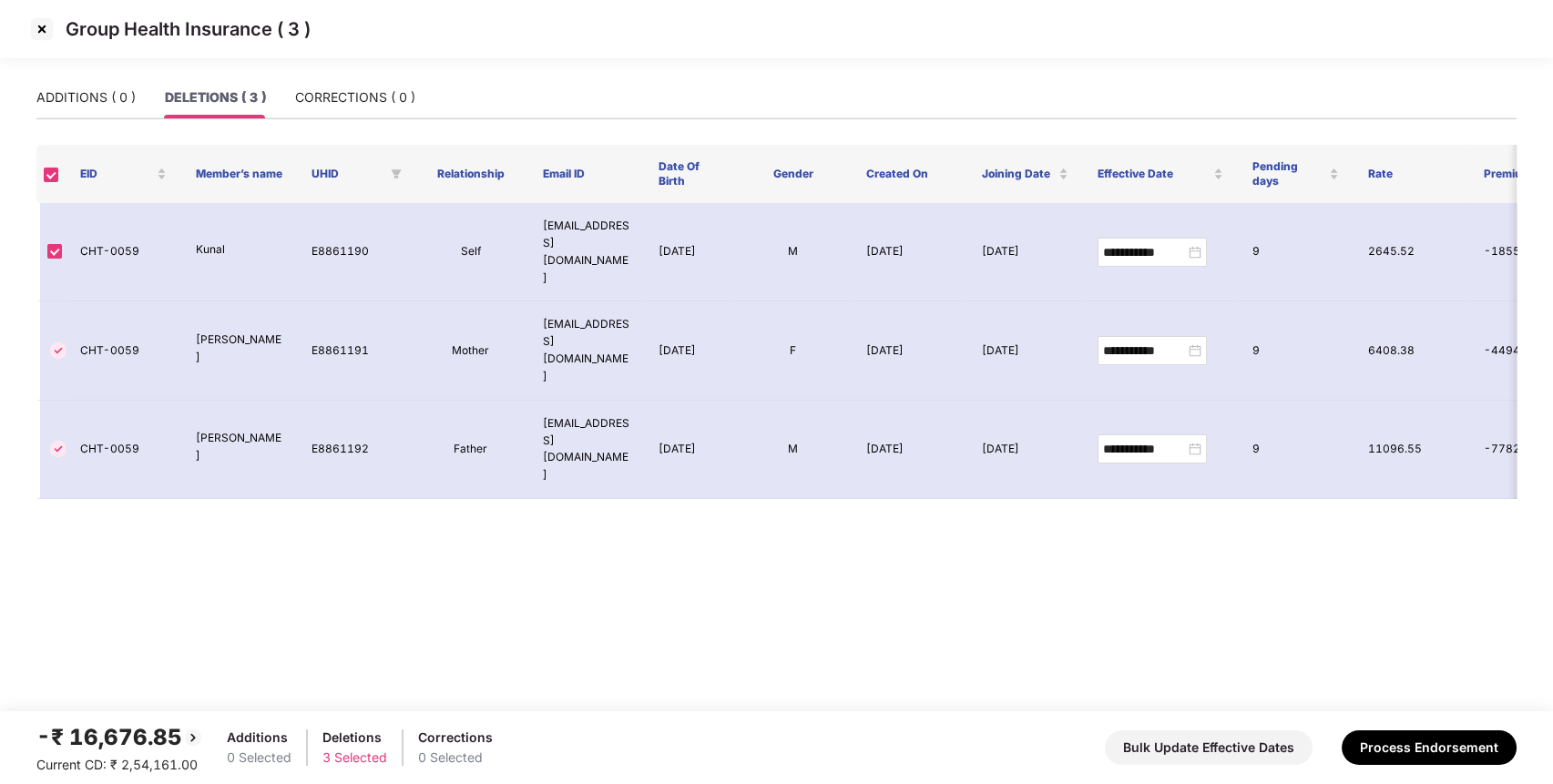
click at [50, 22] on img at bounding box center [42, 29] width 29 height 29
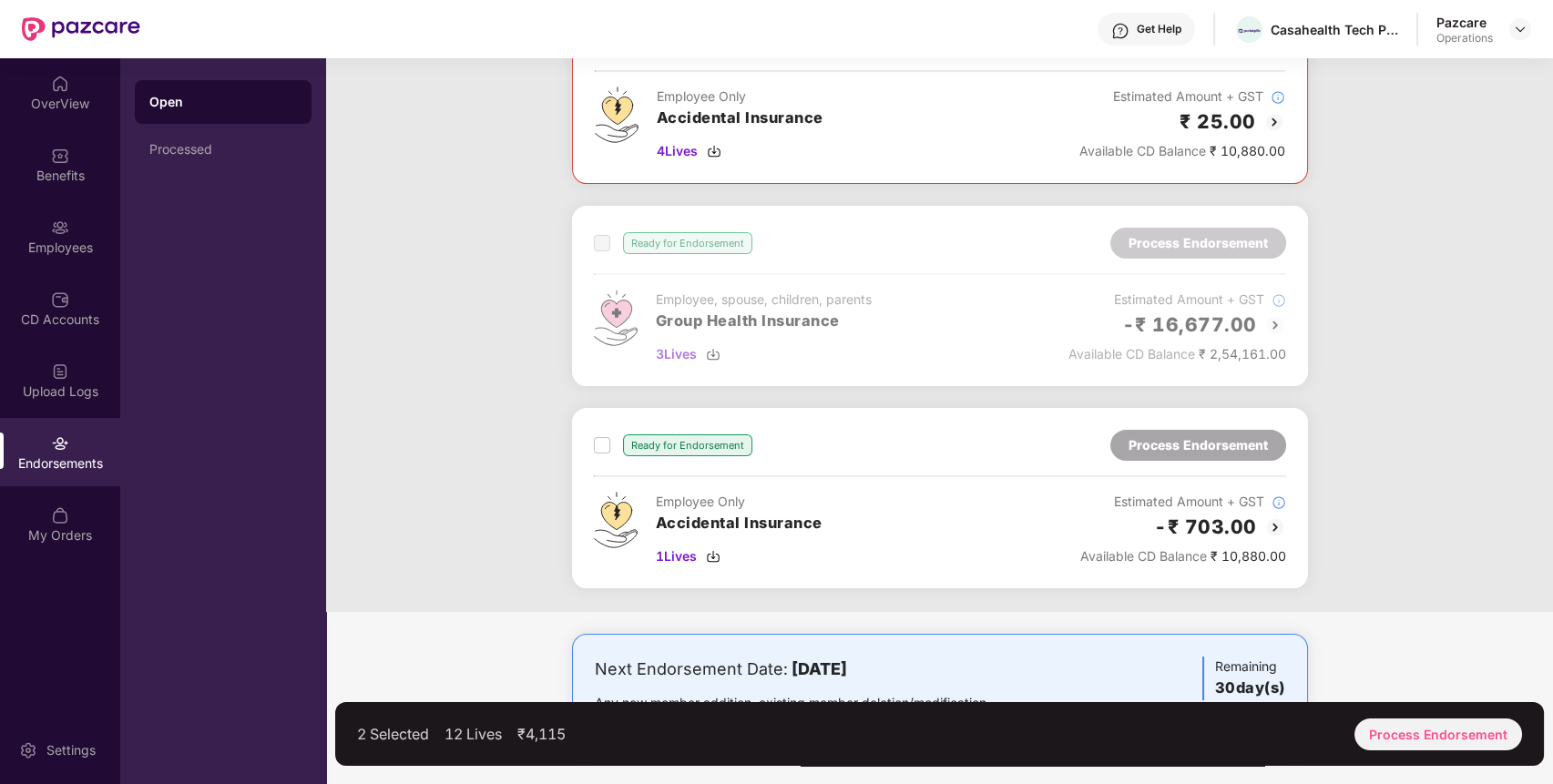
scroll to position [774, 0]
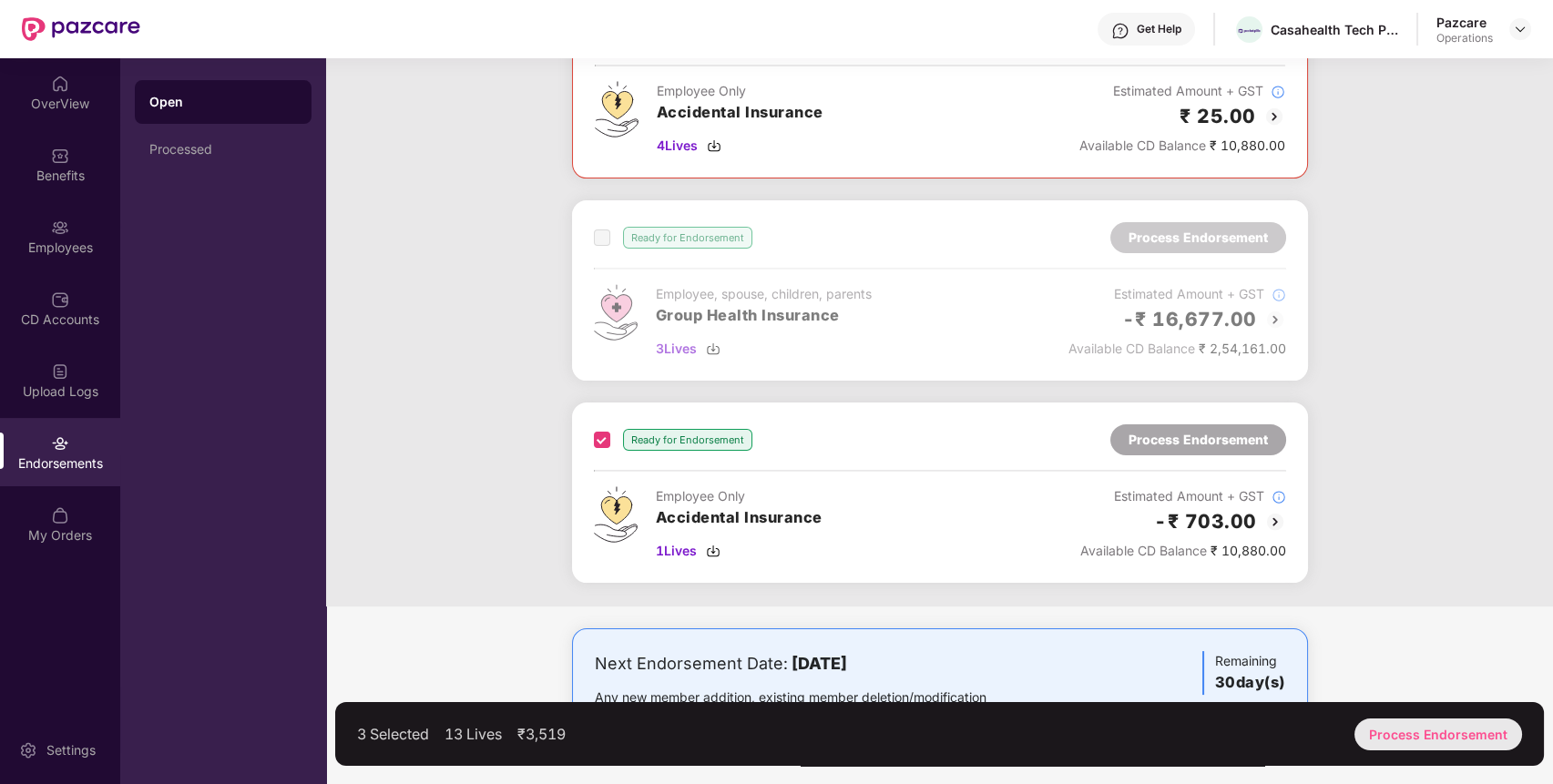
click at [1456, 738] on div "Process Endorsement" at bounding box center [1437, 734] width 167 height 32
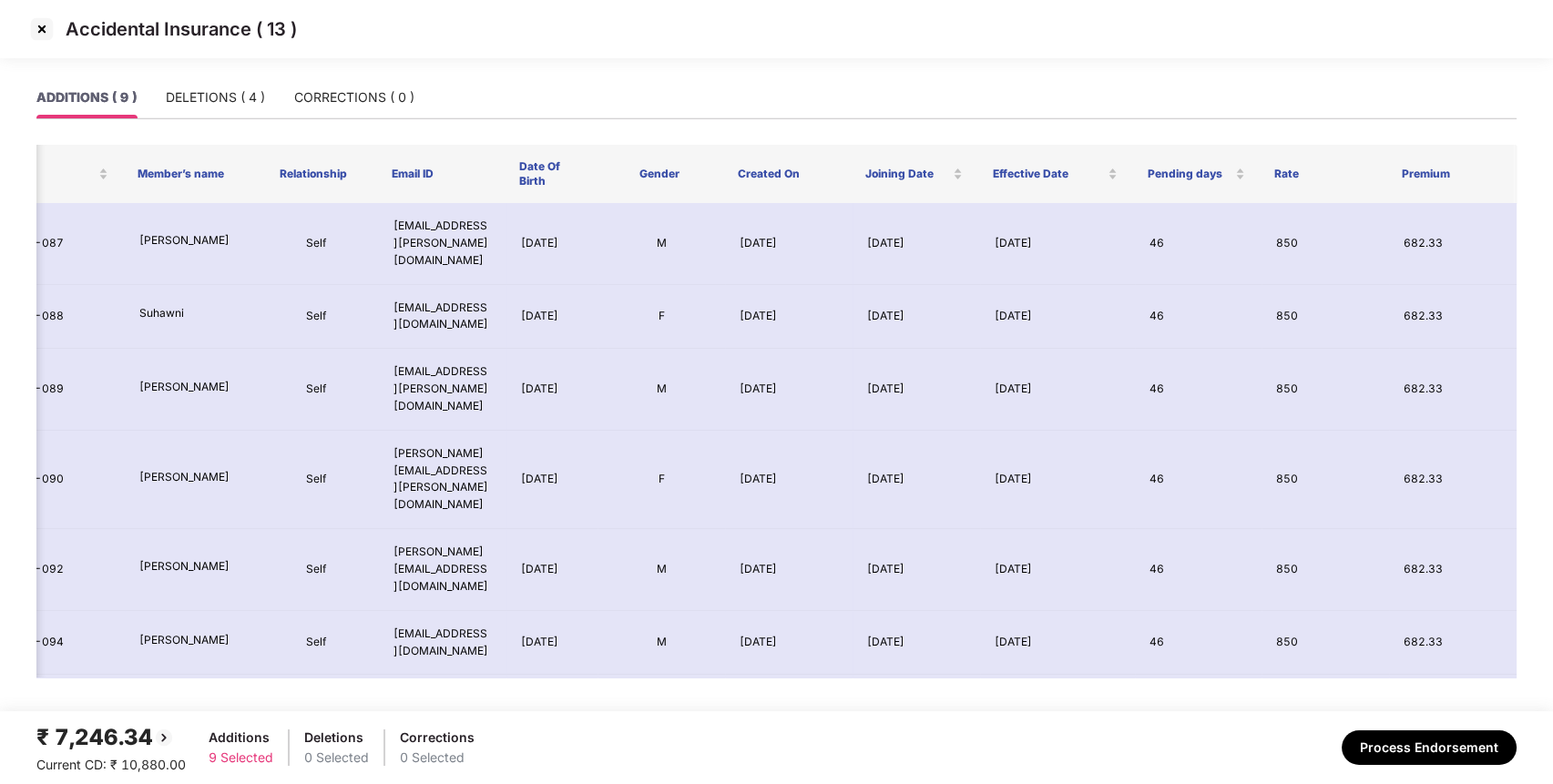
scroll to position [121, 70]
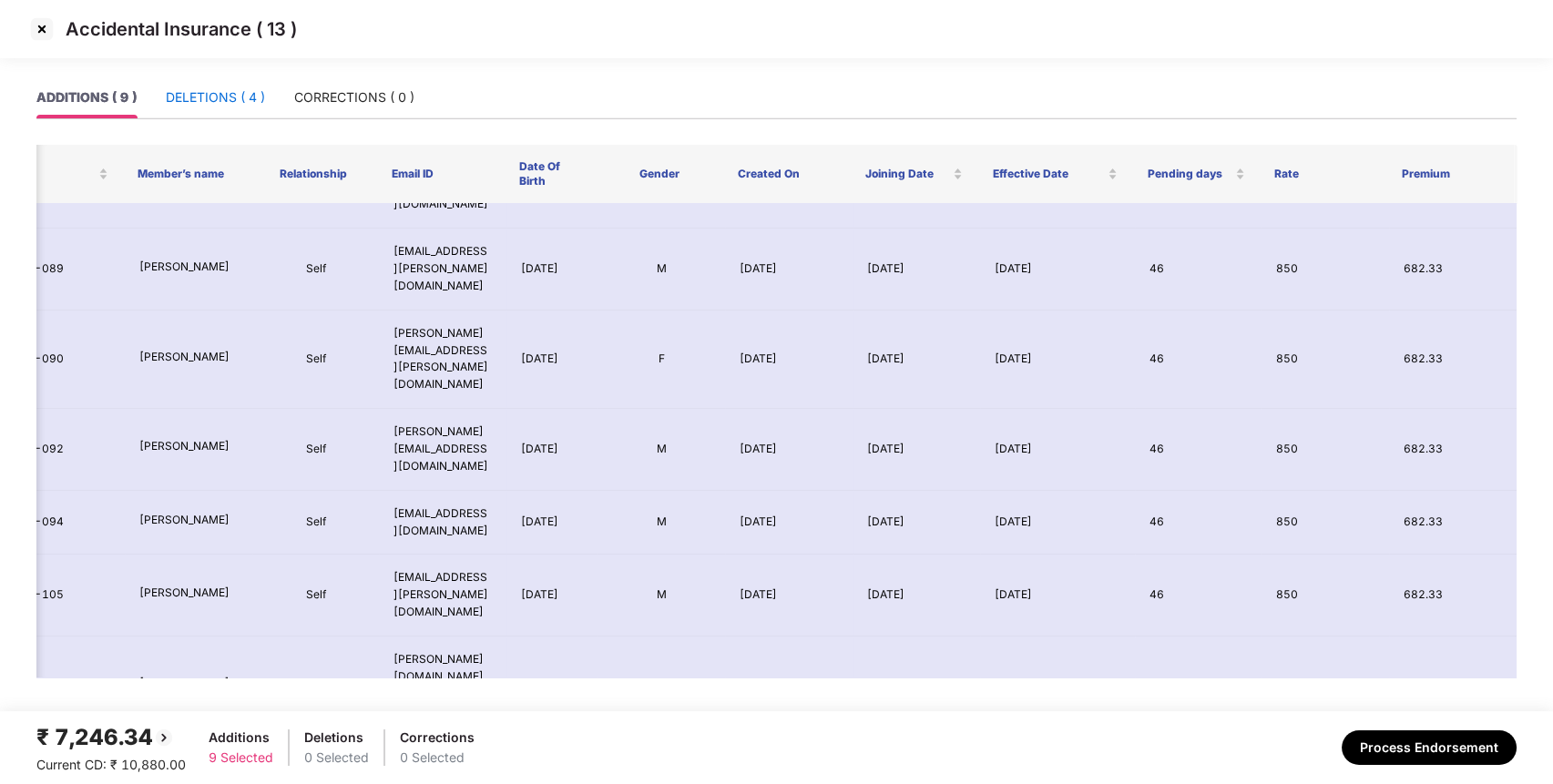
click at [257, 98] on div "DELETIONS ( 4 )" at bounding box center [215, 98] width 100 height 20
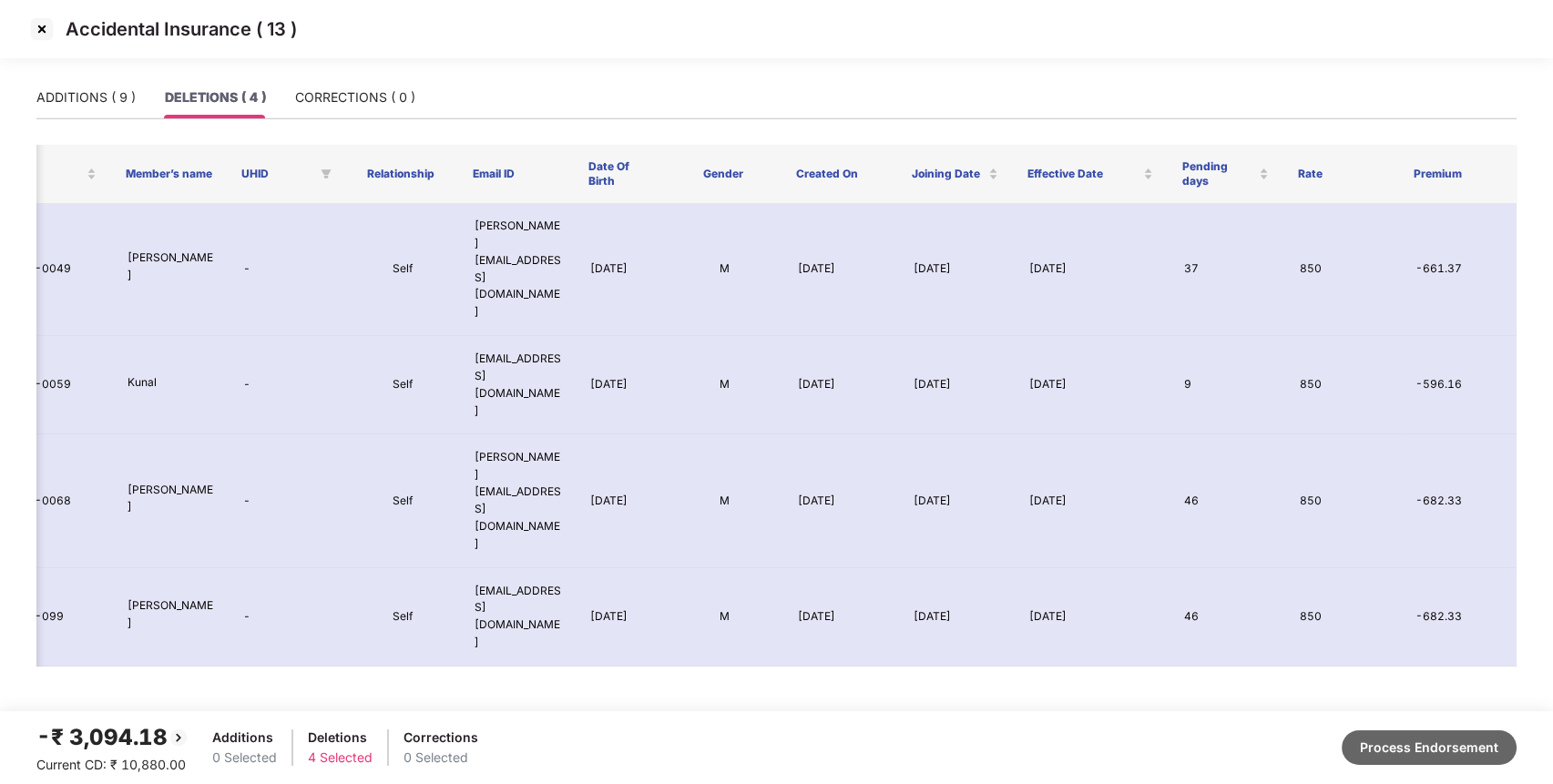
click at [1454, 749] on button "Process Endorsement" at bounding box center [1428, 747] width 175 height 35
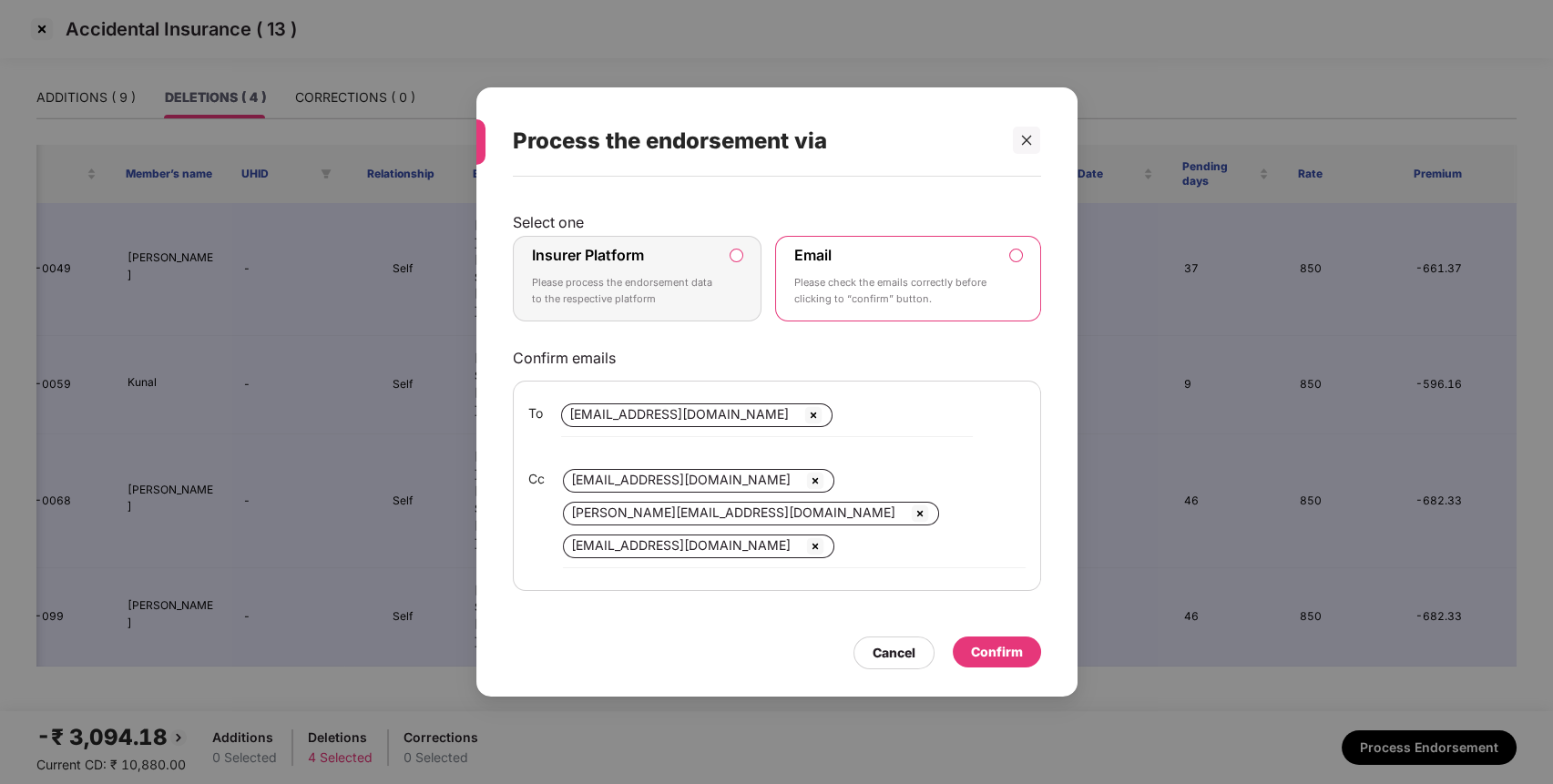
click at [684, 270] on div "Insurer Platform Please process the endorsement data to the respective platform" at bounding box center [624, 279] width 186 height 66
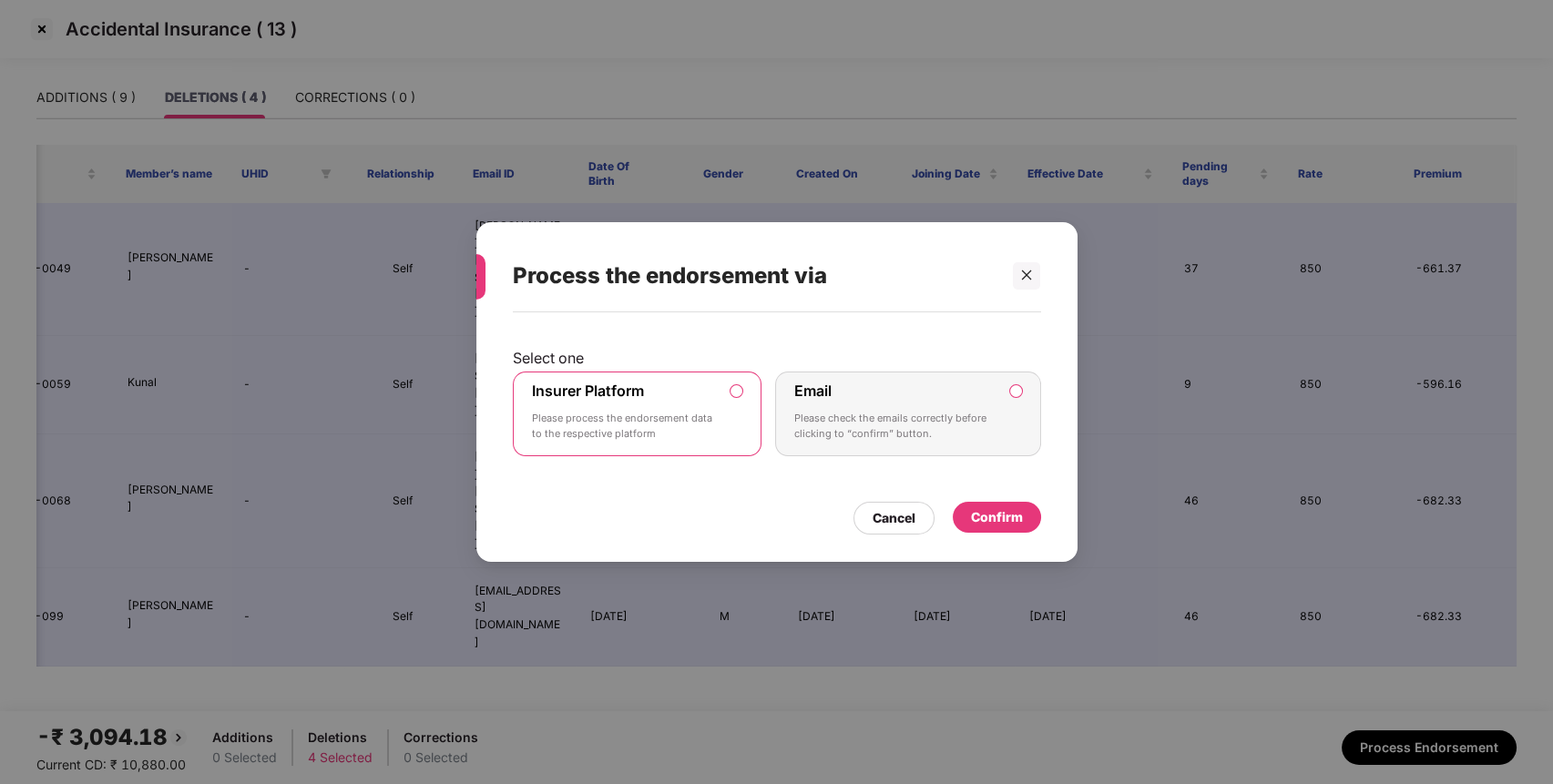
click at [991, 502] on div "Confirm" at bounding box center [996, 517] width 89 height 31
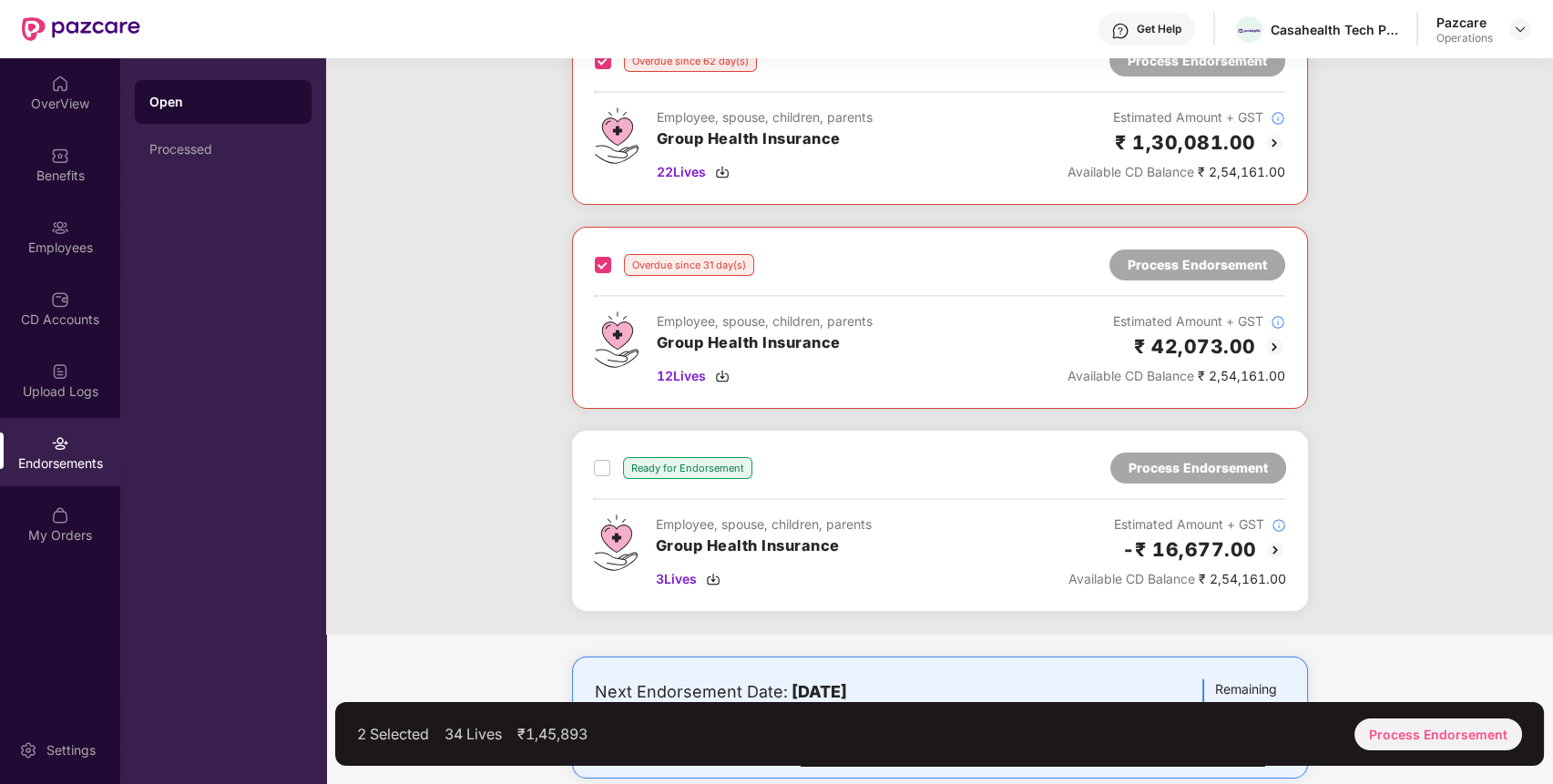
scroll to position [164, 0]
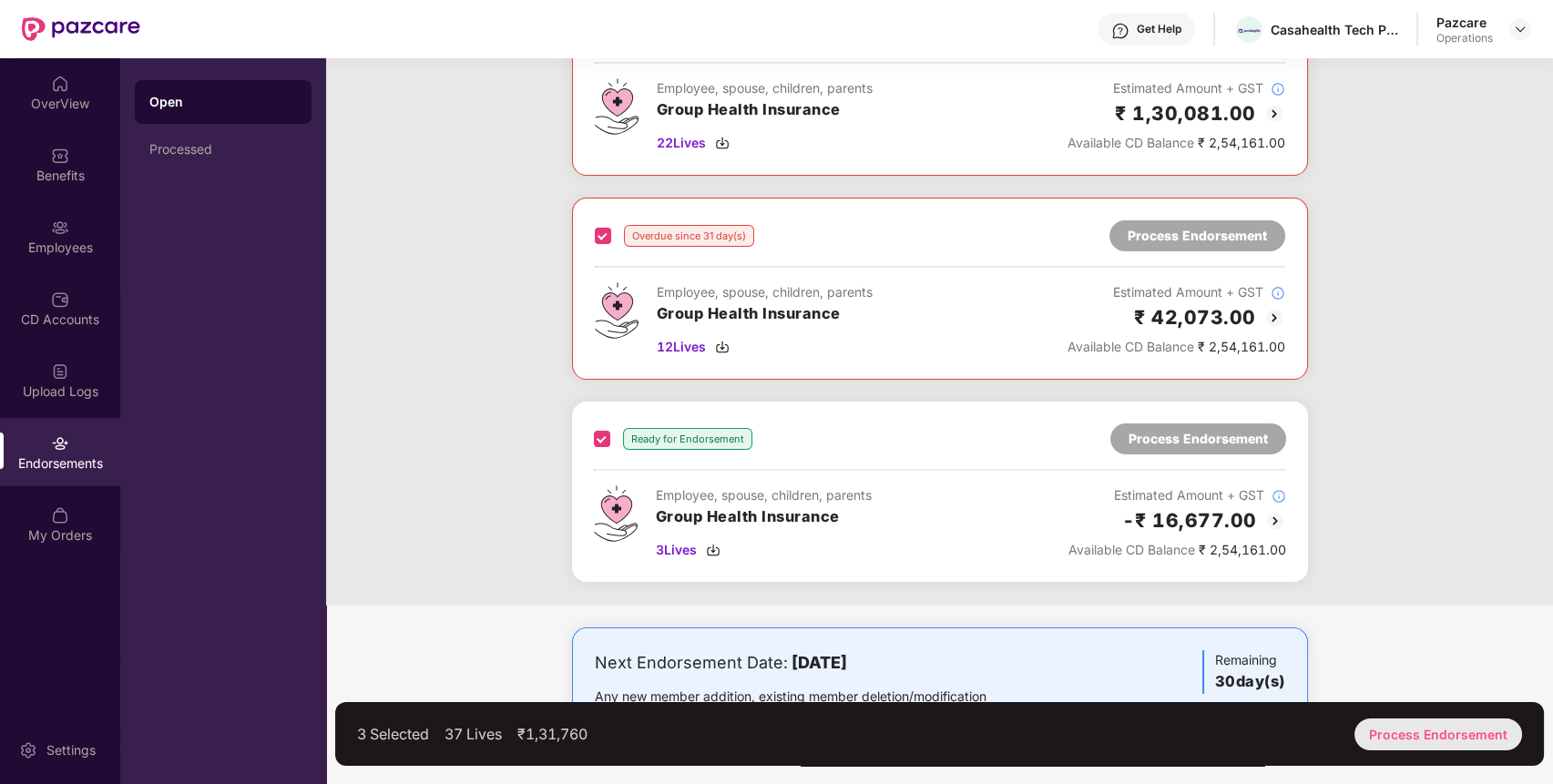
click at [1443, 733] on div "Process Endorsement" at bounding box center [1437, 734] width 167 height 32
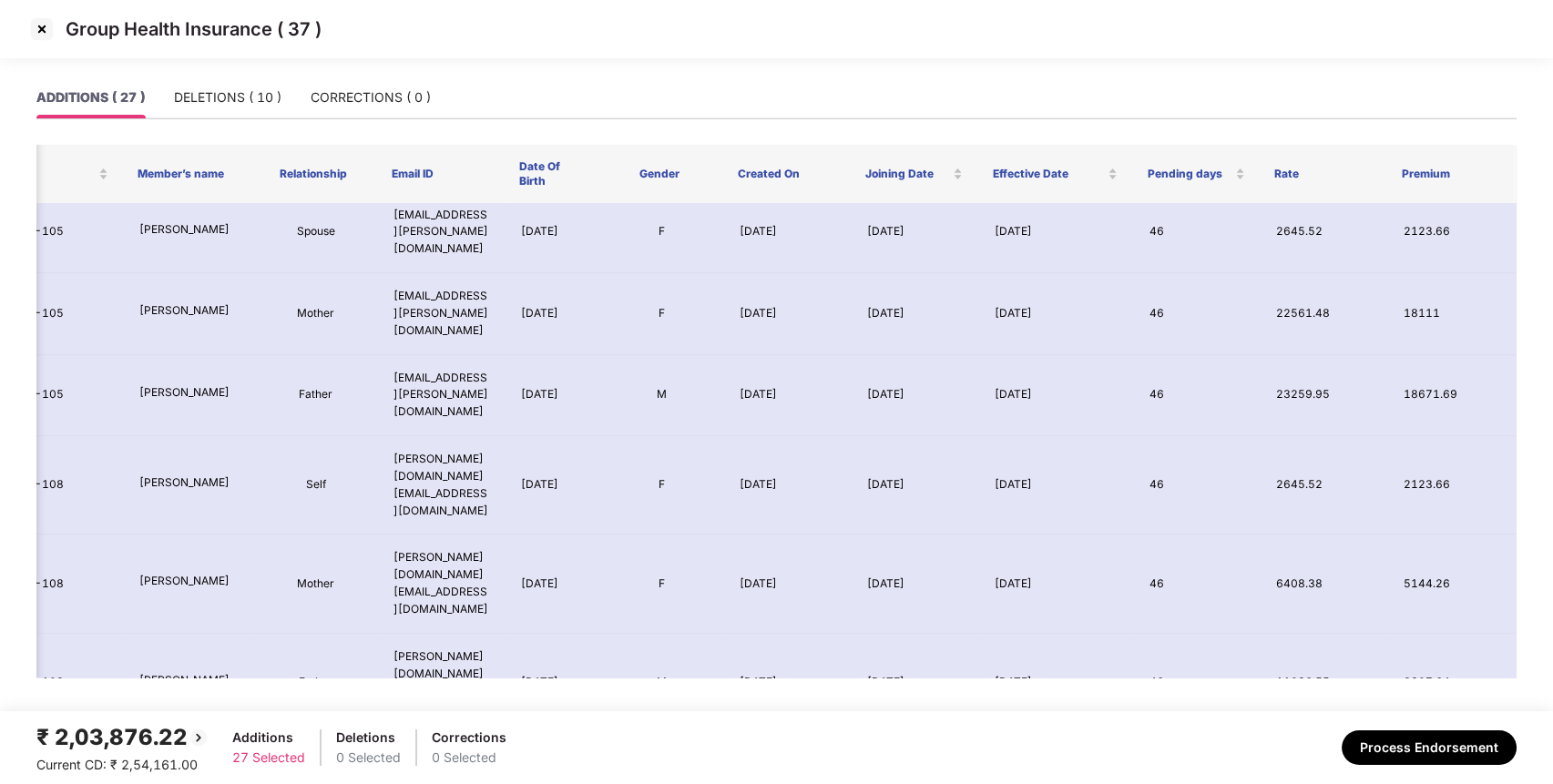
scroll to position [0, 0]
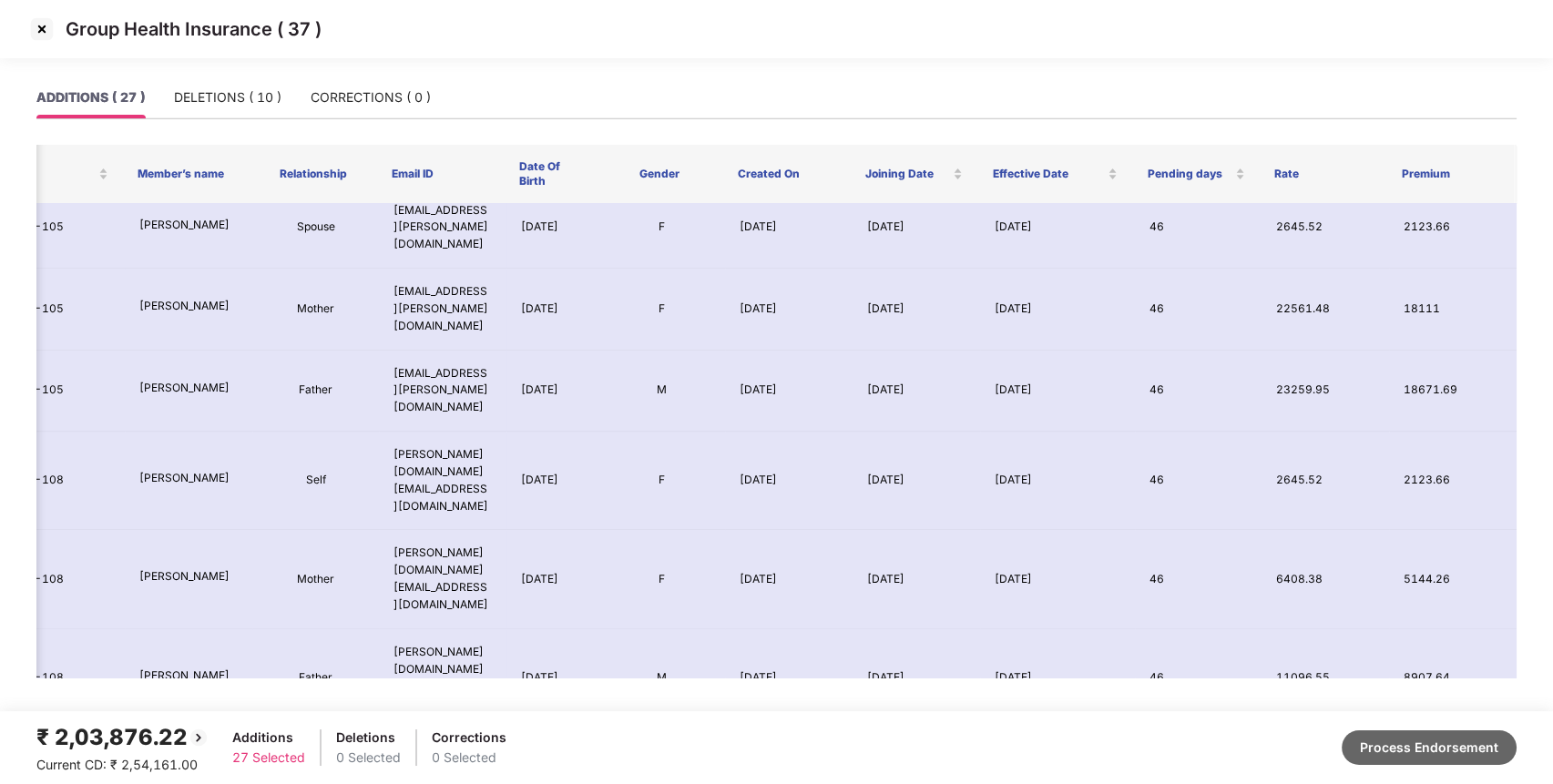
click at [1417, 742] on button "Process Endorsement" at bounding box center [1428, 747] width 175 height 35
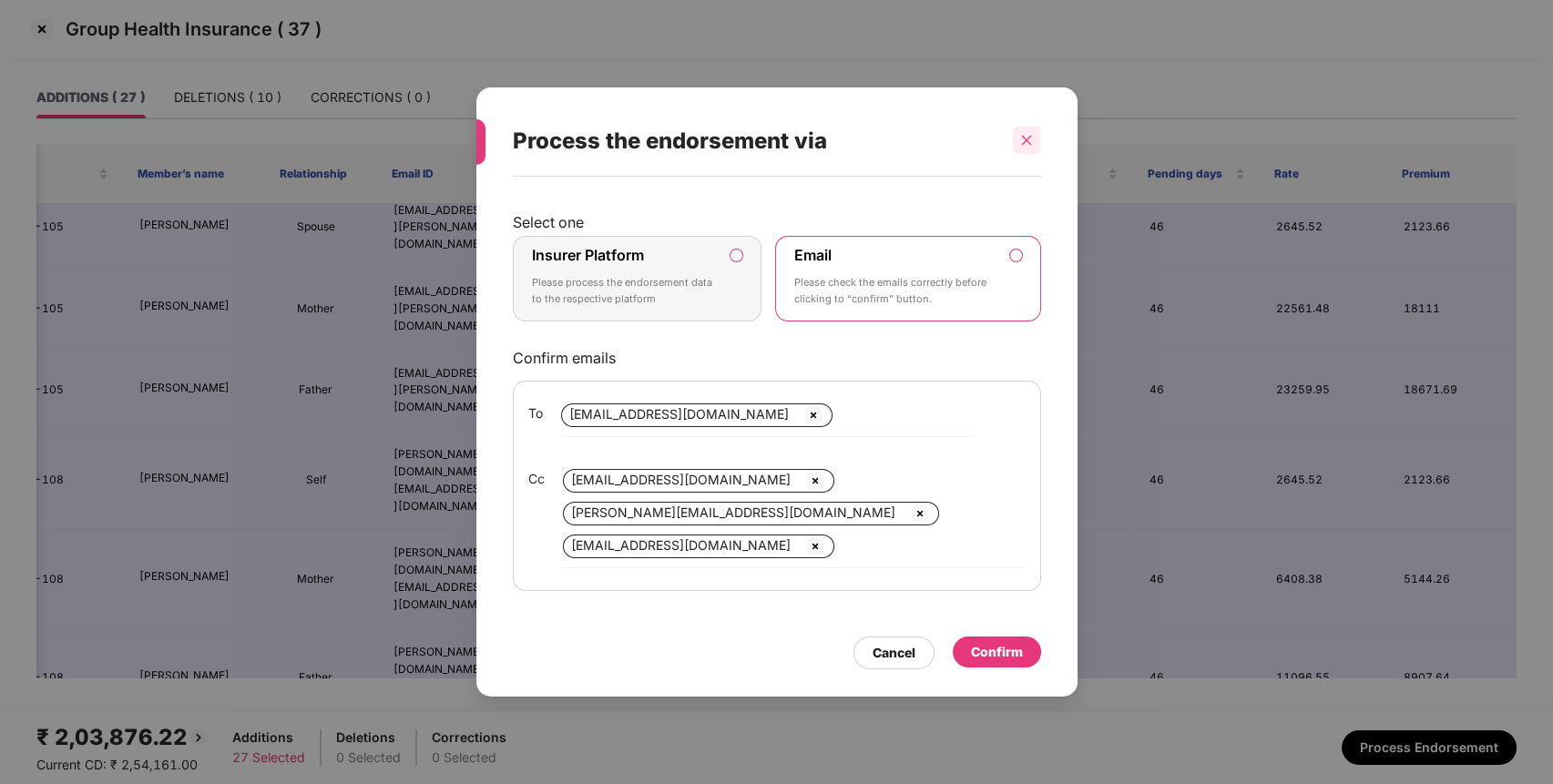
click at [1020, 144] on icon "close" at bounding box center [1026, 140] width 13 height 13
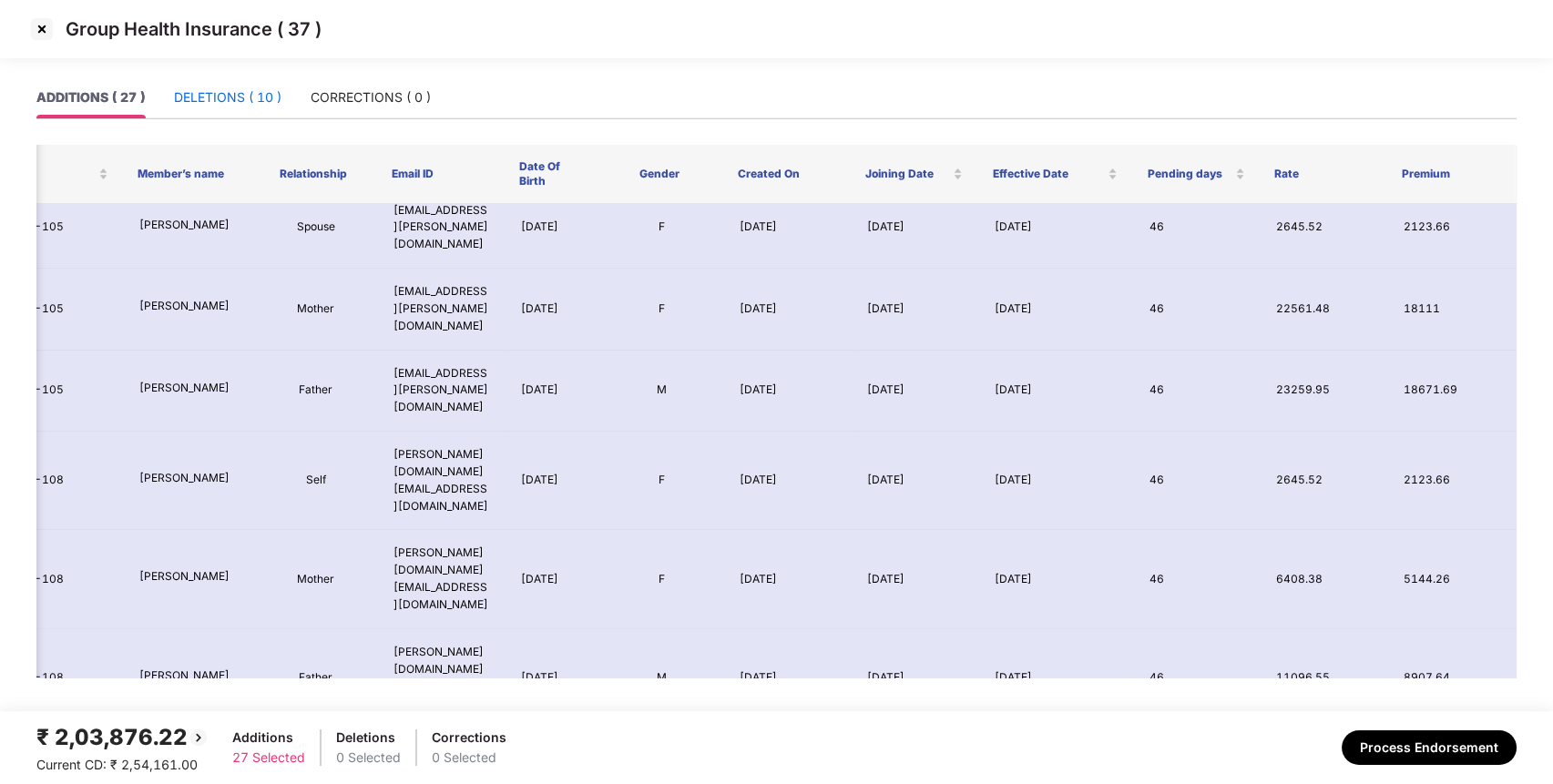
click at [197, 94] on div "DELETIONS ( 10 )" at bounding box center [228, 98] width 108 height 20
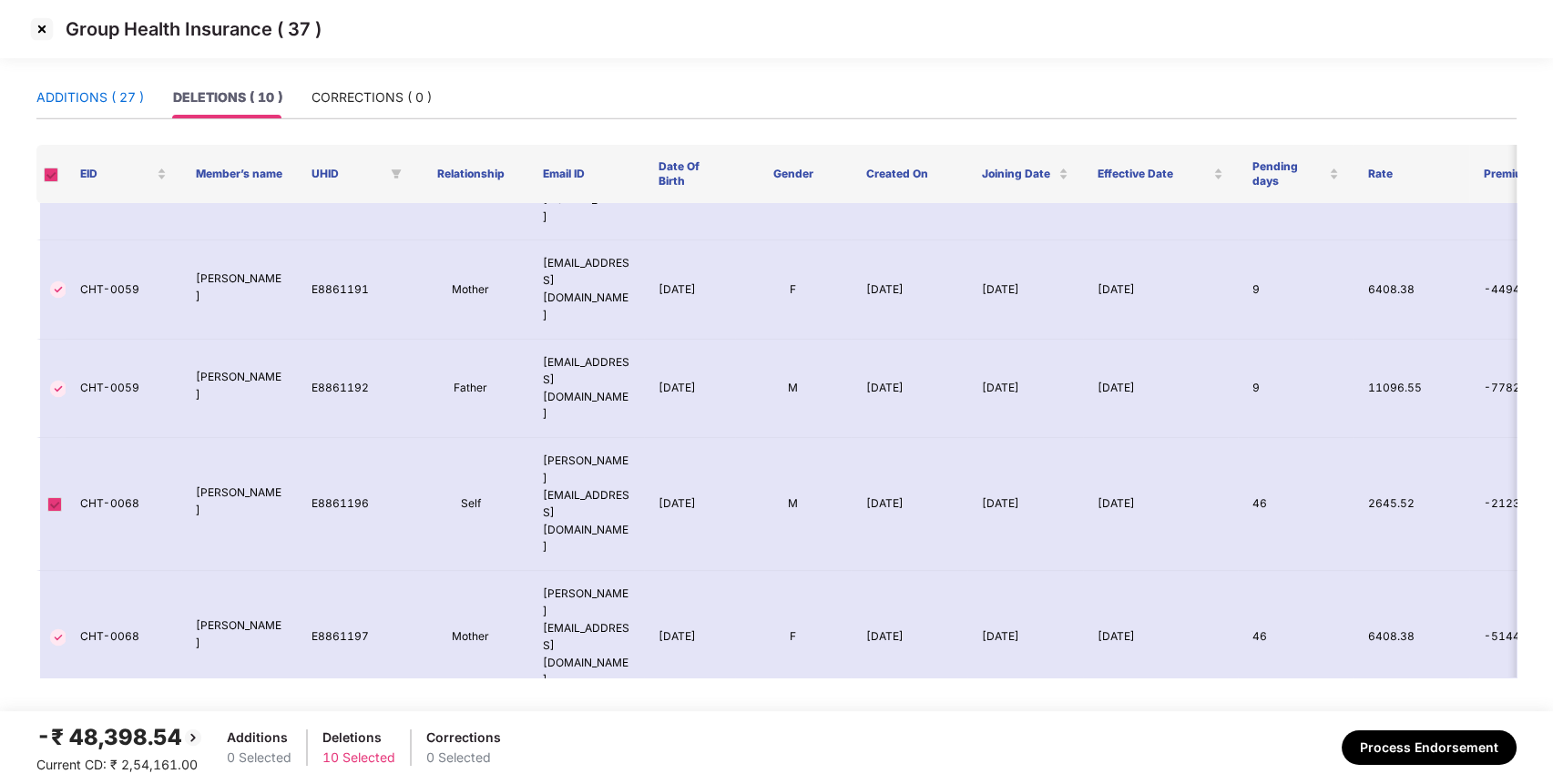
click at [98, 91] on div "ADDITIONS ( 27 )" at bounding box center [90, 98] width 108 height 20
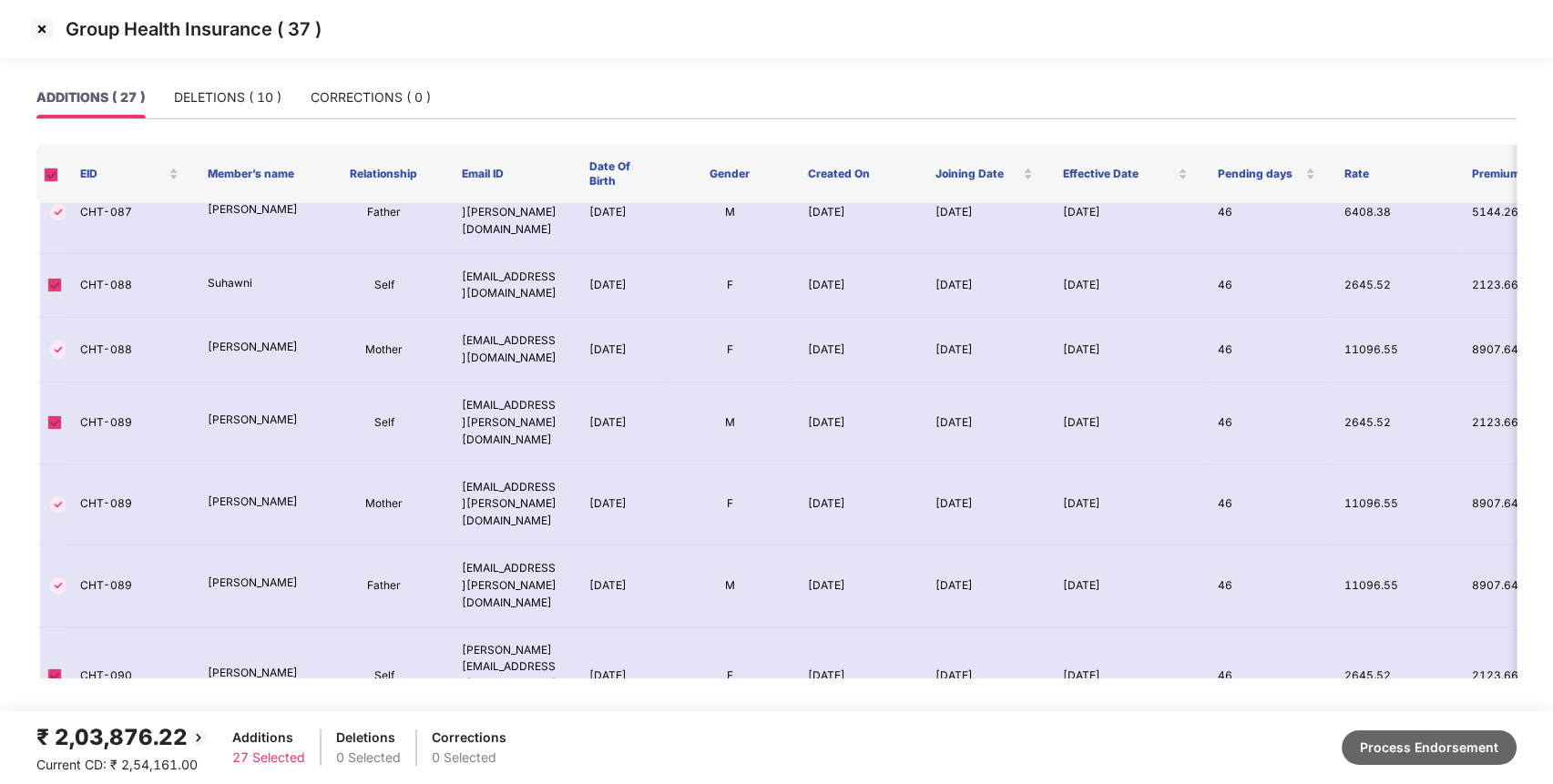
click at [1456, 734] on button "Process Endorsement" at bounding box center [1428, 747] width 175 height 35
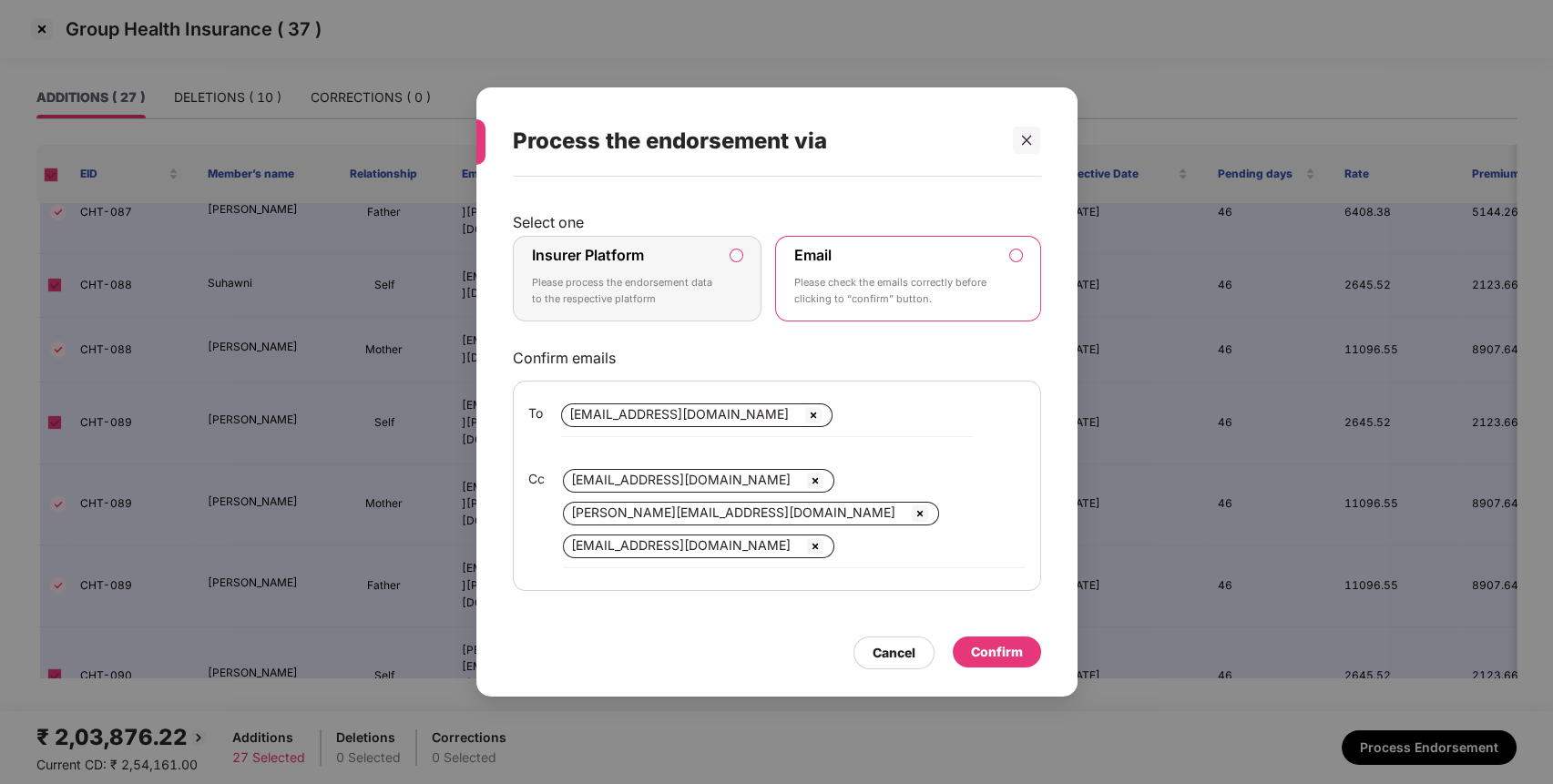
click at [706, 290] on p "Please process the endorsement data to the respective platform" at bounding box center [624, 291] width 186 height 32
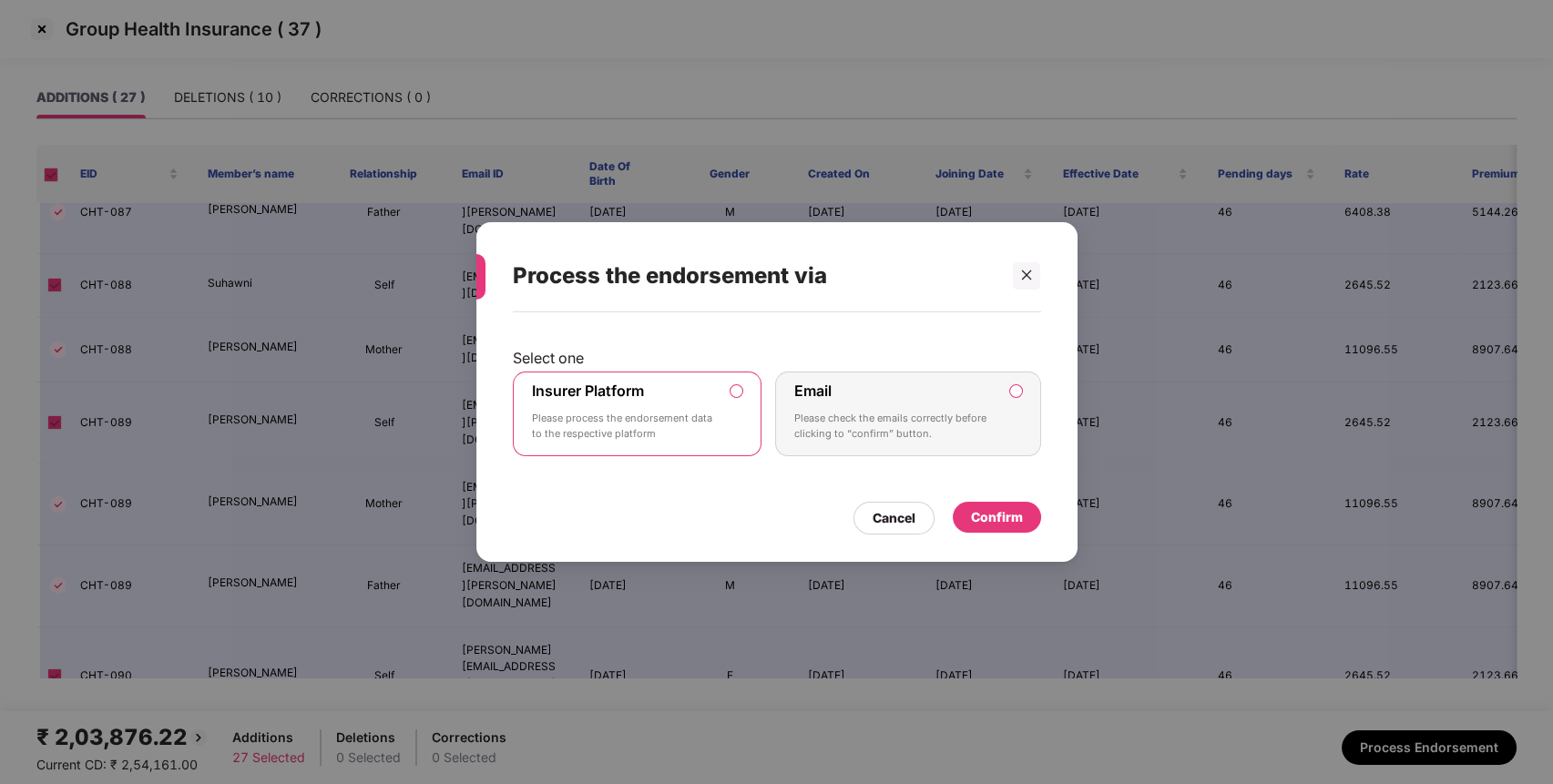
click at [999, 510] on div "Confirm" at bounding box center [996, 517] width 52 height 20
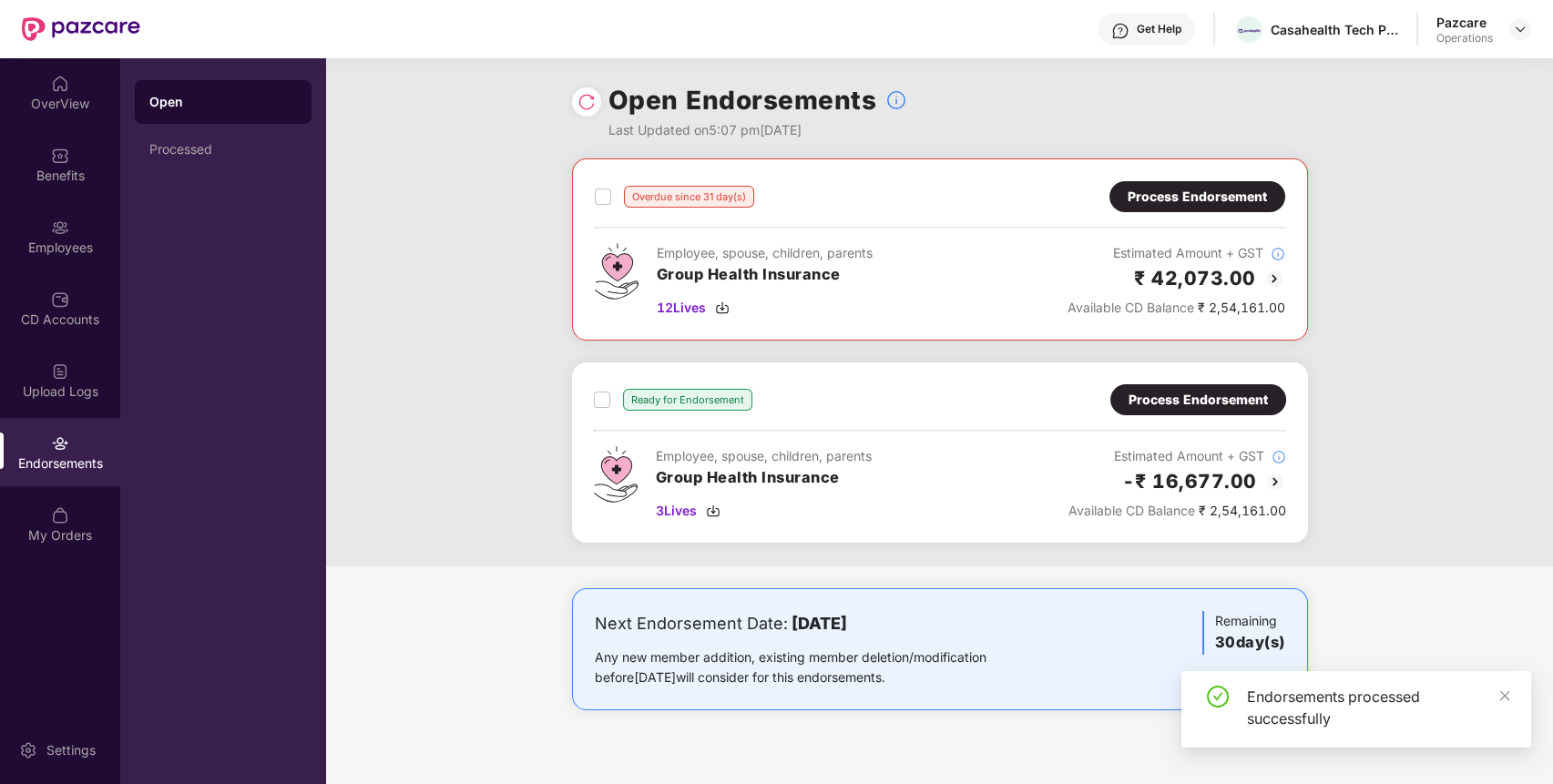
click at [590, 102] on img at bounding box center [587, 102] width 18 height 18
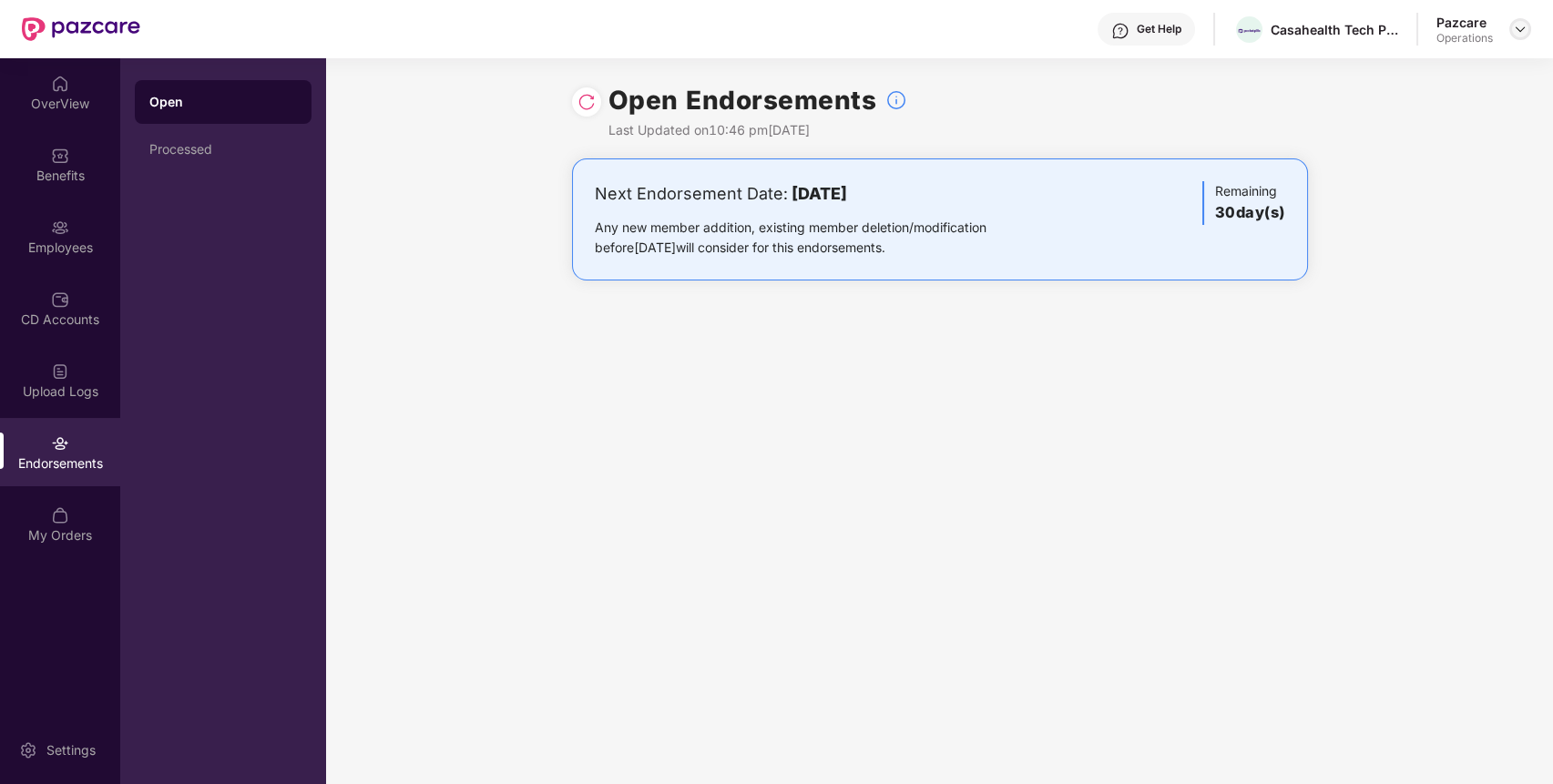
click at [1520, 36] on img at bounding box center [1520, 29] width 15 height 15
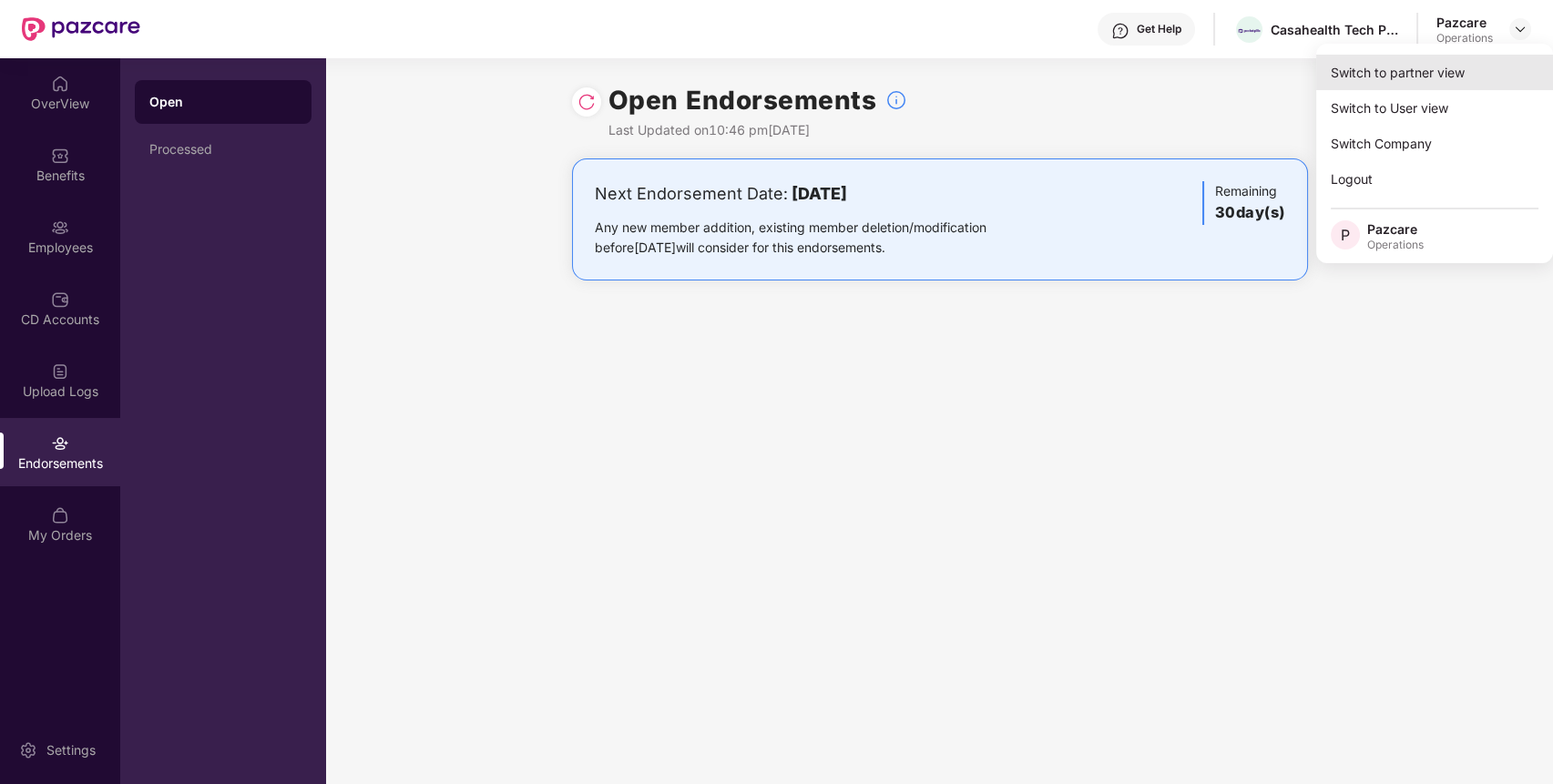
click at [1481, 69] on div "Switch to partner view" at bounding box center [1434, 72] width 237 height 36
